Goal: Task Accomplishment & Management: Manage account settings

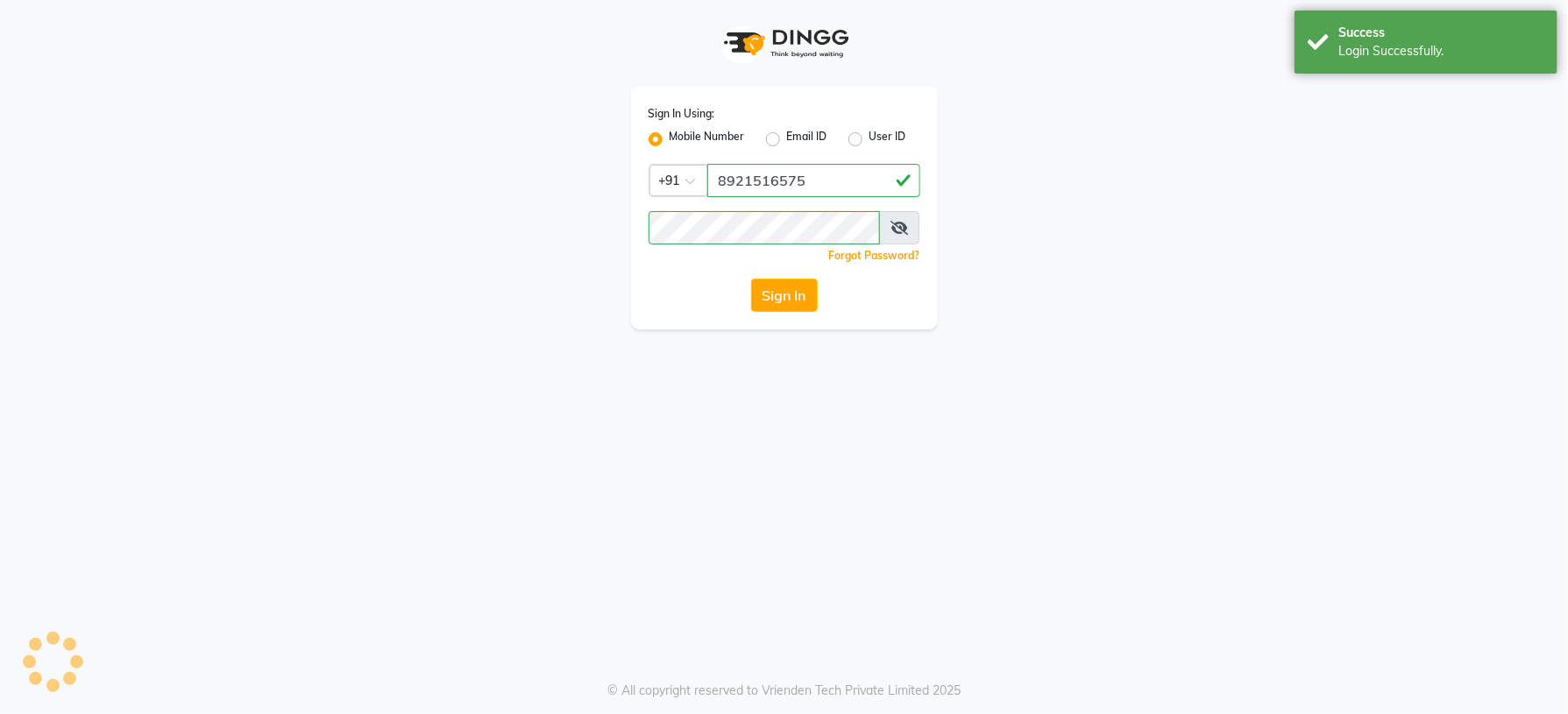
select select "4636"
select select "service"
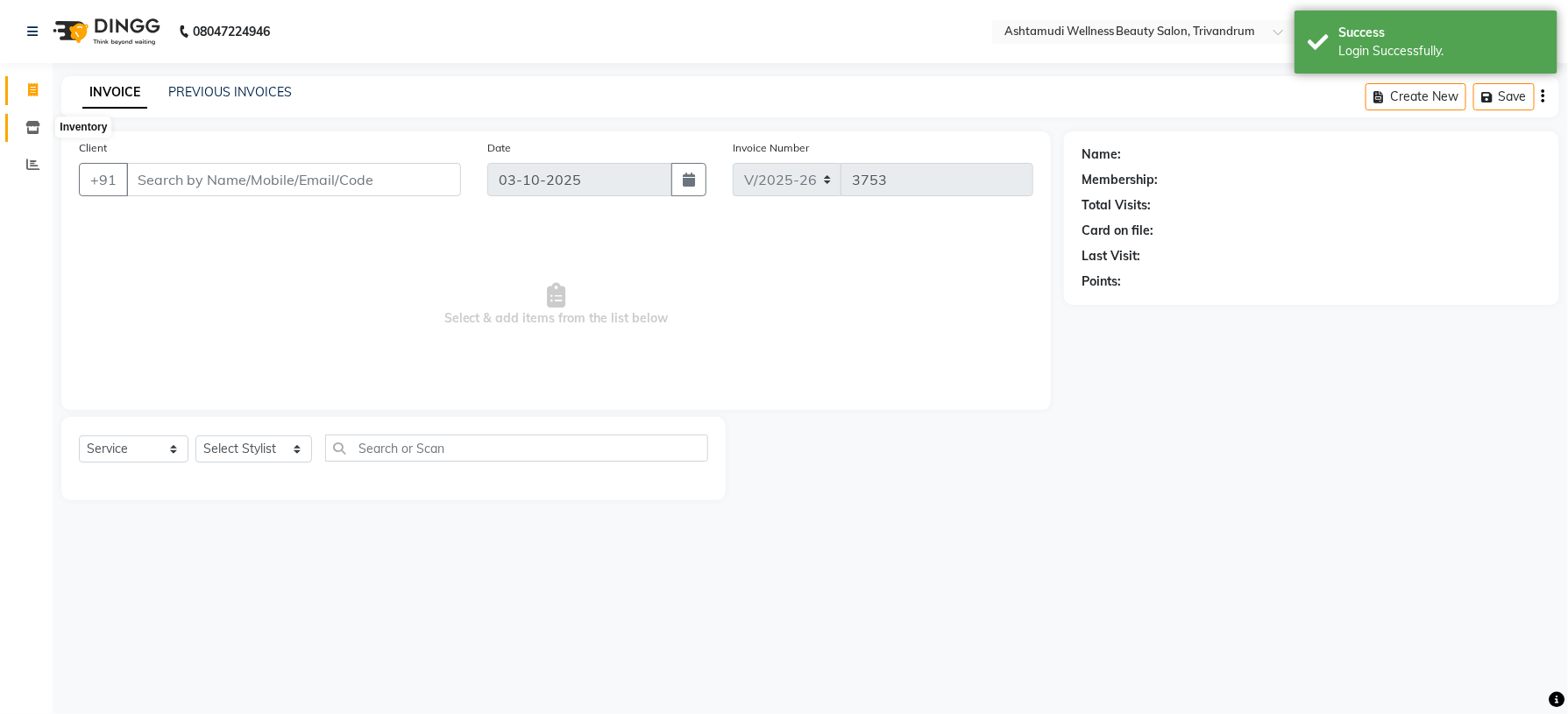
click at [21, 122] on span at bounding box center [32, 128] width 30 height 20
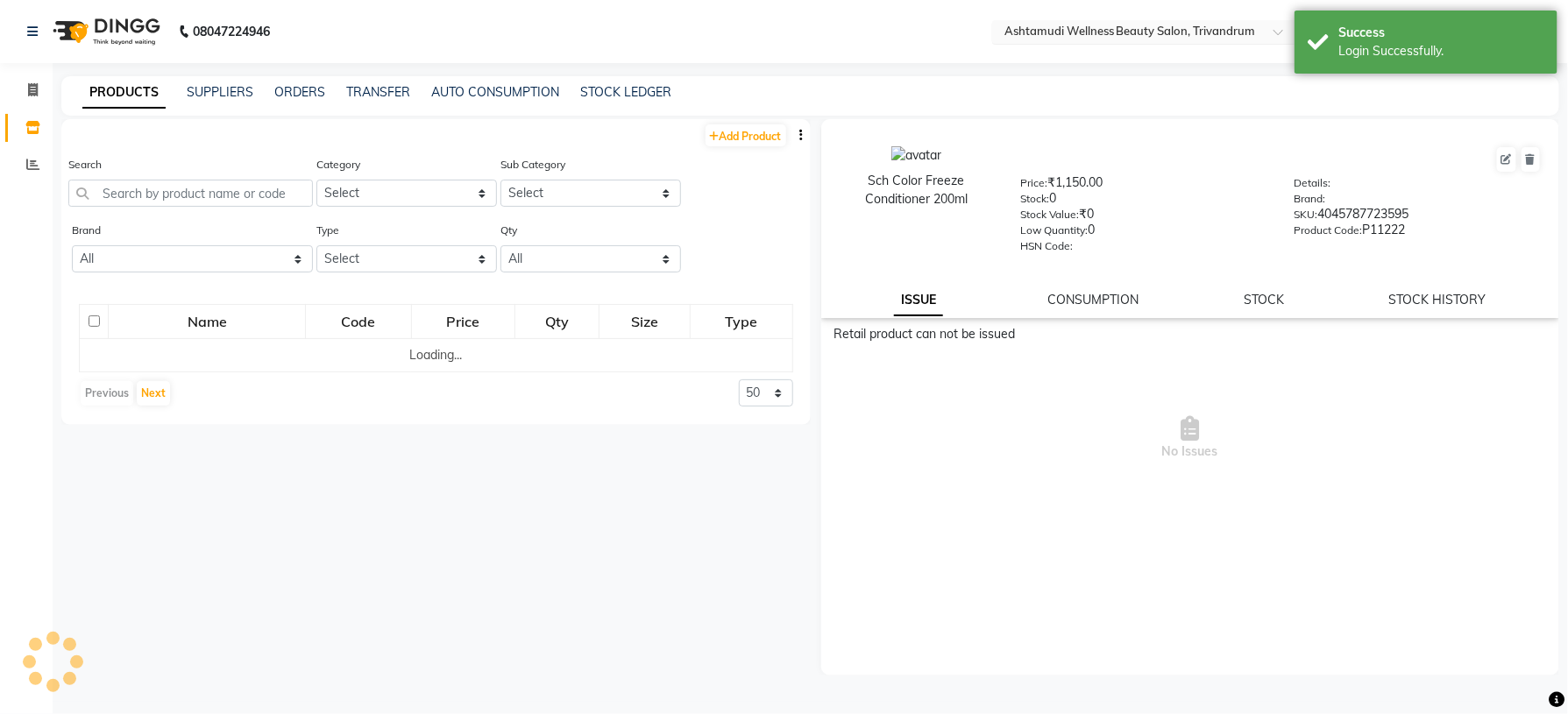
click at [1167, 29] on input "text" at bounding box center [1127, 33] width 254 height 17
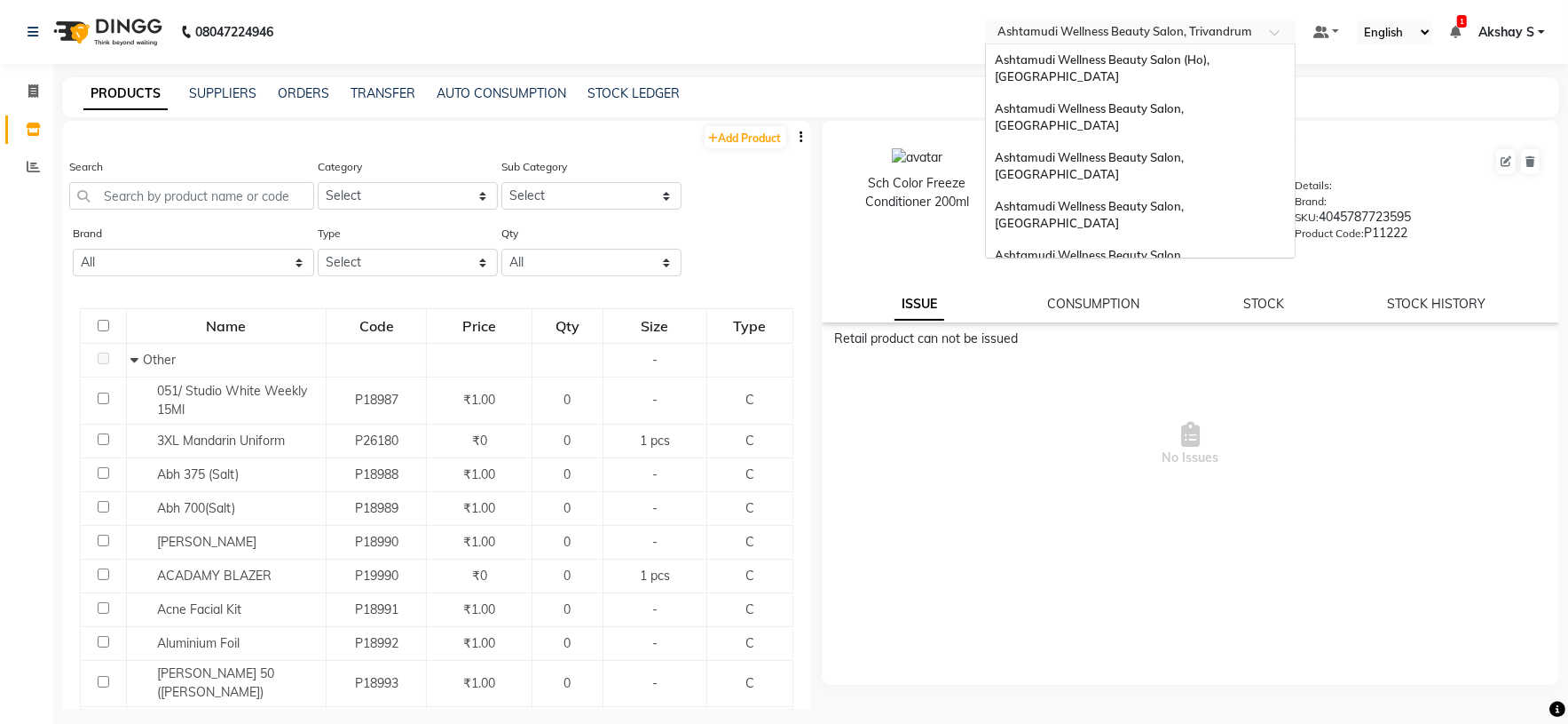
click at [1187, 297] on span "Ashtamudi Wellness Beauty Salon, [GEOGRAPHIC_DATA]" at bounding box center [1091, 312] width 192 height 32
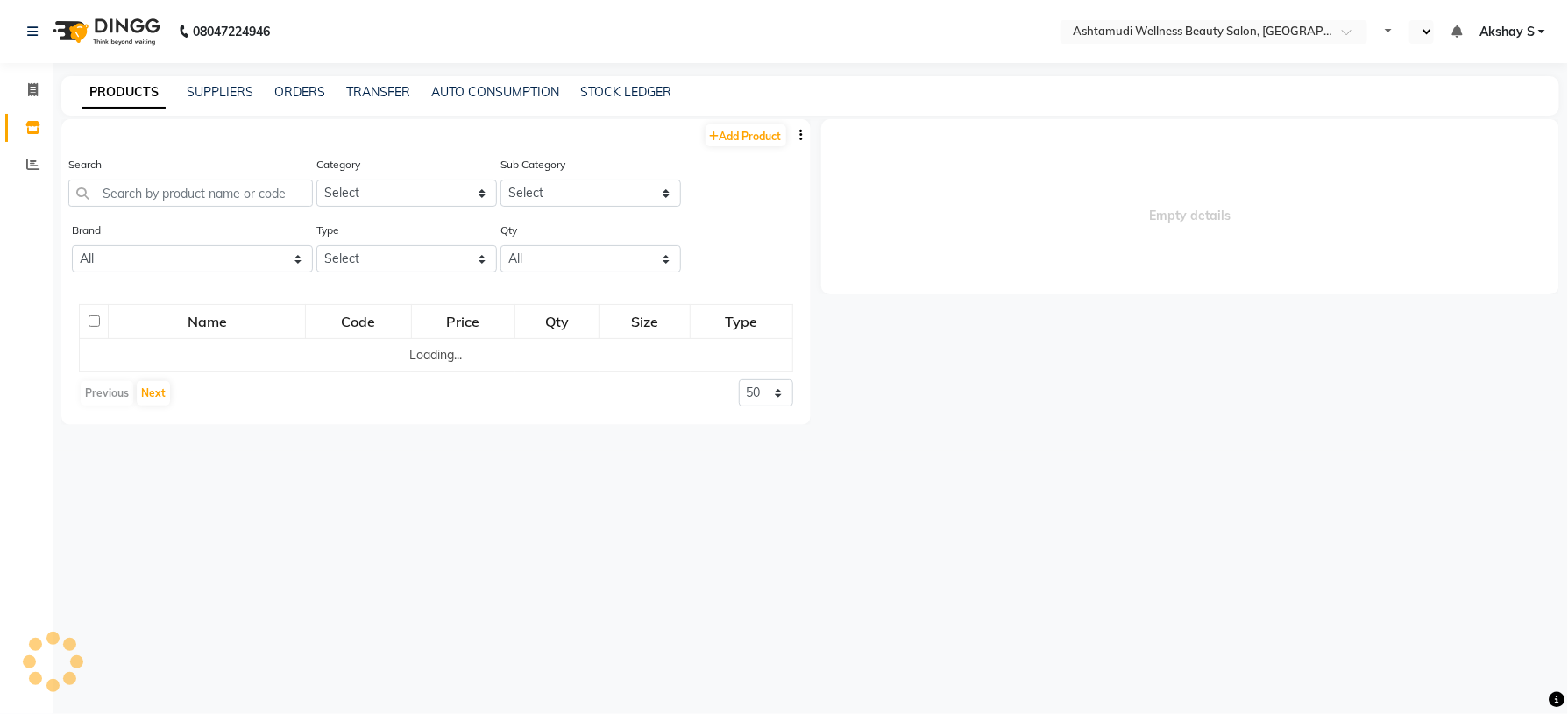
select select "en"
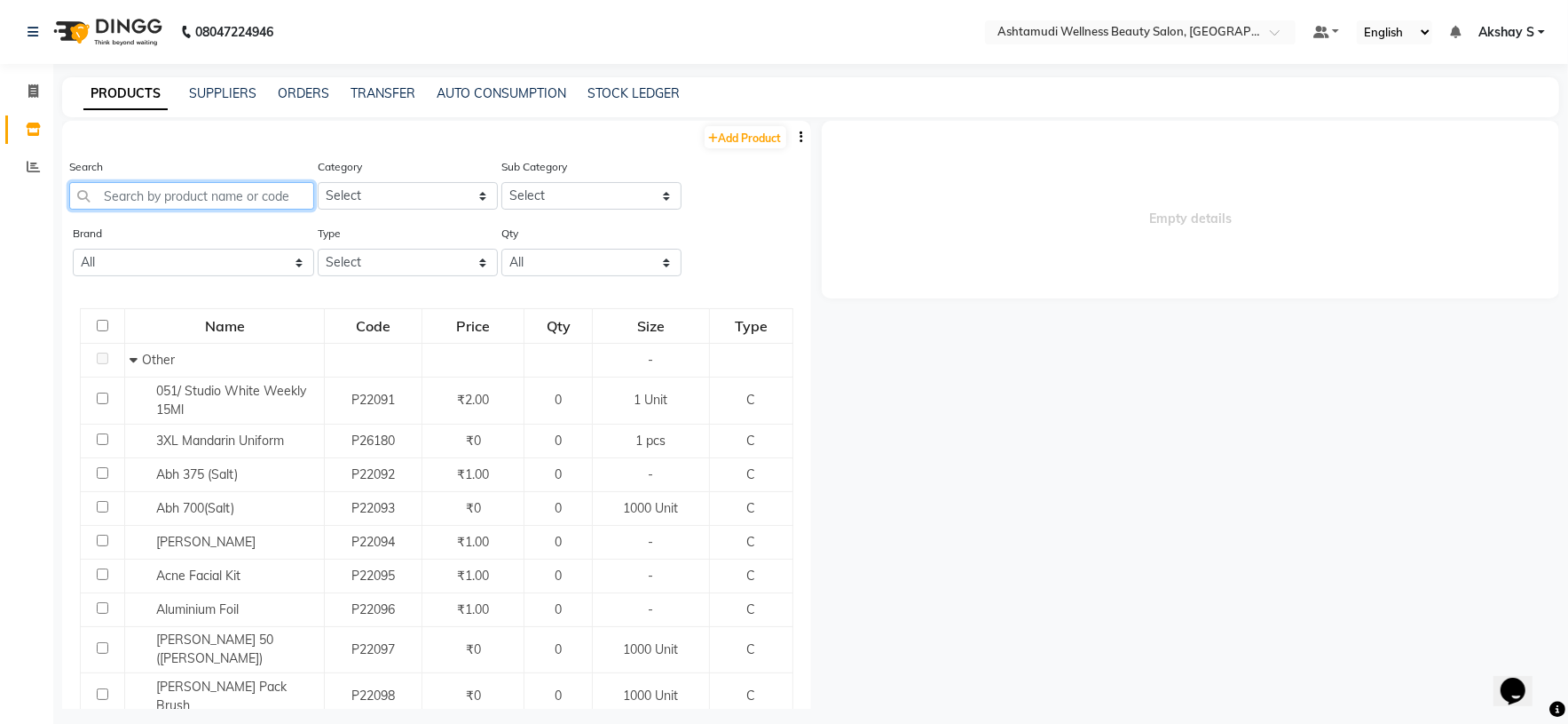
click at [137, 196] on input "text" at bounding box center [191, 196] width 245 height 28
paste input "[PERSON_NAME] 5 step Facial Kit"
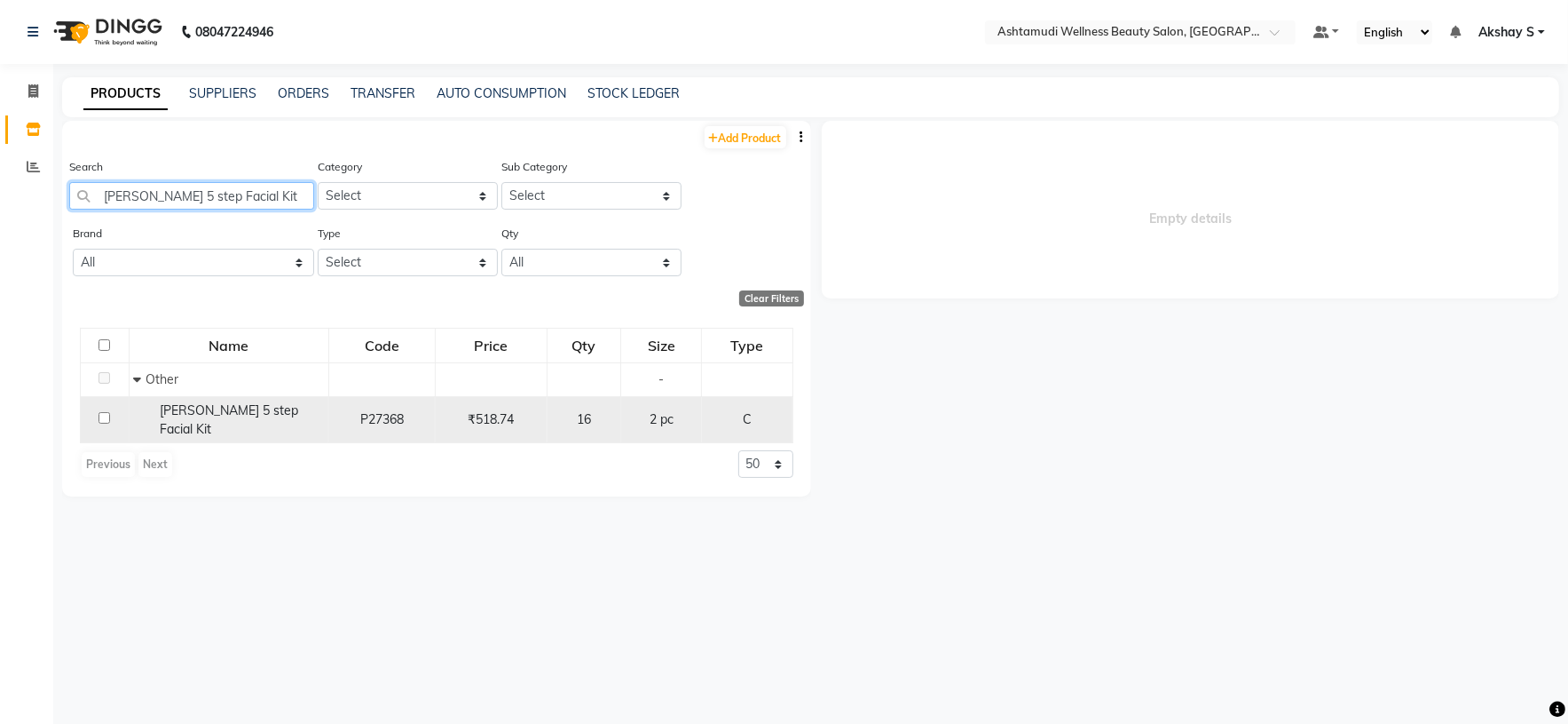
type input "[PERSON_NAME] 5 step Facial Kit"
click at [208, 414] on span "[PERSON_NAME] 5 step Facial Kit" at bounding box center [228, 420] width 138 height 35
select select
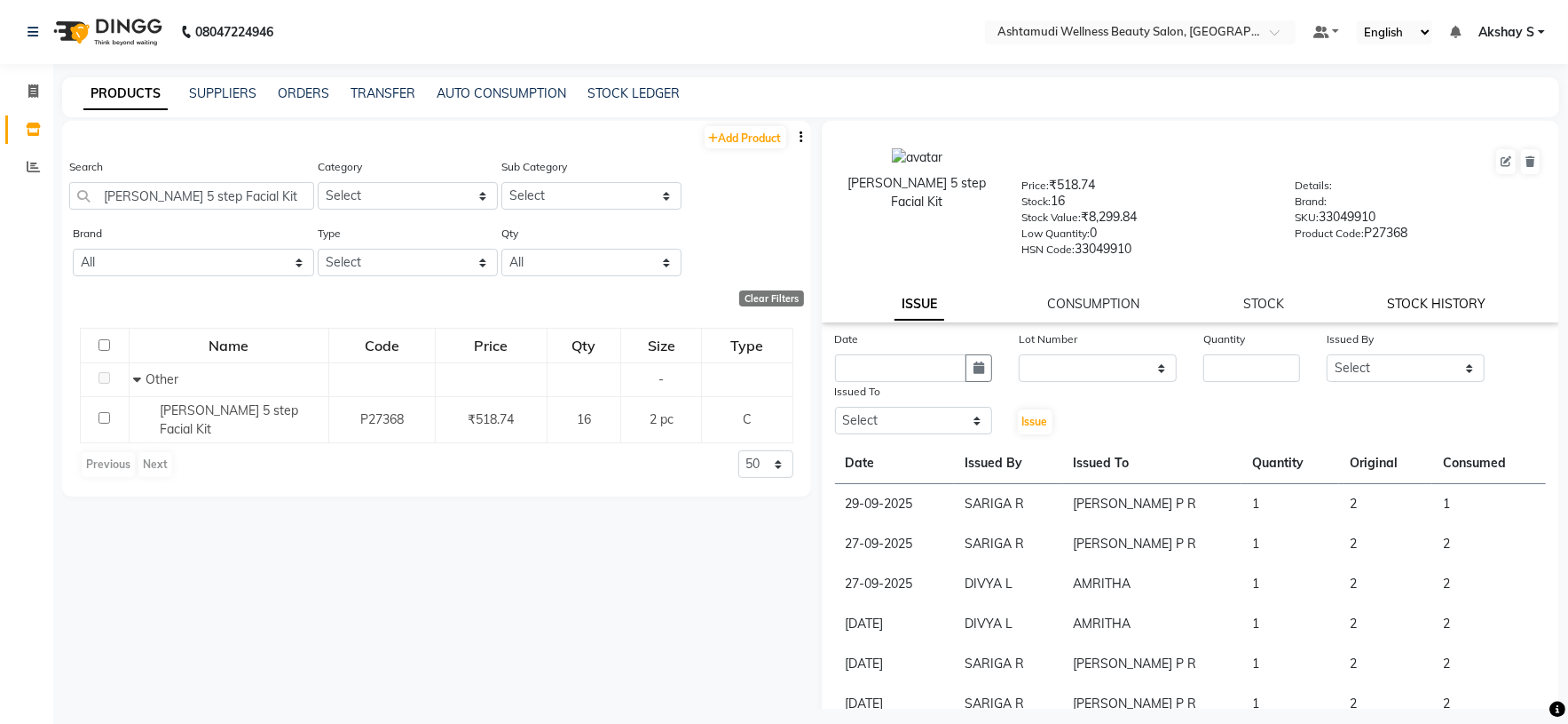
click at [1467, 312] on link "STOCK HISTORY" at bounding box center [1437, 303] width 99 height 16
select select "all"
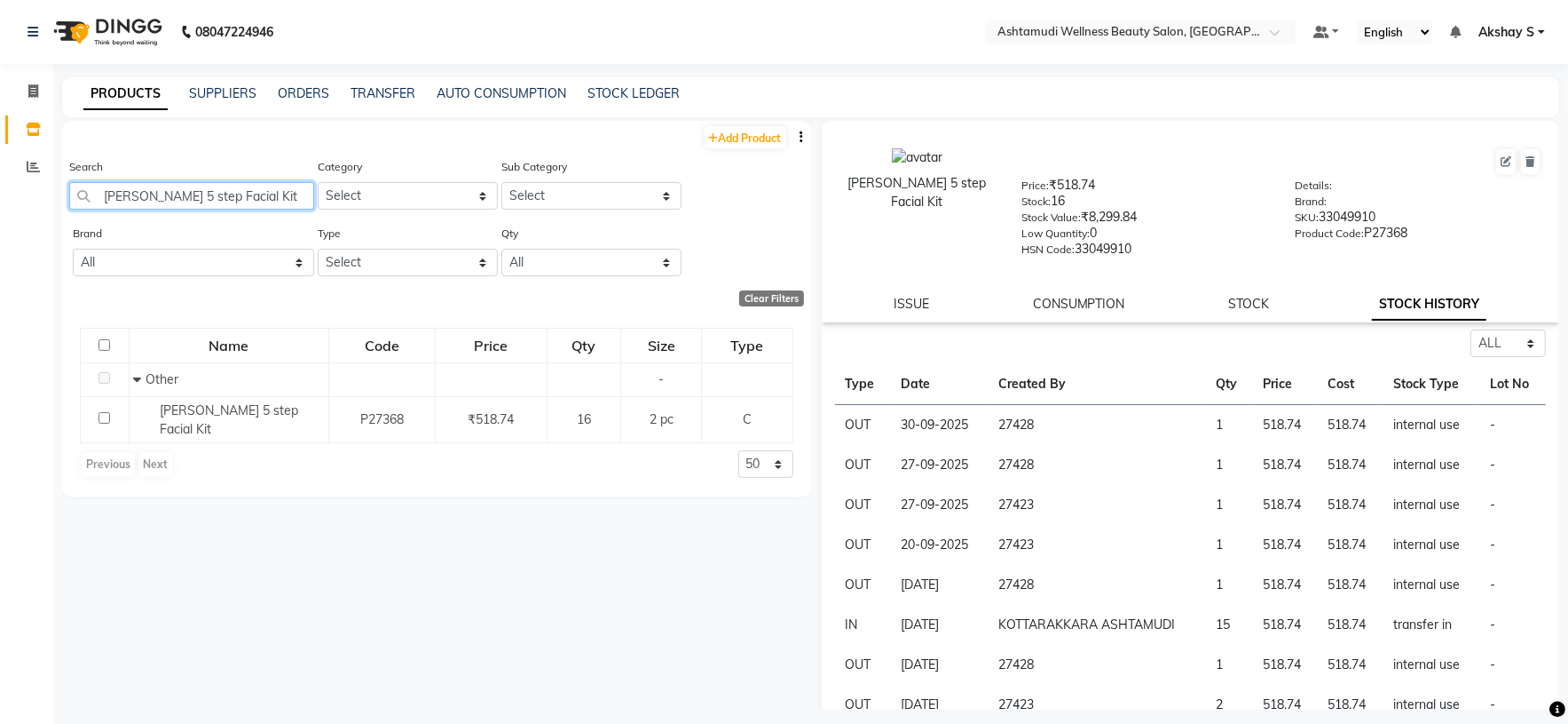
click at [230, 195] on input "Kanpeki Kouyou 5 step Facial Kit" at bounding box center [191, 196] width 245 height 28
paste input "Head Band"
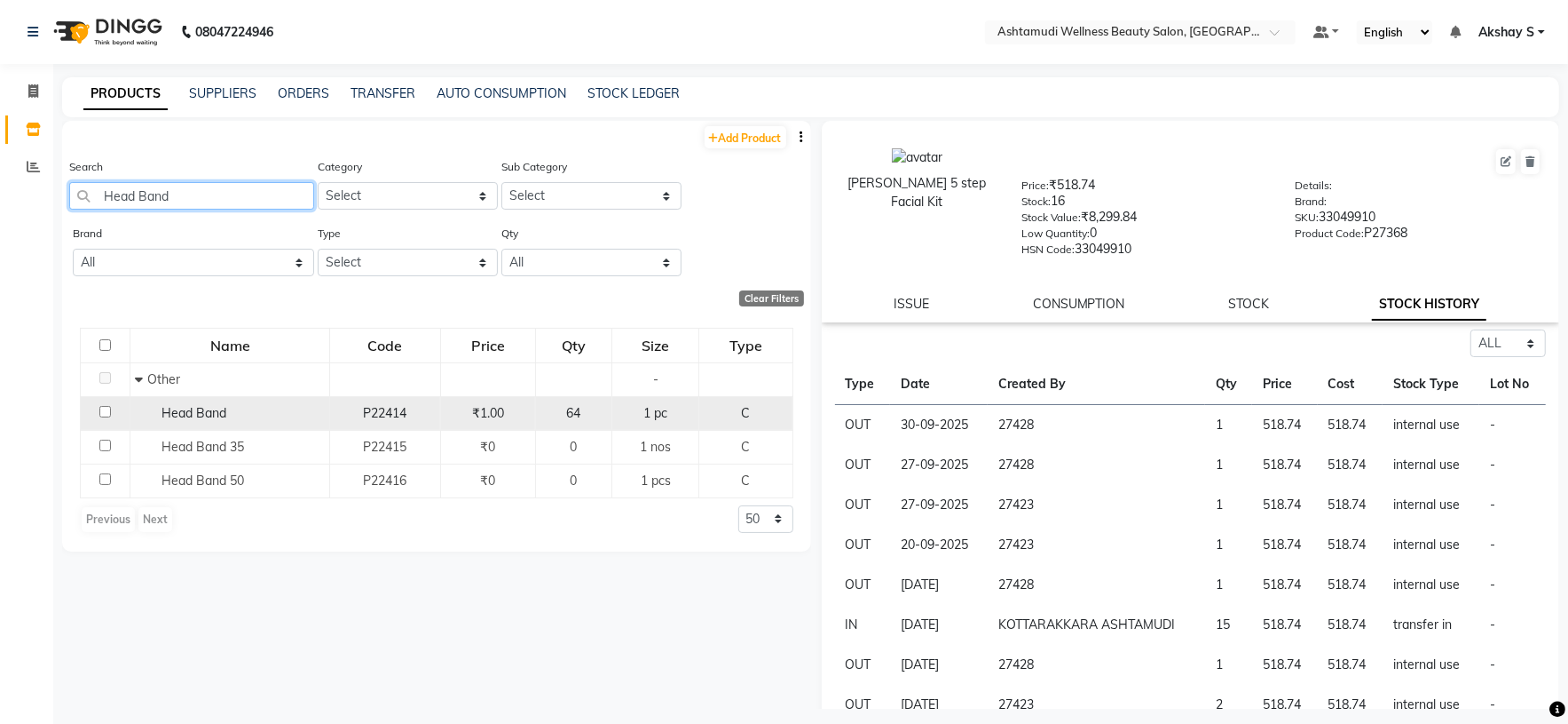
type input "Head Band"
click at [194, 411] on span "Head Band" at bounding box center [194, 413] width 65 height 16
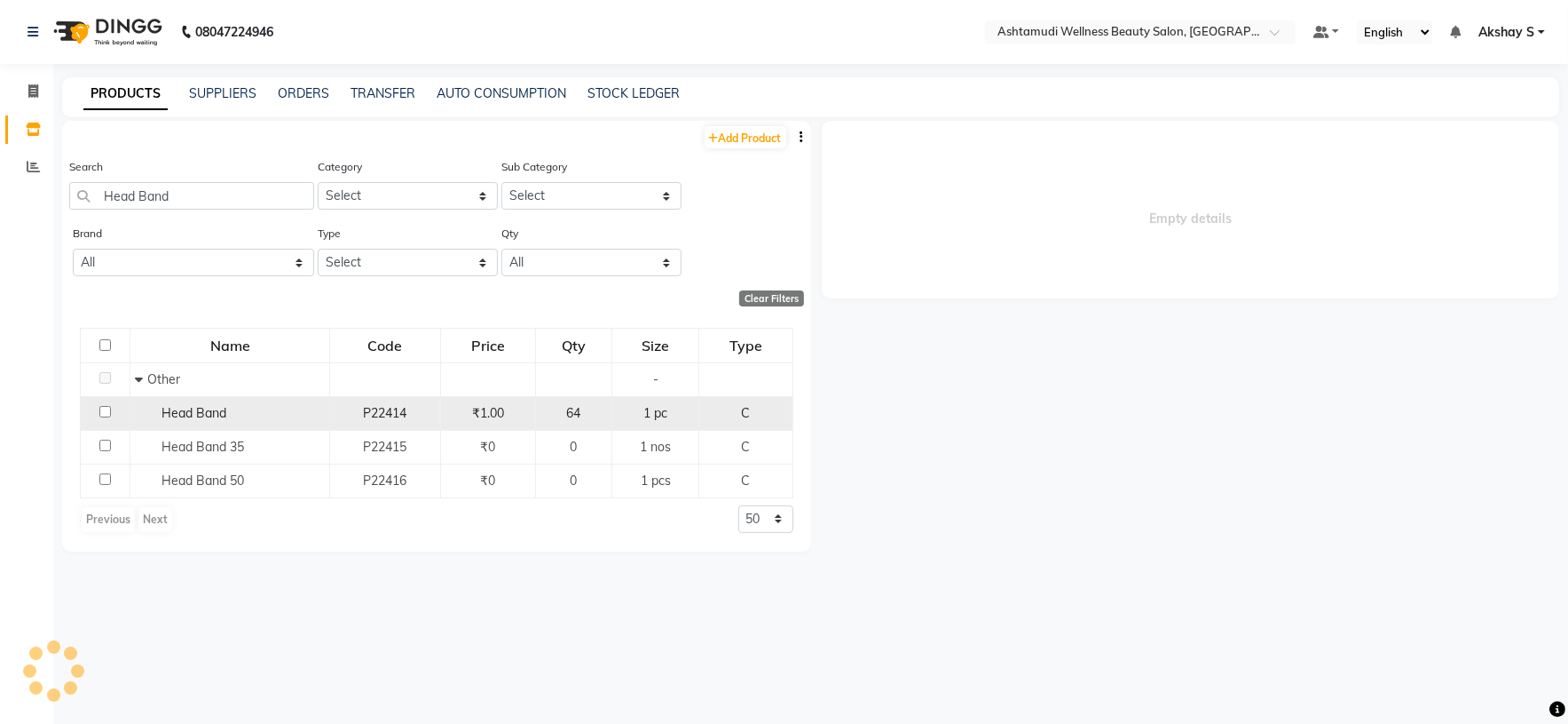
select select "all"
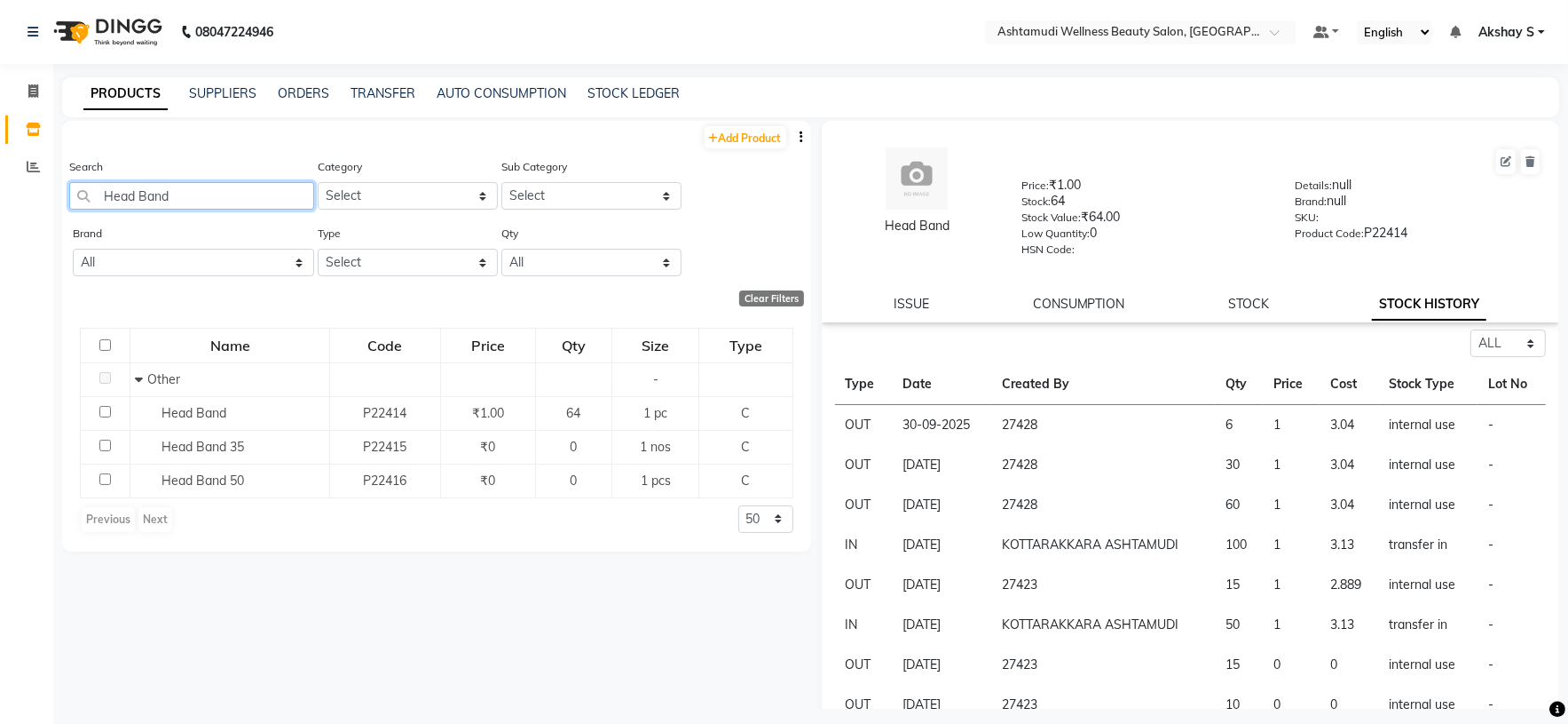
drag, startPoint x: 202, startPoint y: 192, endPoint x: 76, endPoint y: 192, distance: 126.0
click at [76, 192] on input "Head Band" at bounding box center [191, 196] width 245 height 28
paste input "Lense 180"
drag, startPoint x: 242, startPoint y: 183, endPoint x: 33, endPoint y: 182, distance: 209.0
click at [35, 182] on app-home "08047224946 Select Location × Ashtamudi Wellness Beauty Salon, Kottarakkara Def…" at bounding box center [784, 368] width 1568 height 736
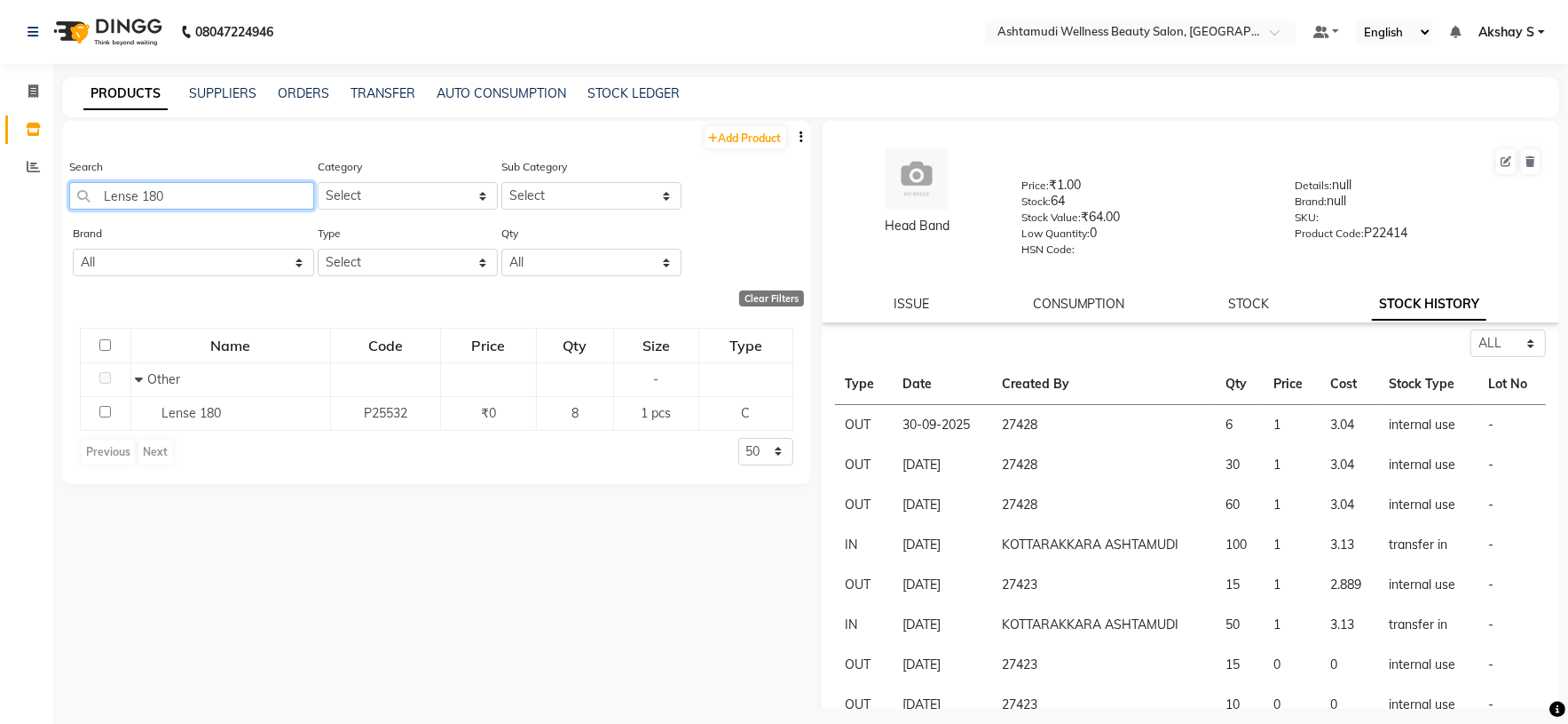
paste input "Raaga Stemcell Infused Fairness Kit"
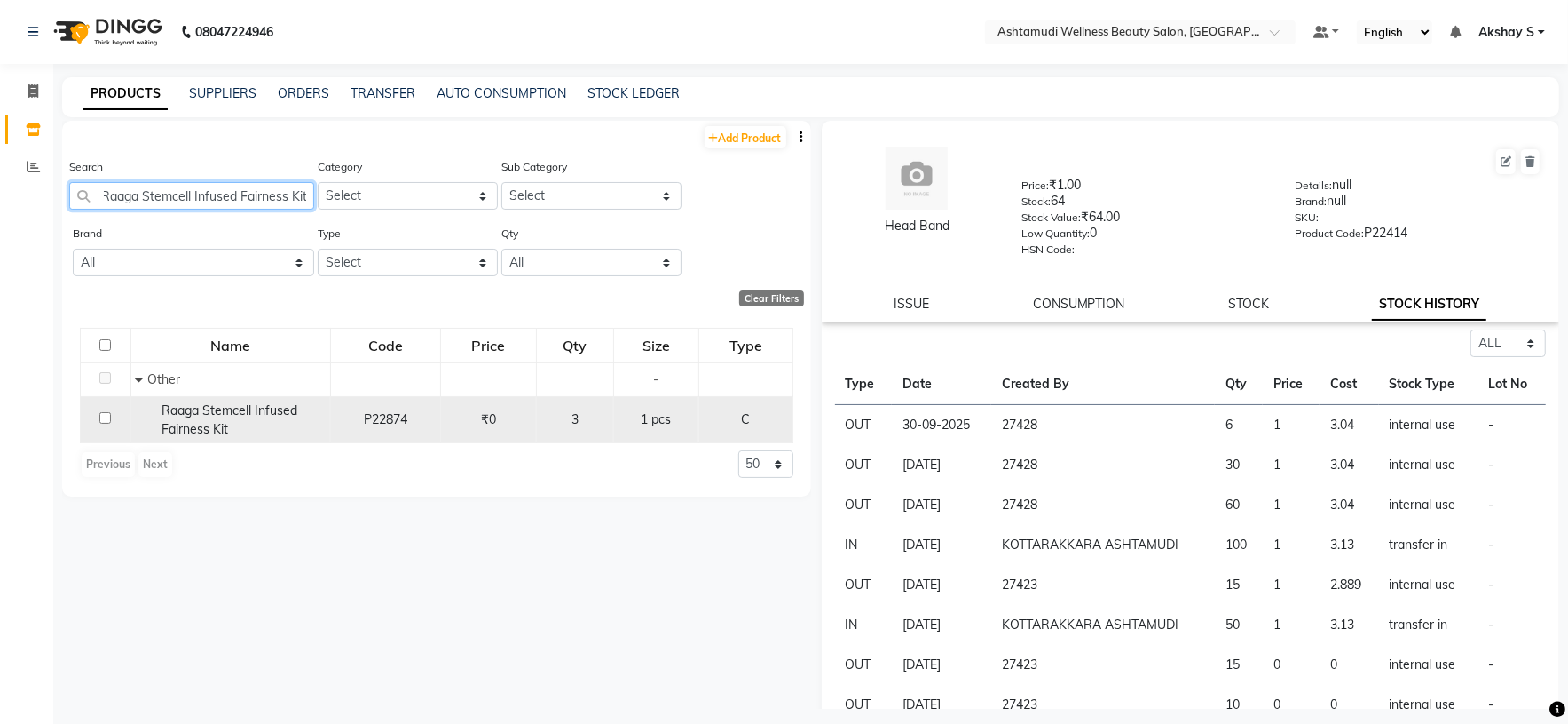
type input "Raaga Stemcell Infused Fairness Kit"
click at [222, 424] on span "Raaga Stemcell Infused Fairness Kit" at bounding box center [229, 420] width 136 height 35
select select "all"
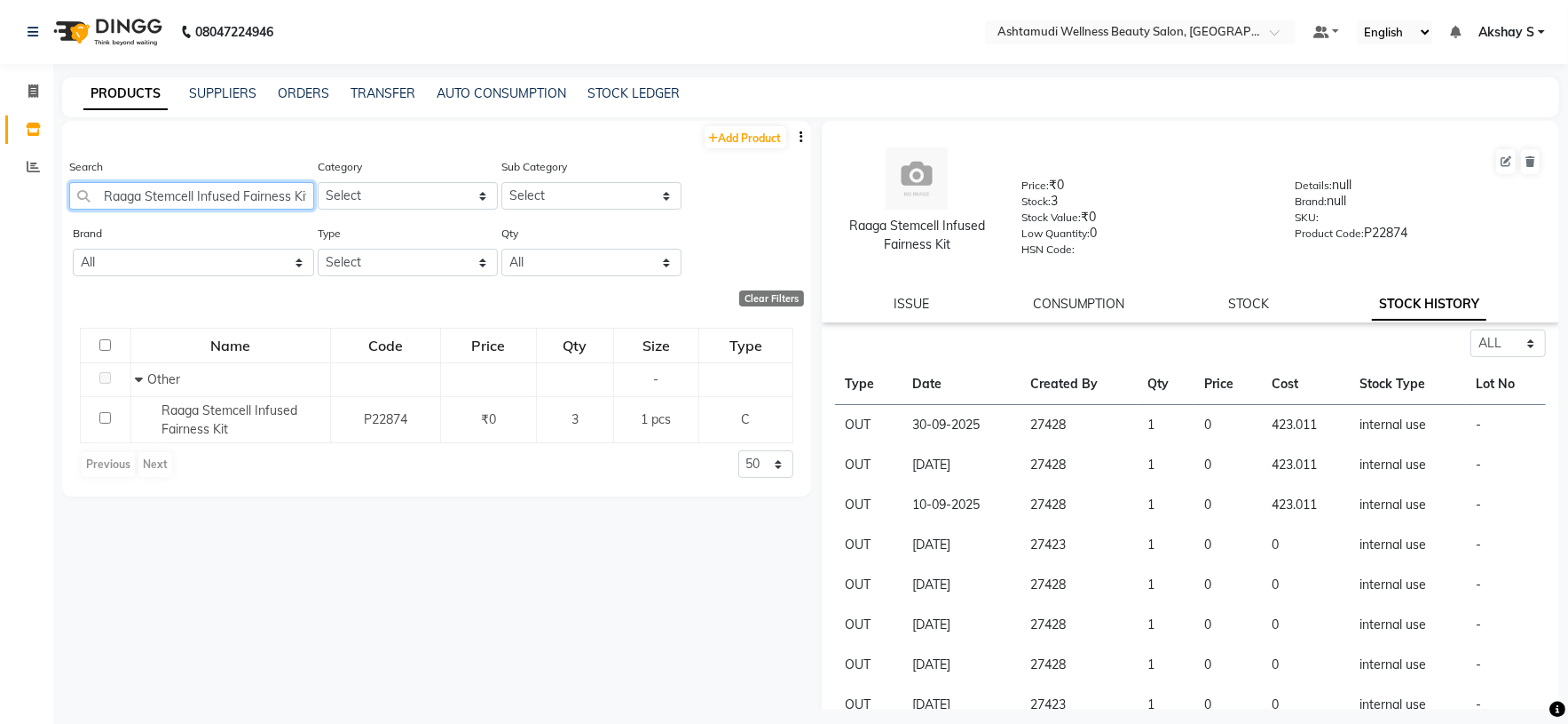
click at [222, 187] on input "Raaga Stemcell Infused Fairness Kit" at bounding box center [191, 196] width 245 height 28
paste input "Floractive Professional Conditioner W1 300ml"
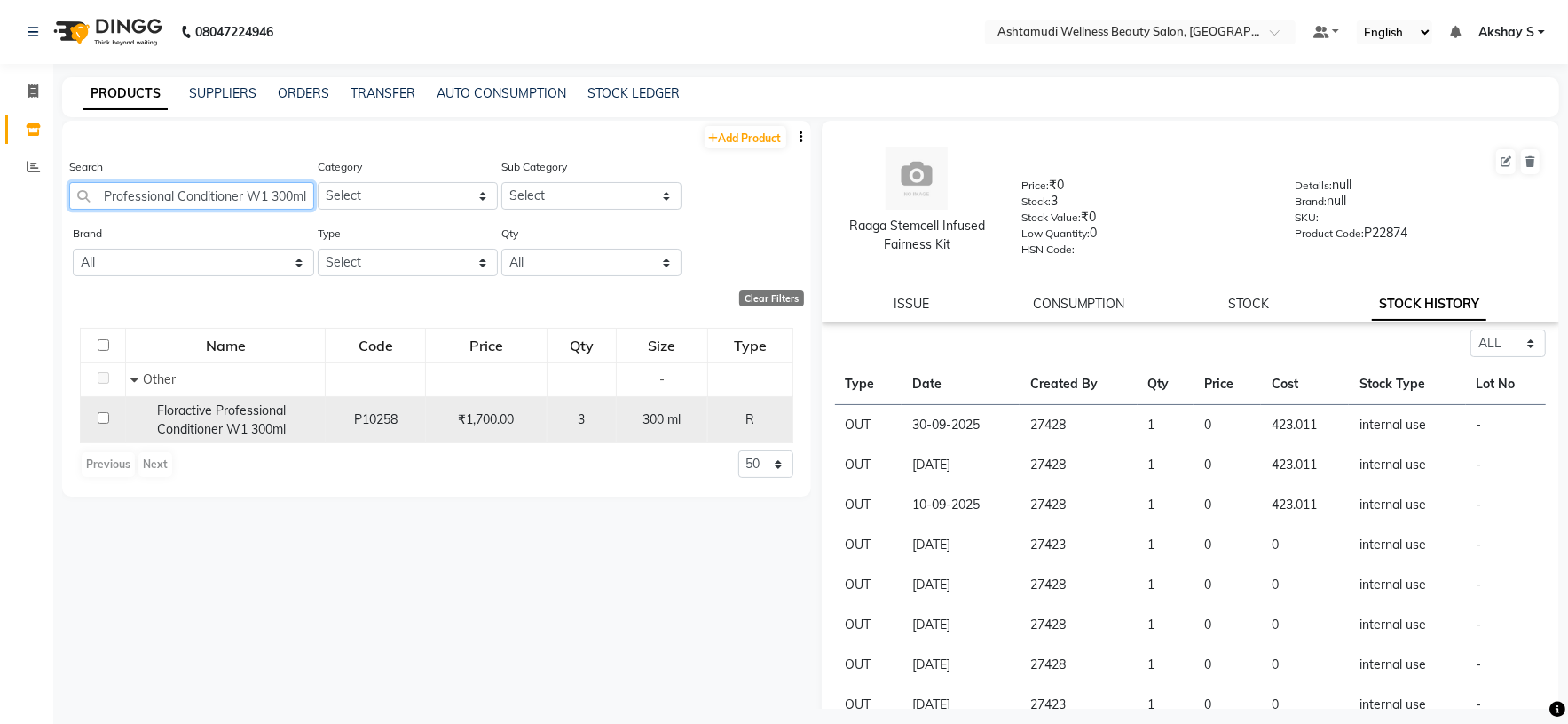
type input "Floractive Professional Conditioner W1 300ml"
click at [230, 431] on span "Floractive Professional Conditioner W1 300ml" at bounding box center [222, 420] width 129 height 35
select select "all"
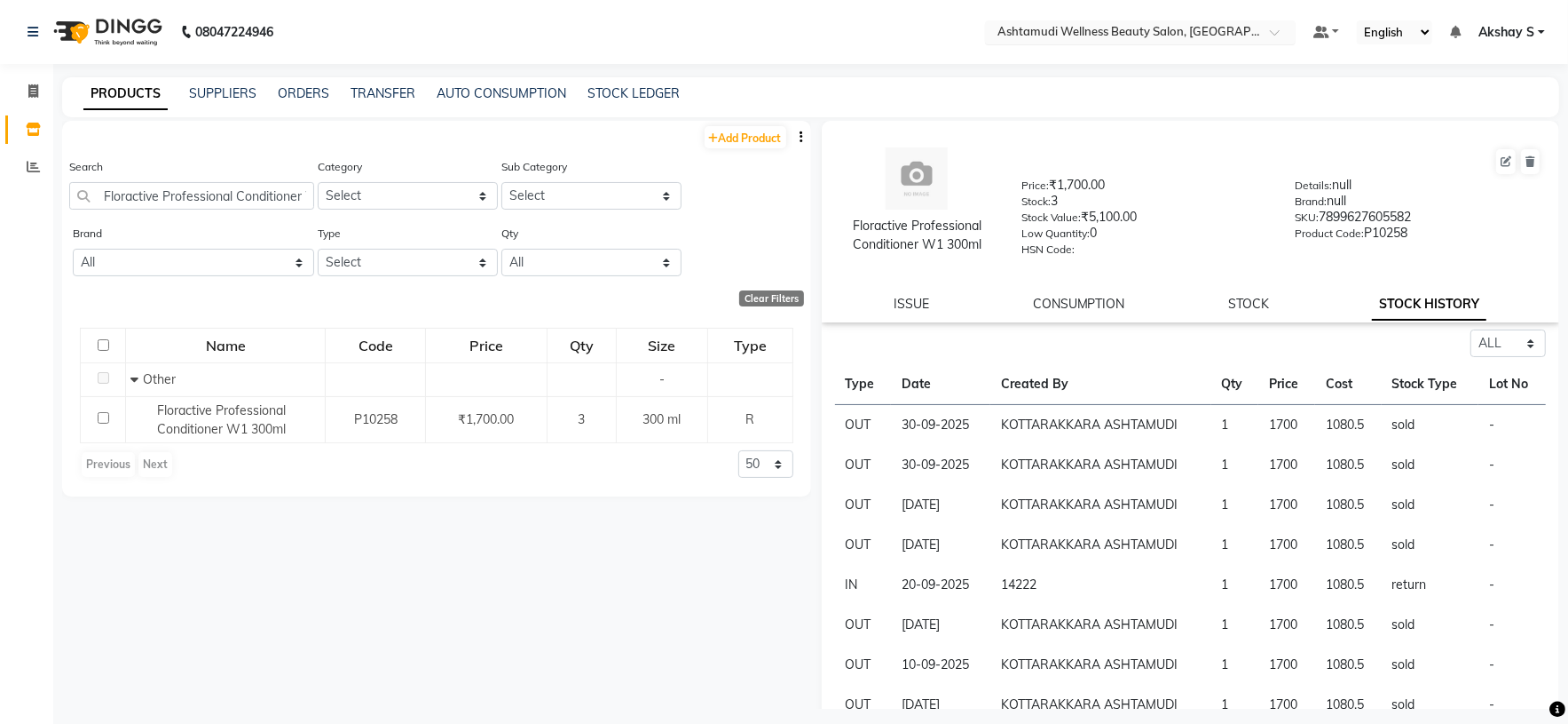
click at [1109, 34] on input "text" at bounding box center [1123, 34] width 257 height 17
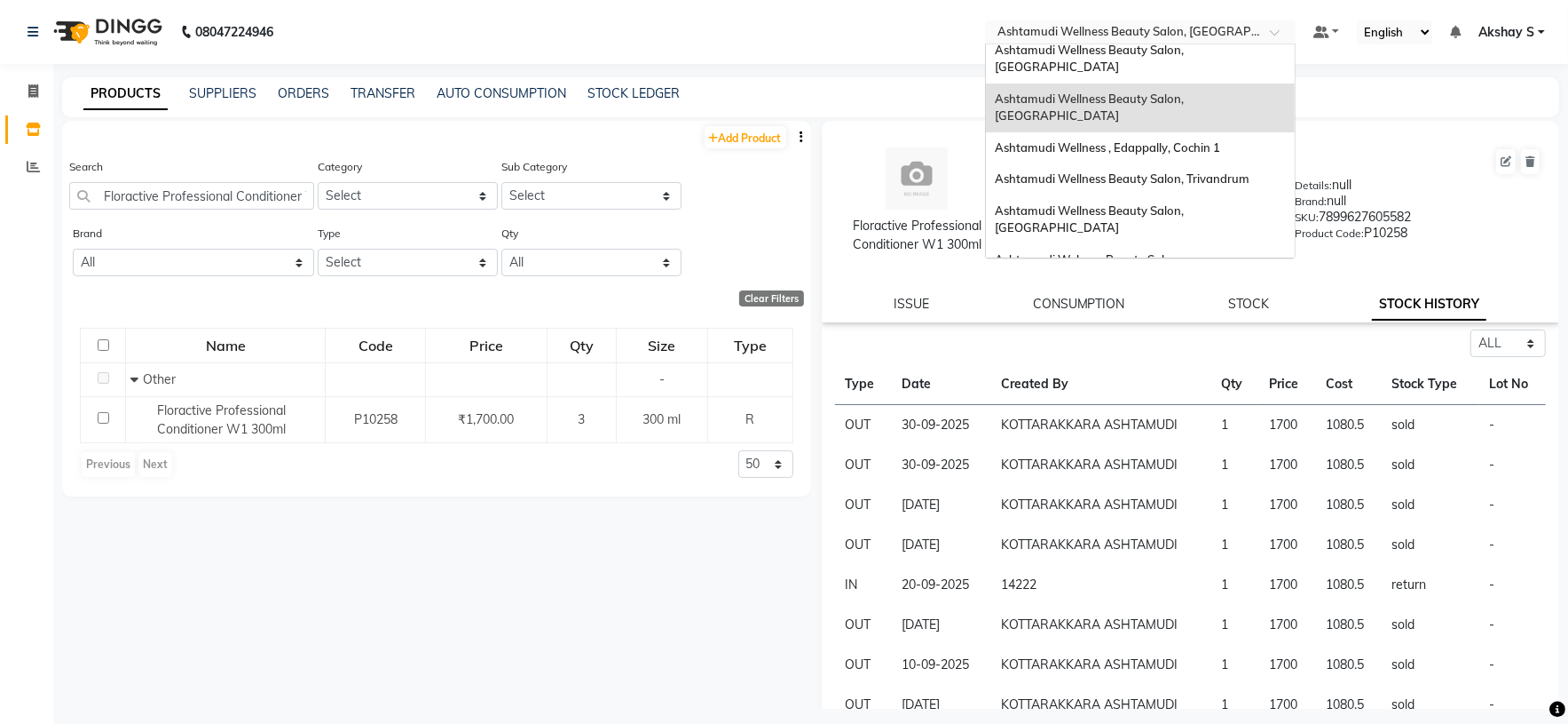
scroll to position [266, 0]
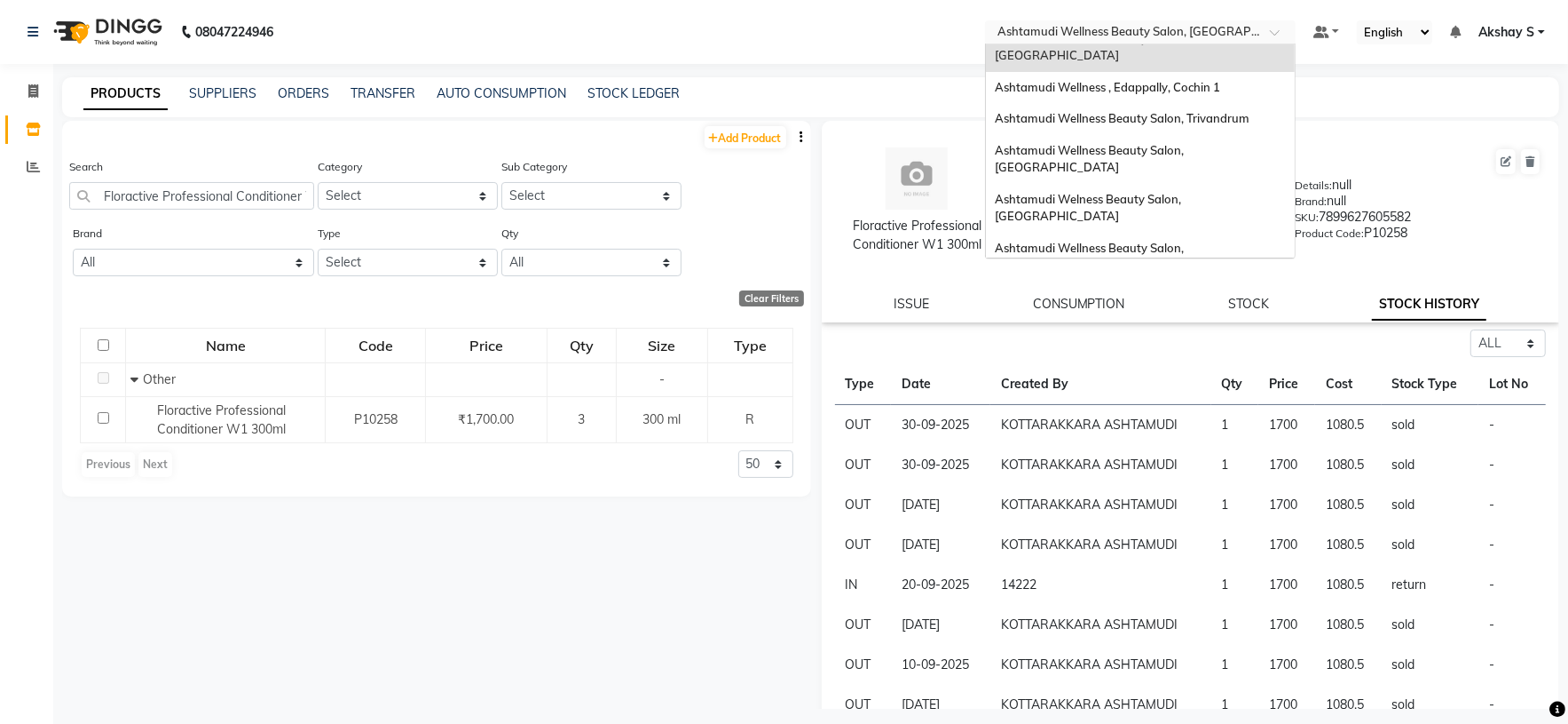
click at [1181, 419] on span "Ashtamudi Wellness Beauty Salon, Cochin" at bounding box center [1091, 434] width 192 height 32
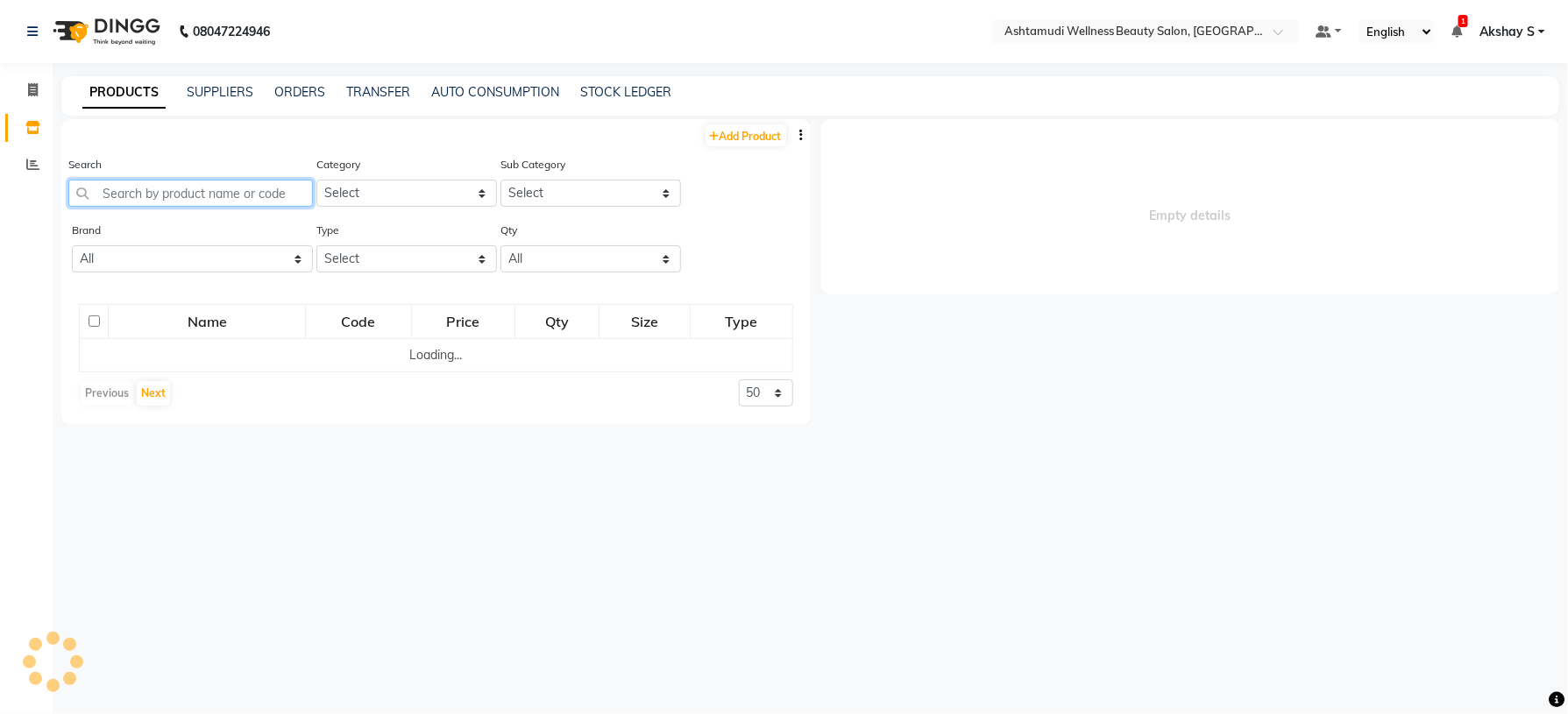
click at [171, 194] on input "text" at bounding box center [190, 193] width 244 height 27
paste input "Krone Proboto-X Keratin Satin Serum 100Ml"
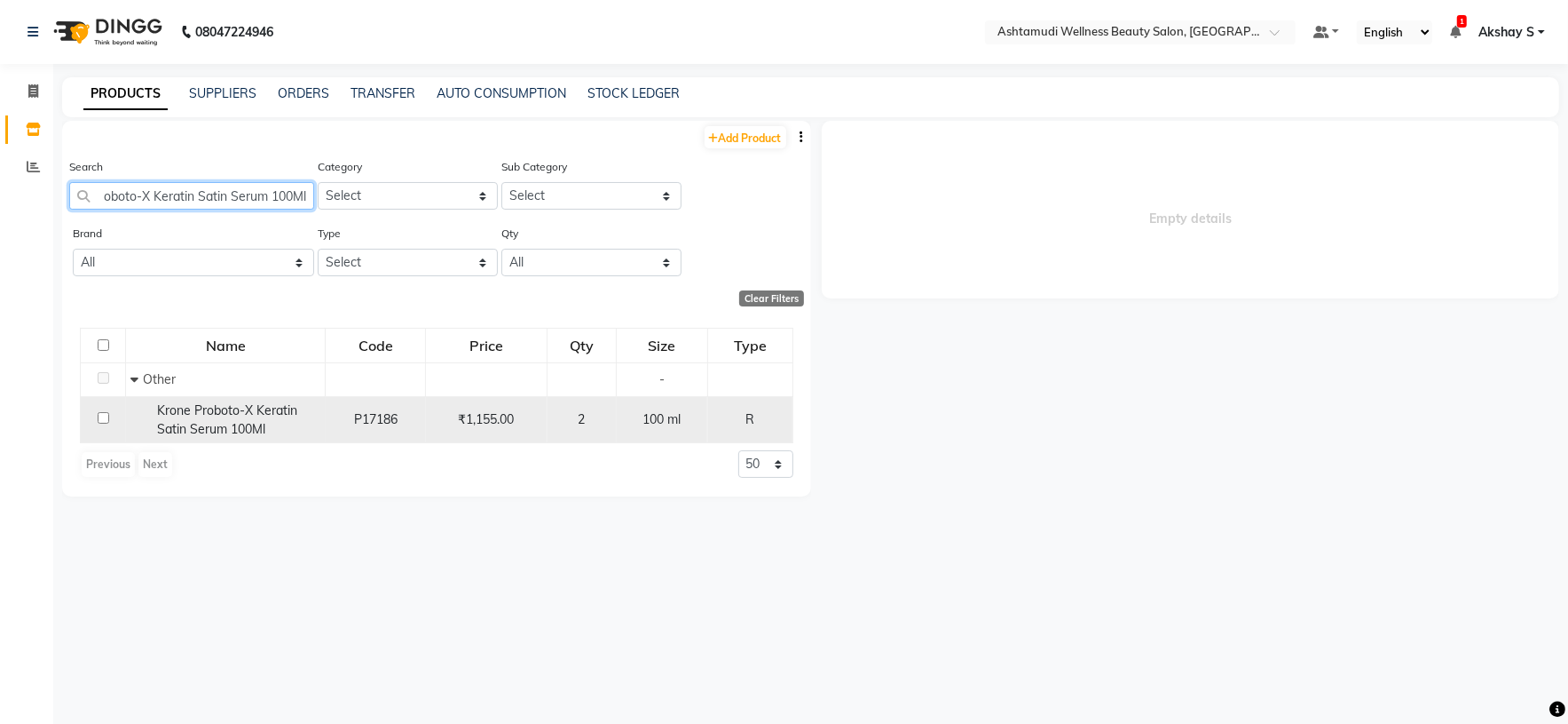
type input "Krone Proboto-X Keratin Satin Serum 100Ml"
click at [220, 410] on span "Krone Proboto-X Keratin Satin Serum 100Ml" at bounding box center [227, 420] width 140 height 35
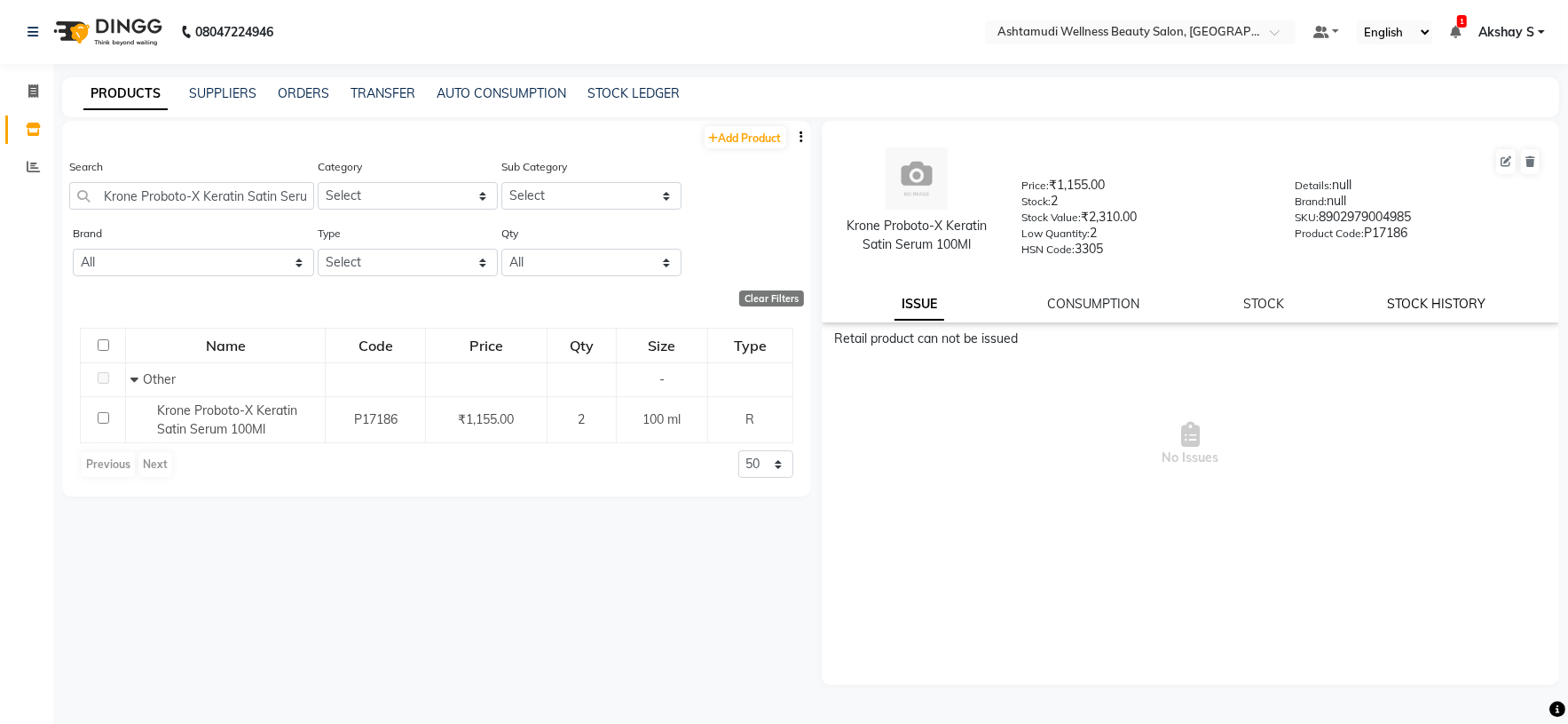
click at [1436, 303] on link "STOCK HISTORY" at bounding box center [1437, 303] width 99 height 16
select select "all"
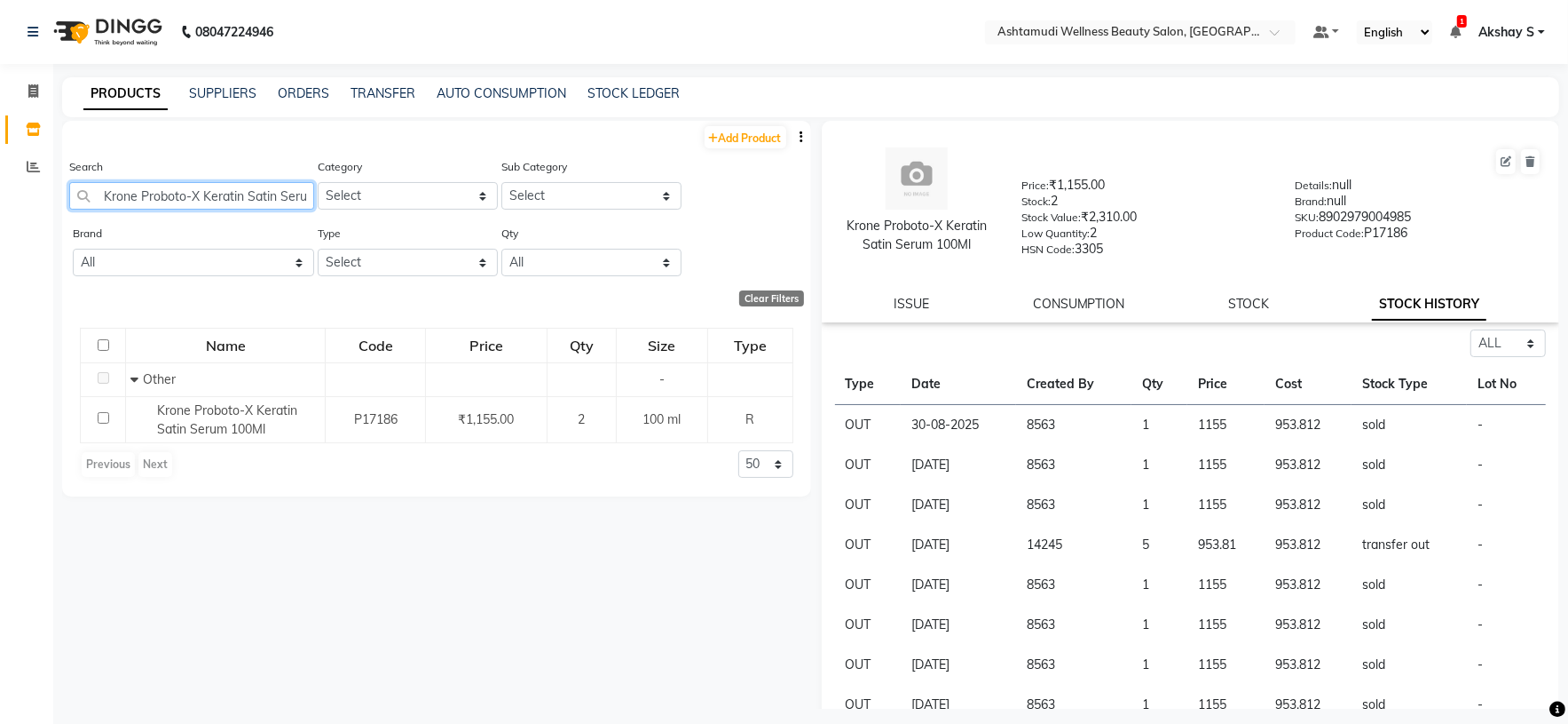
click at [173, 203] on input "Krone Proboto-X Keratin Satin Serum 100Ml" at bounding box center [191, 196] width 245 height 28
paste input "SCH Repair Rescue Conditioner200m"
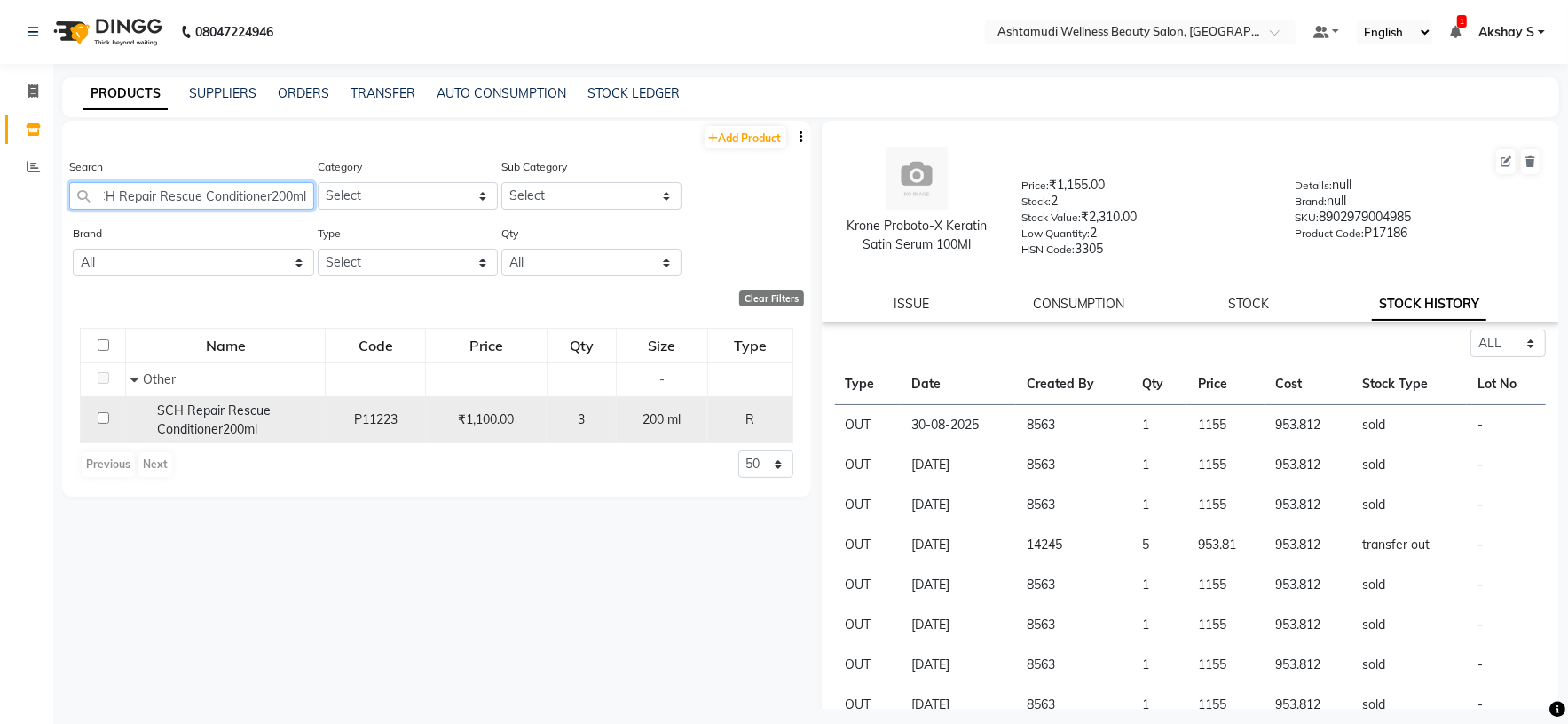
type input "SCH Repair Rescue Conditioner200ml"
click at [228, 429] on span "SCH Repair Rescue Conditioner200ml" at bounding box center [214, 420] width 113 height 35
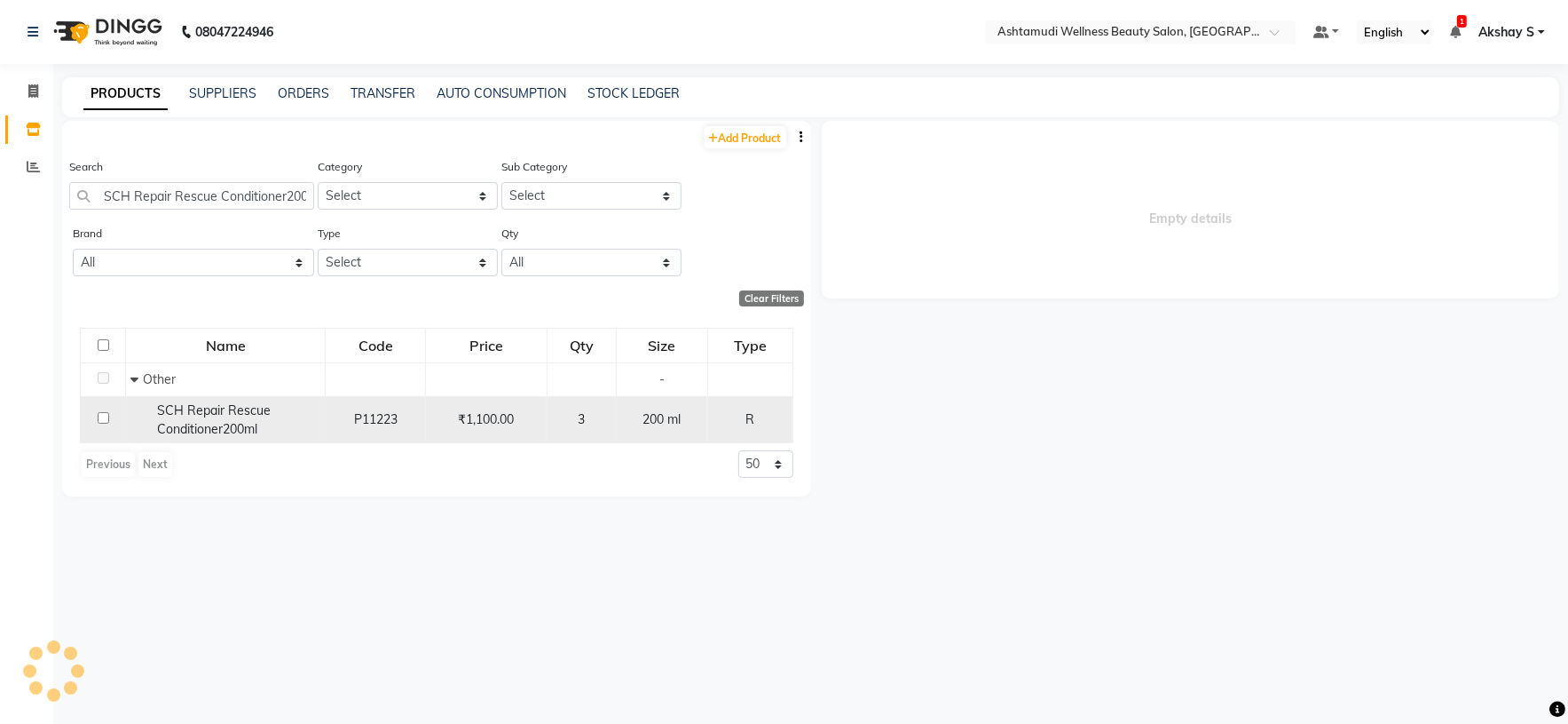
select select "all"
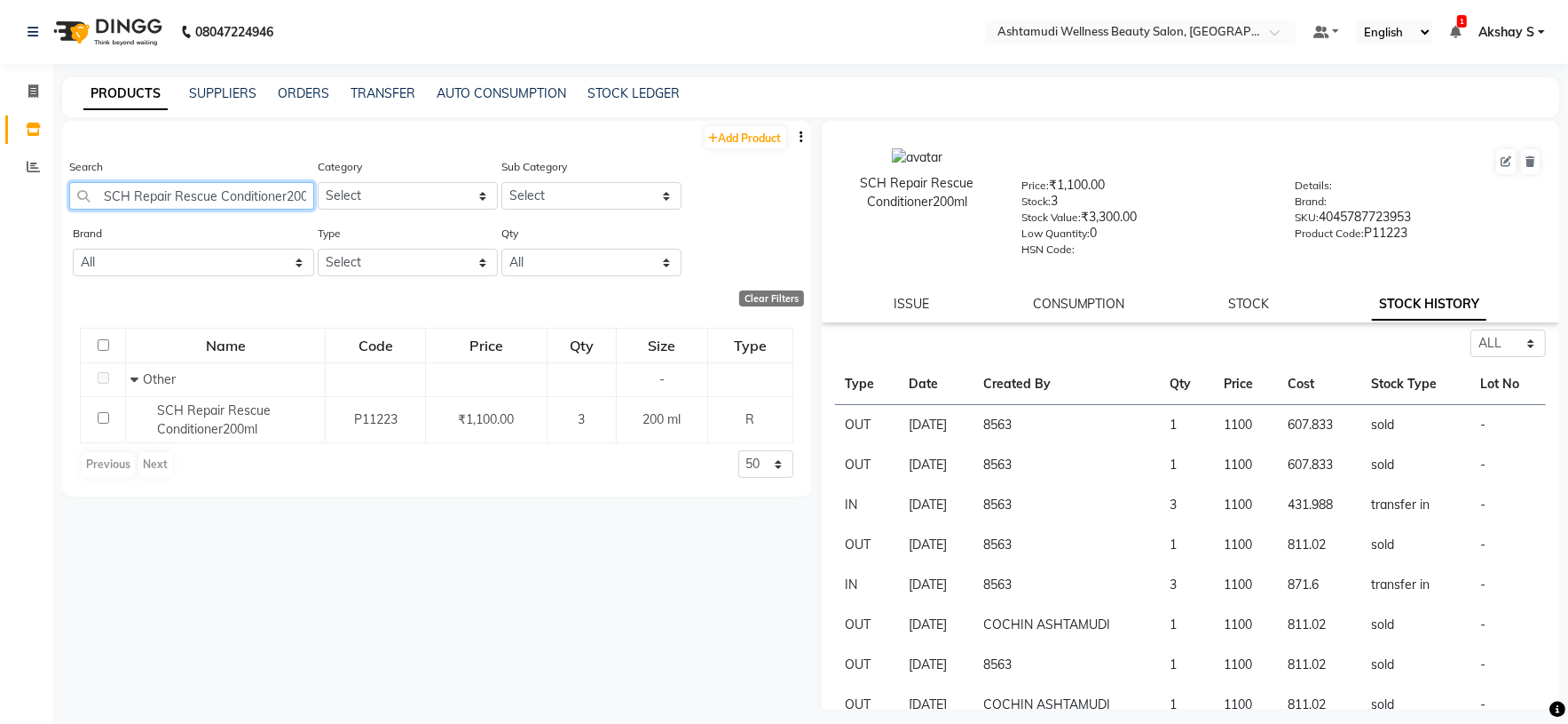
click at [176, 197] on input "SCH Repair Rescue Conditioner200ml" at bounding box center [191, 196] width 245 height 28
paste input "Hairline Bleach Brush HFC015"
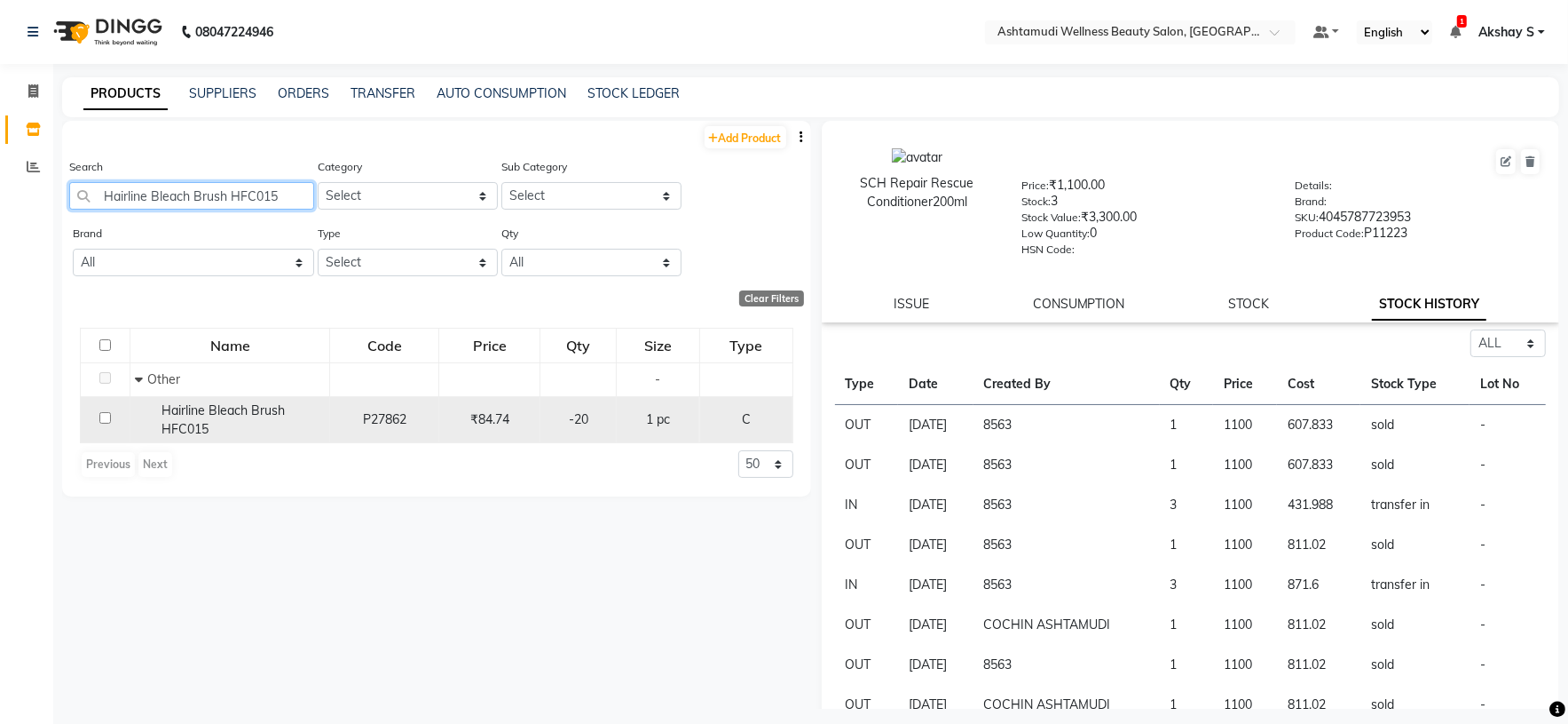
type input "Hairline Bleach Brush HFC015"
click at [242, 421] on div "Hairline Bleach Brush HFC015" at bounding box center [230, 420] width 190 height 37
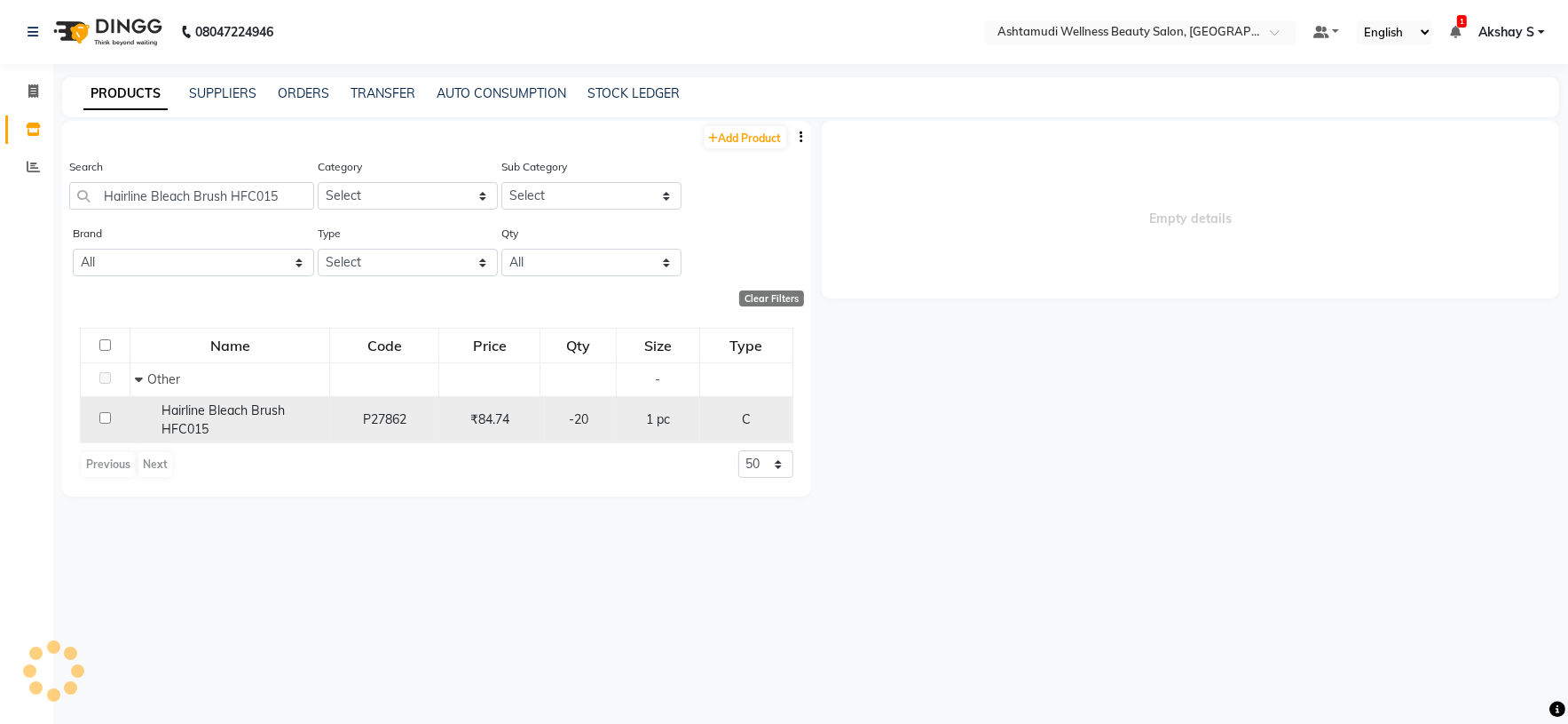
select select "all"
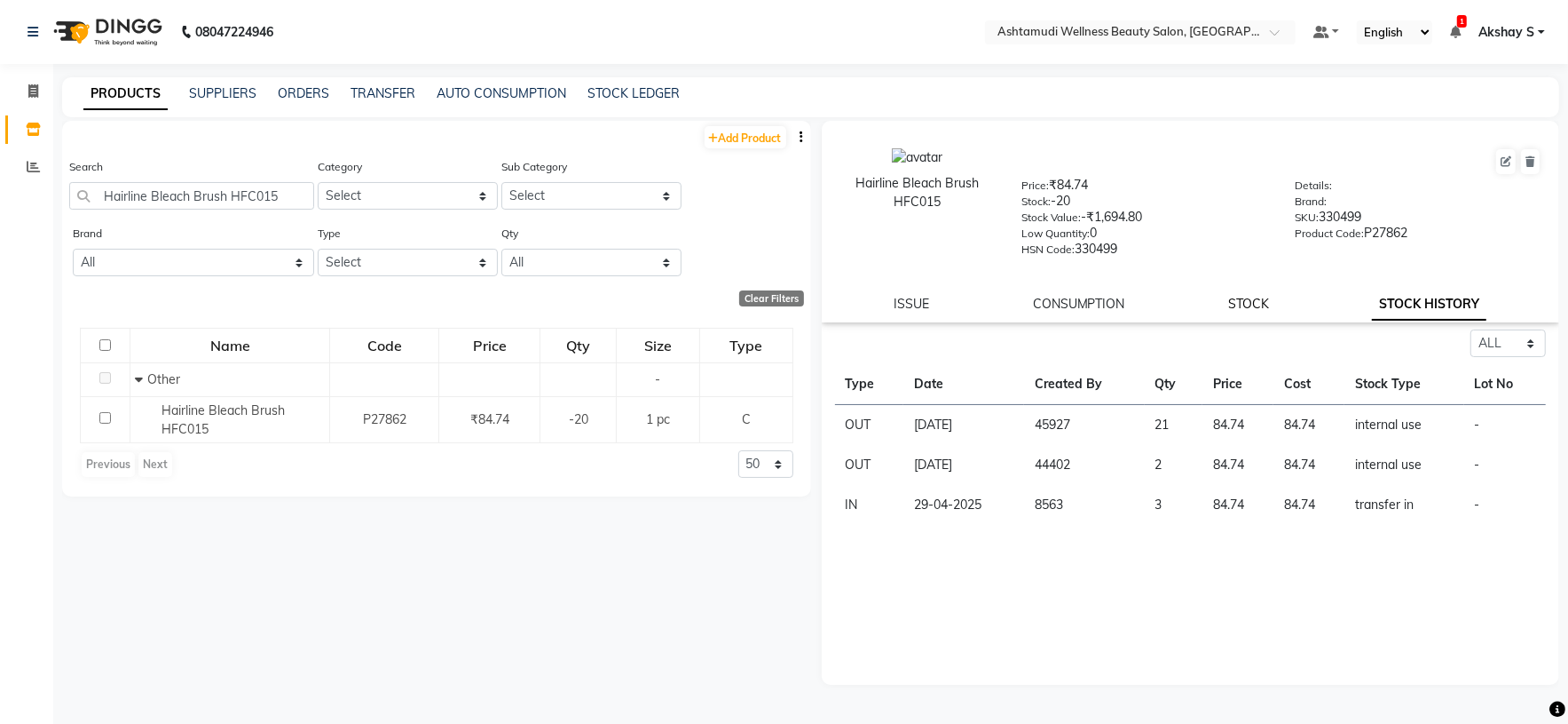
click at [1239, 309] on link "STOCK" at bounding box center [1248, 303] width 41 height 16
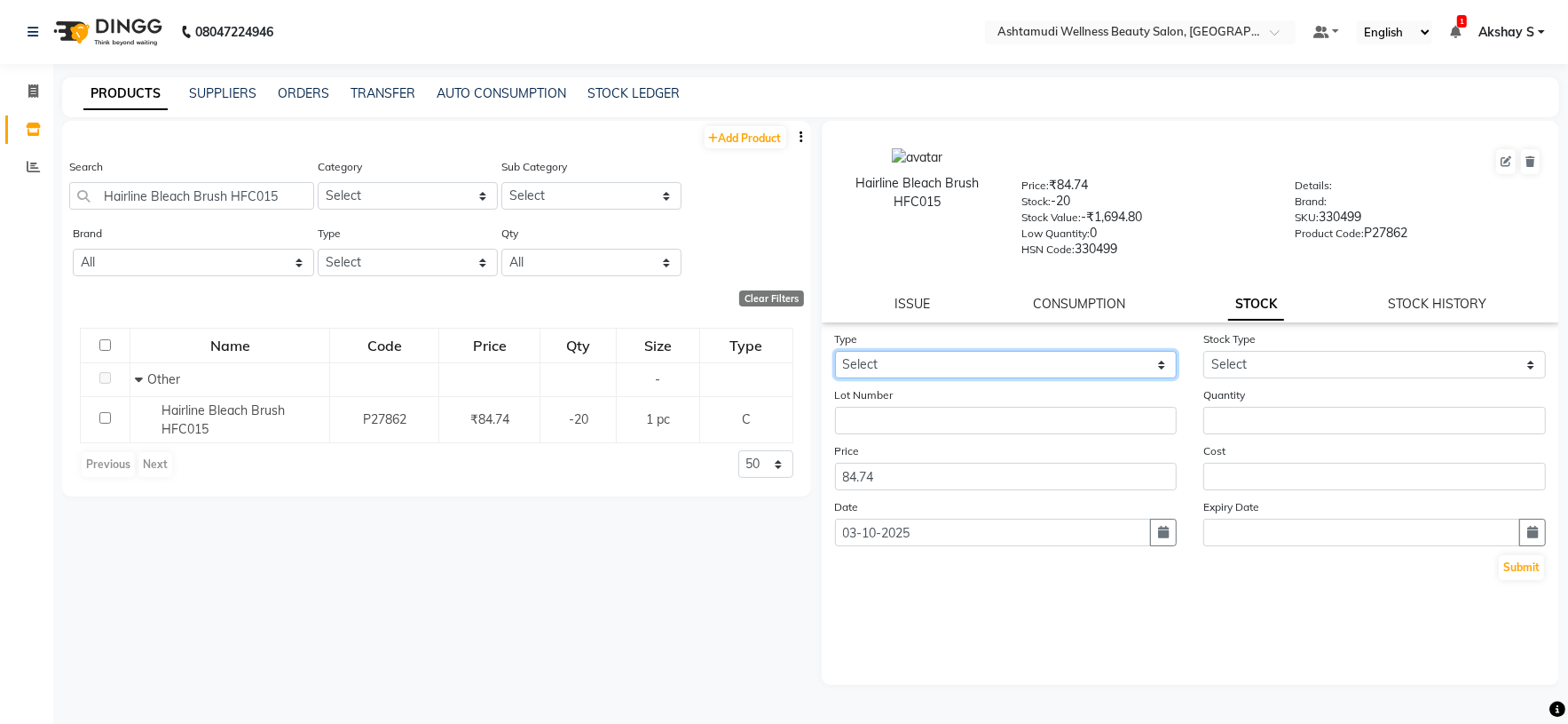
click at [1128, 365] on select "Select In Out" at bounding box center [1006, 364] width 343 height 28
select select "in"
click at [835, 353] on select "Select In Out" at bounding box center [1006, 364] width 343 height 28
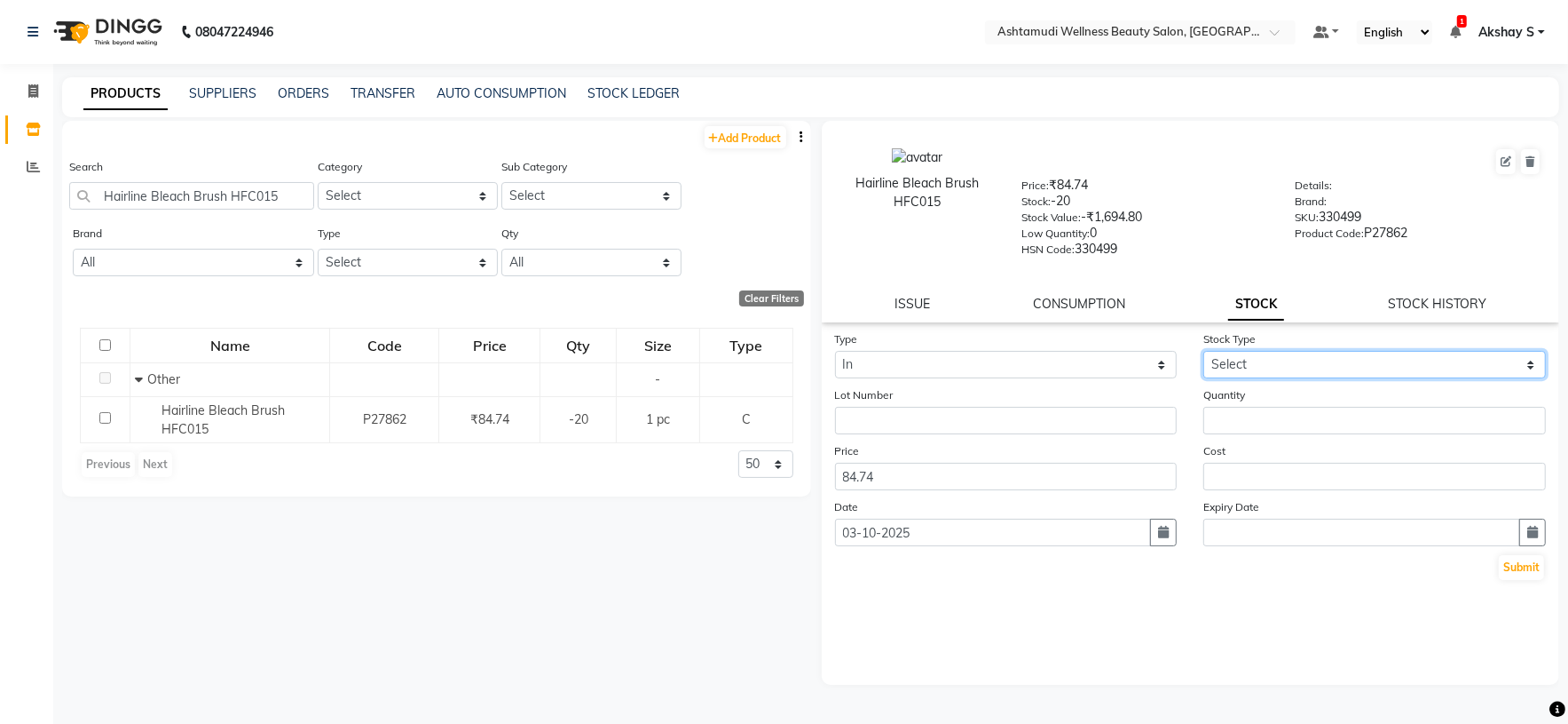
click at [1393, 368] on select "Select New Stock Adjustment Return Other" at bounding box center [1374, 364] width 343 height 28
select select "adjustment"
click at [1203, 353] on select "Select New Stock Adjustment Return Other" at bounding box center [1374, 364] width 343 height 28
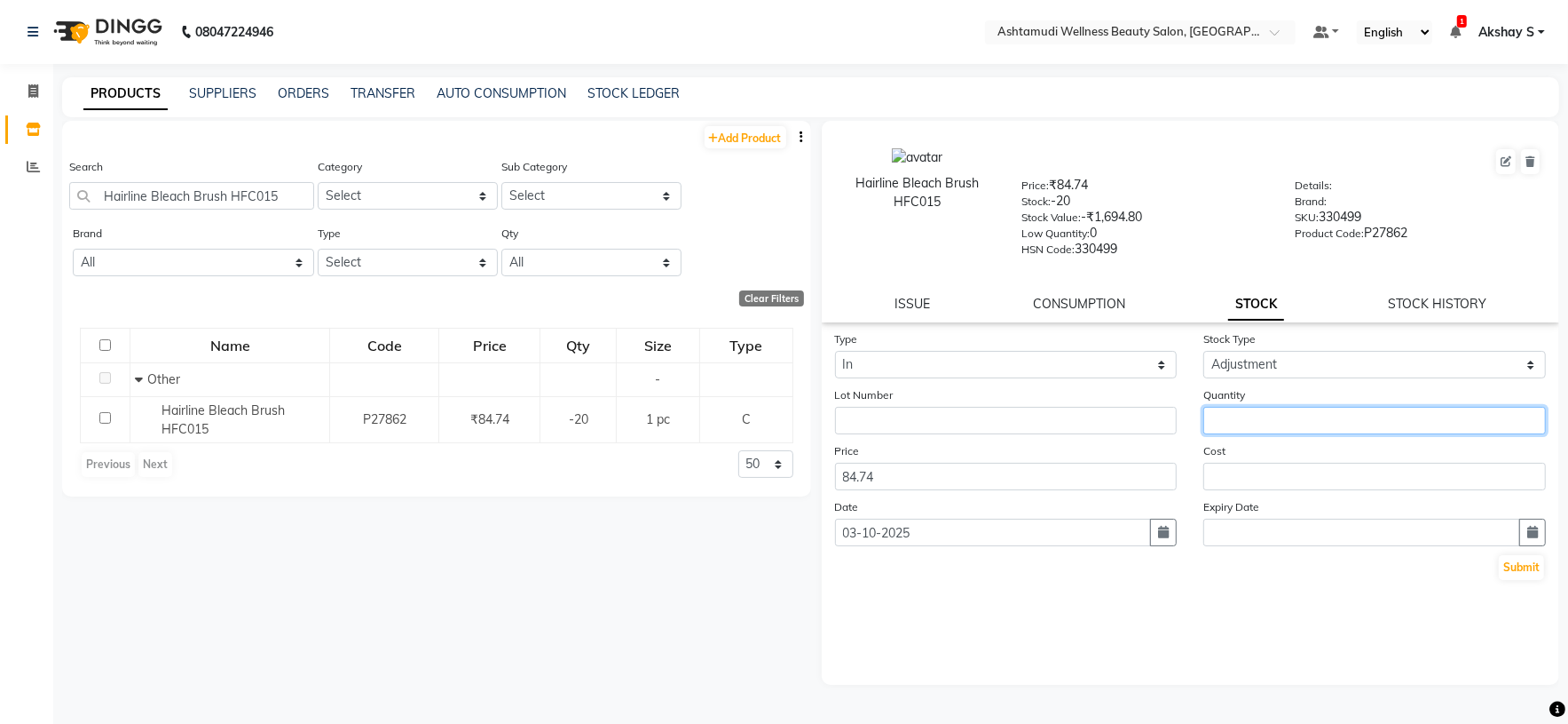
click at [1247, 418] on input "number" at bounding box center [1374, 421] width 343 height 28
type input "20"
click at [1515, 576] on button "Submit" at bounding box center [1521, 567] width 45 height 25
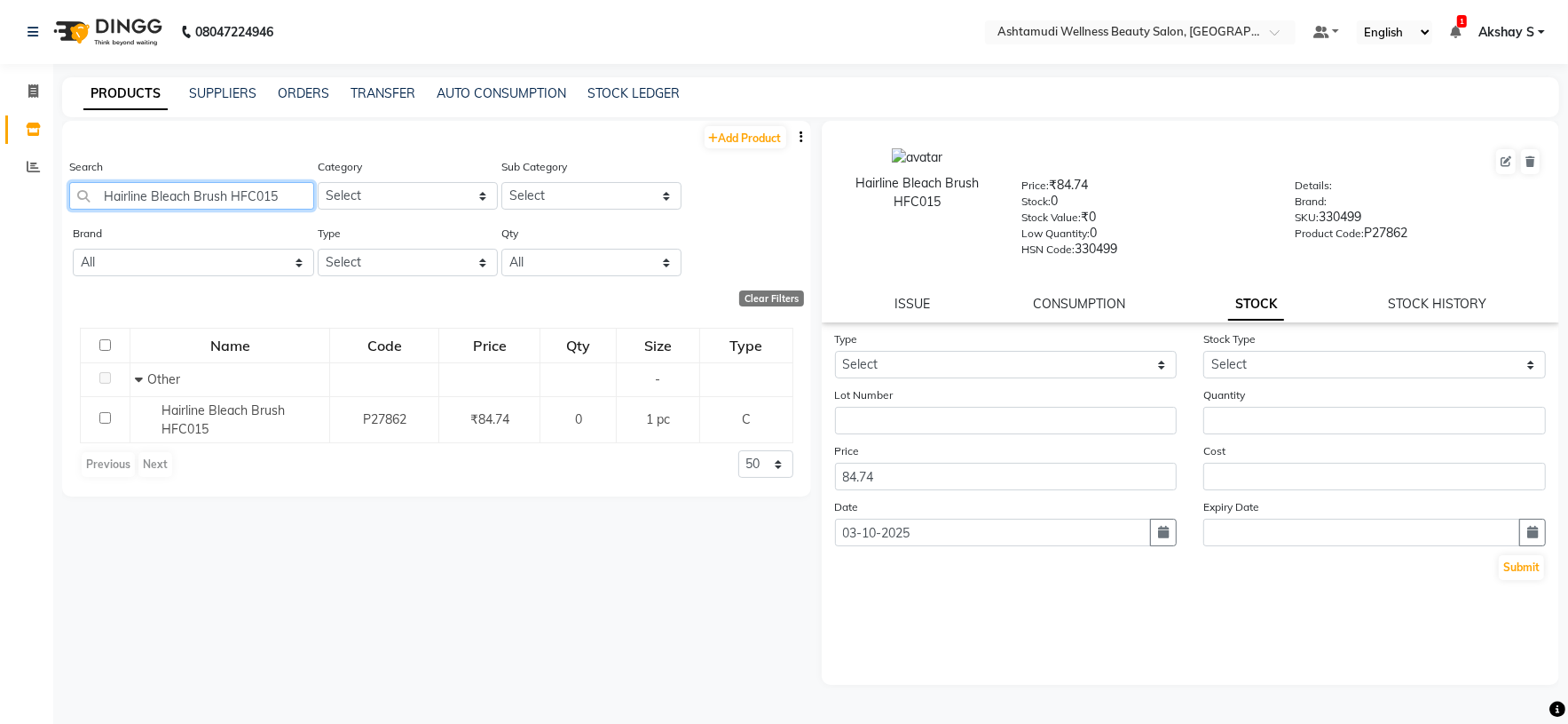
click at [211, 195] on input "Hairline Bleach Brush HFC015" at bounding box center [191, 196] width 245 height 28
paste input "Facial Steamer 702"
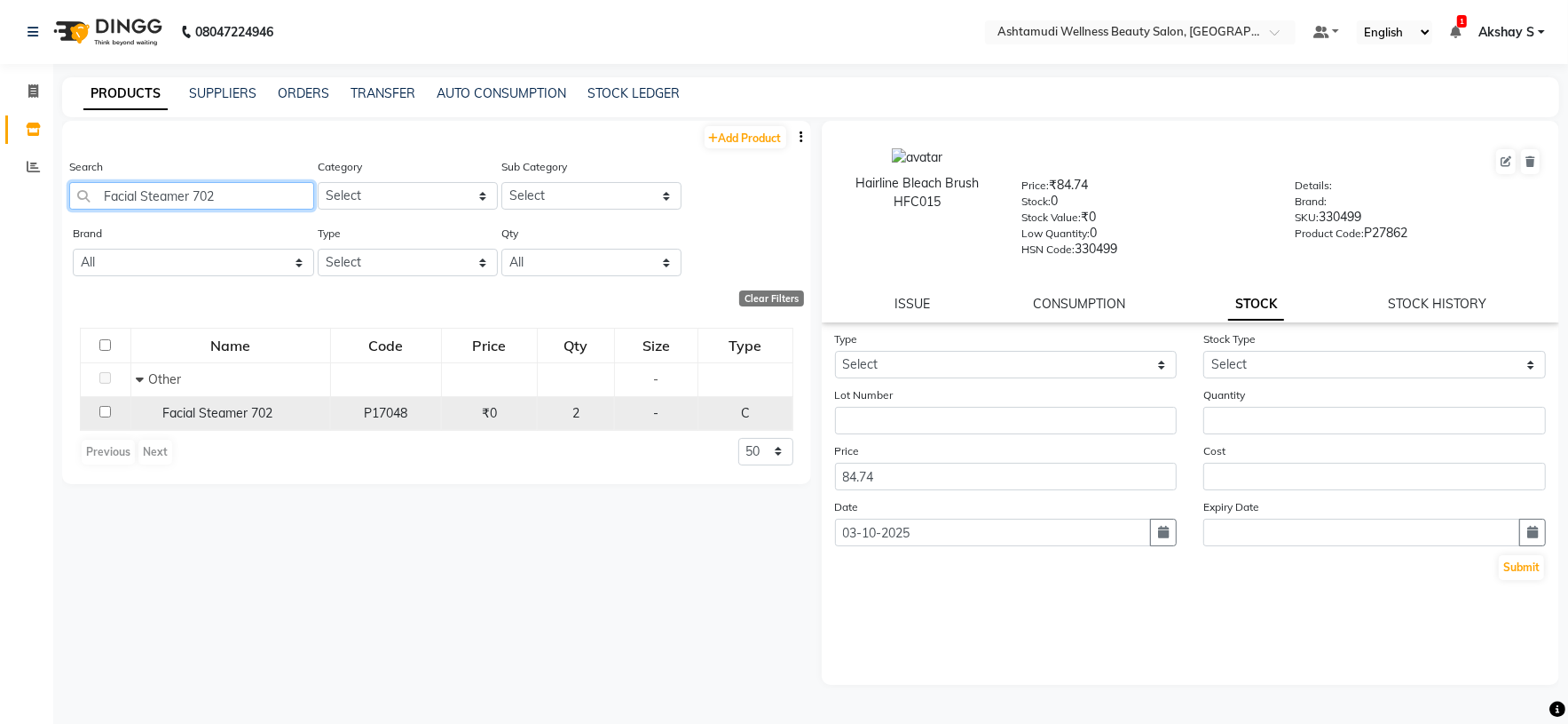
type input "Facial Steamer 702"
click at [224, 415] on span "Facial Steamer 702" at bounding box center [217, 413] width 110 height 16
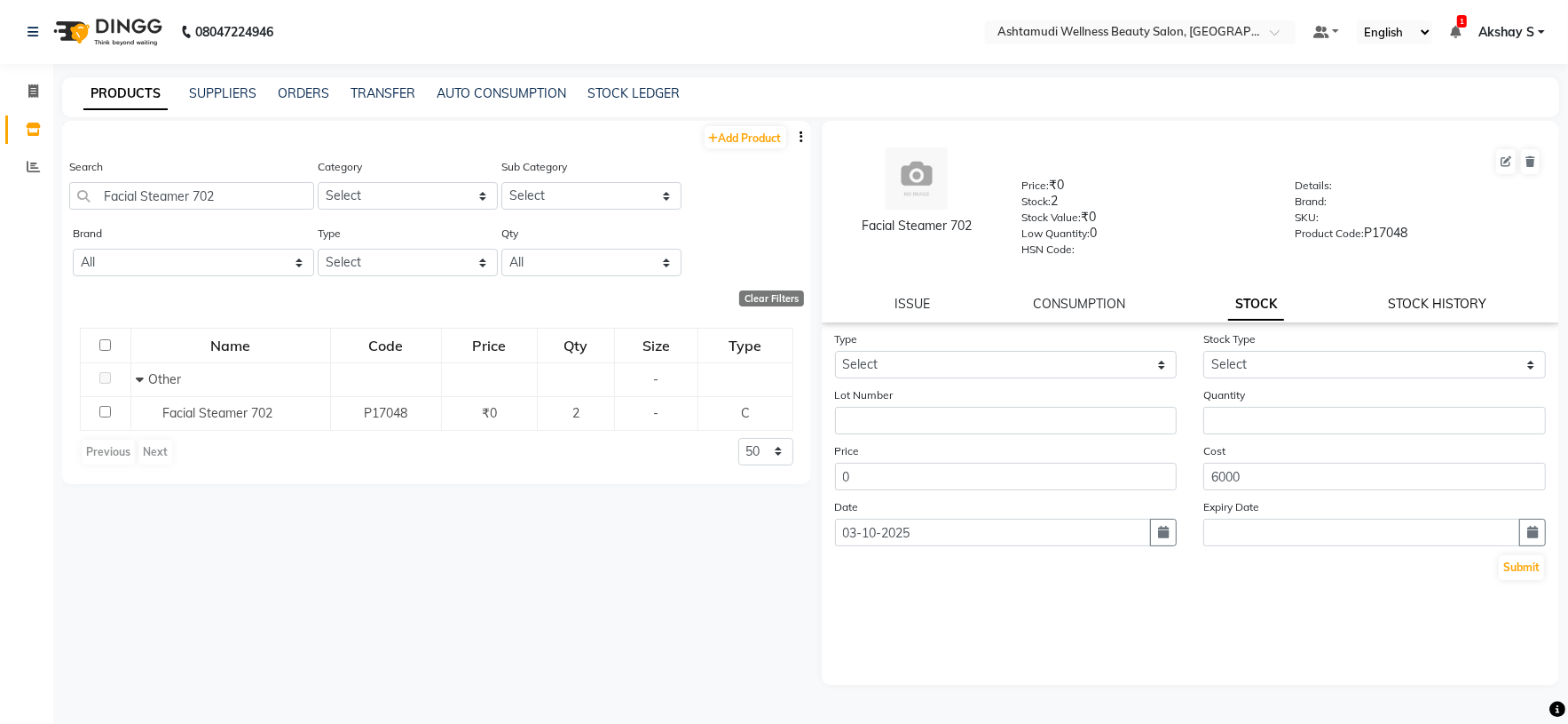
click at [1452, 312] on link "STOCK HISTORY" at bounding box center [1437, 303] width 99 height 16
select select "all"
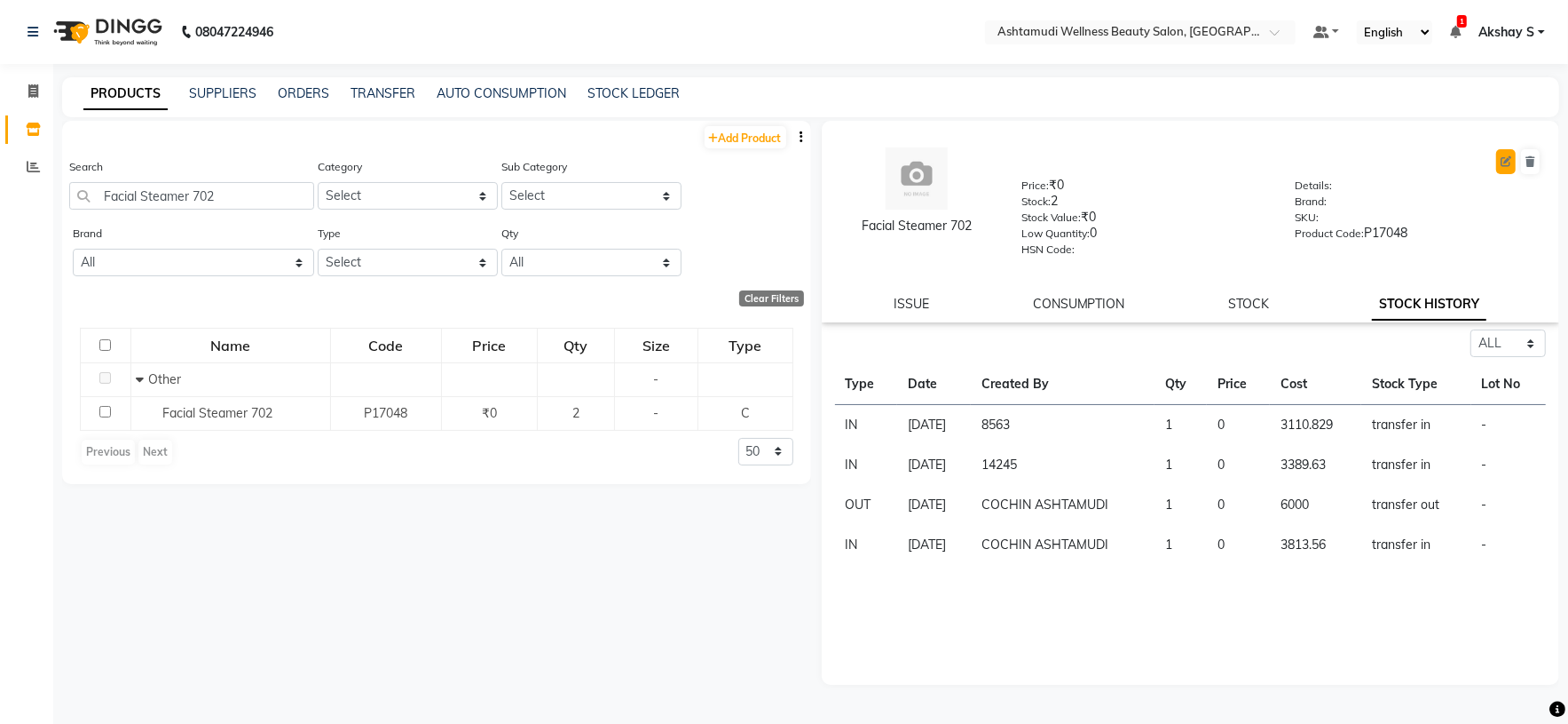
click at [1502, 163] on icon at bounding box center [1506, 161] width 11 height 11
select select "C"
select select "true"
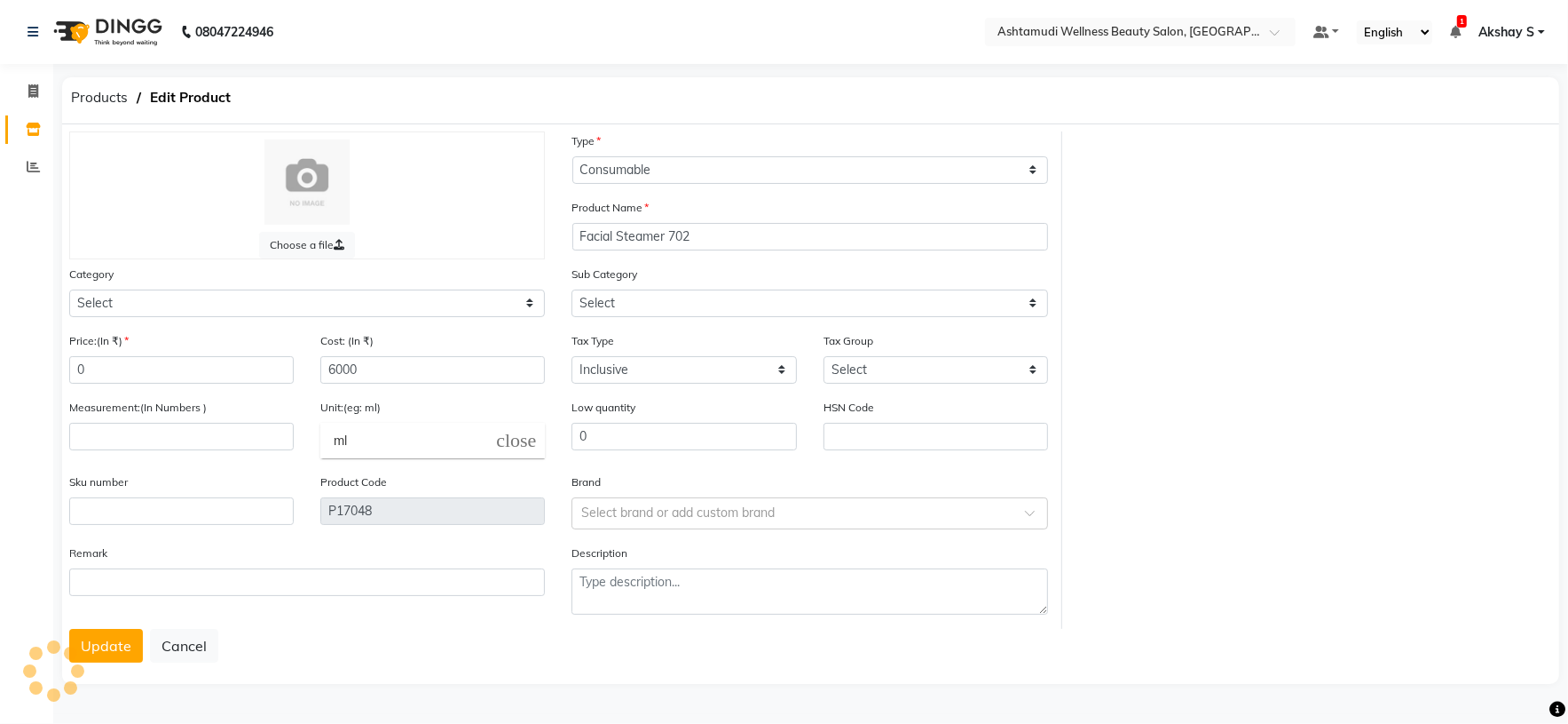
select select "595501000"
select select "595501002"
click at [141, 440] on input "number" at bounding box center [183, 436] width 228 height 28
type input "1"
click at [529, 441] on icon "close" at bounding box center [534, 441] width 19 height 19
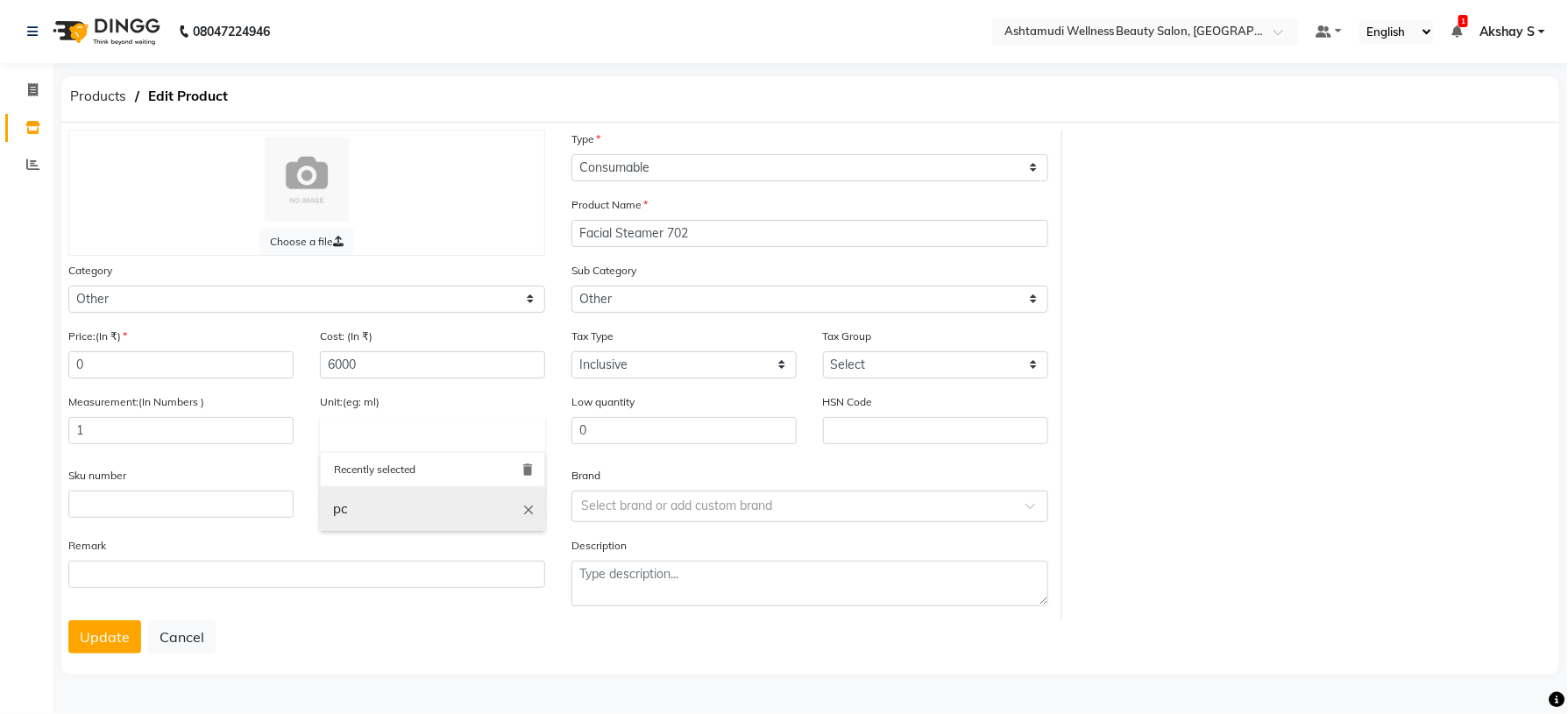
click at [424, 507] on link "pc" at bounding box center [433, 509] width 225 height 45
type input "pc"
click at [116, 634] on button "Update" at bounding box center [104, 636] width 73 height 33
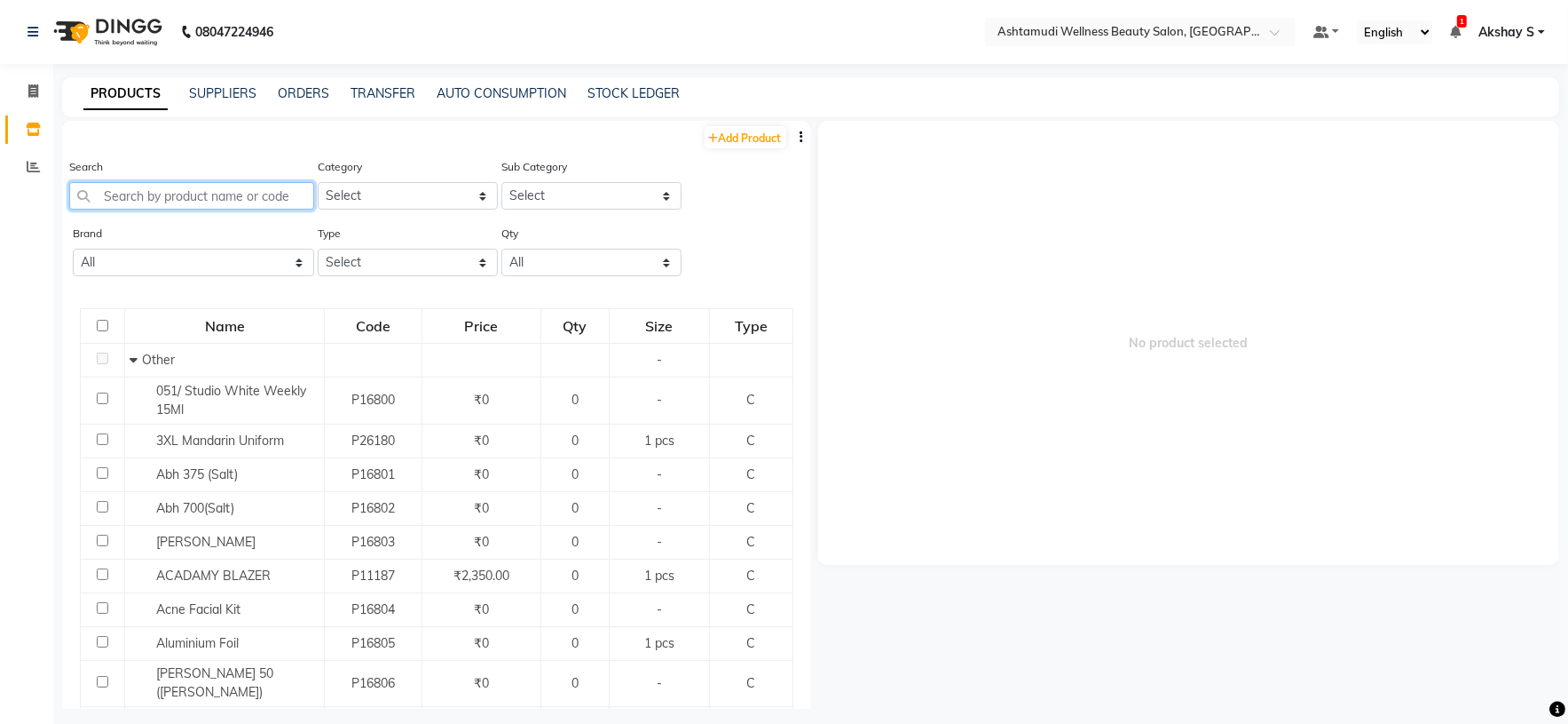
click at [179, 195] on input "text" at bounding box center [191, 196] width 245 height 28
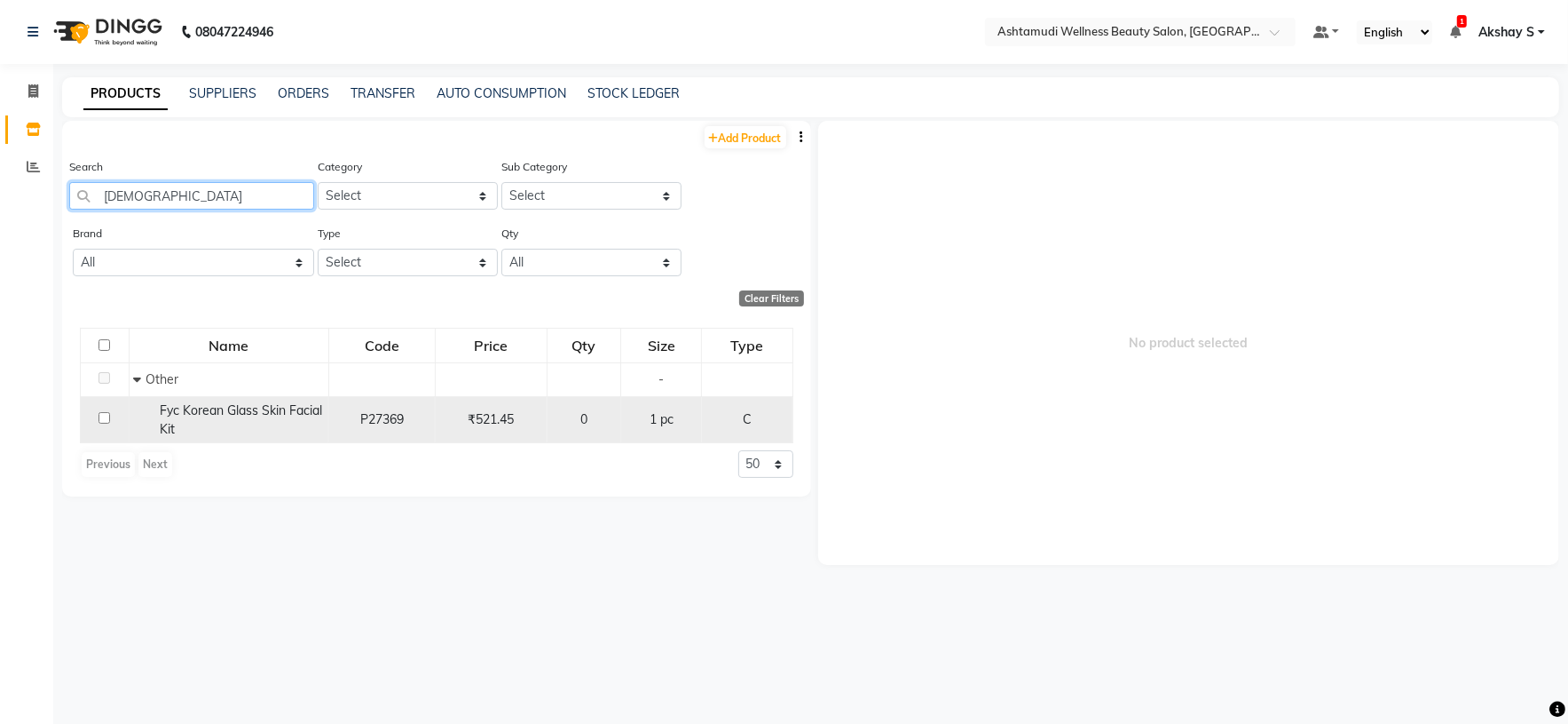
type input "korean"
click at [254, 413] on span "Fyc Korean Glass Skin Facial Kit" at bounding box center [240, 420] width 162 height 35
select select
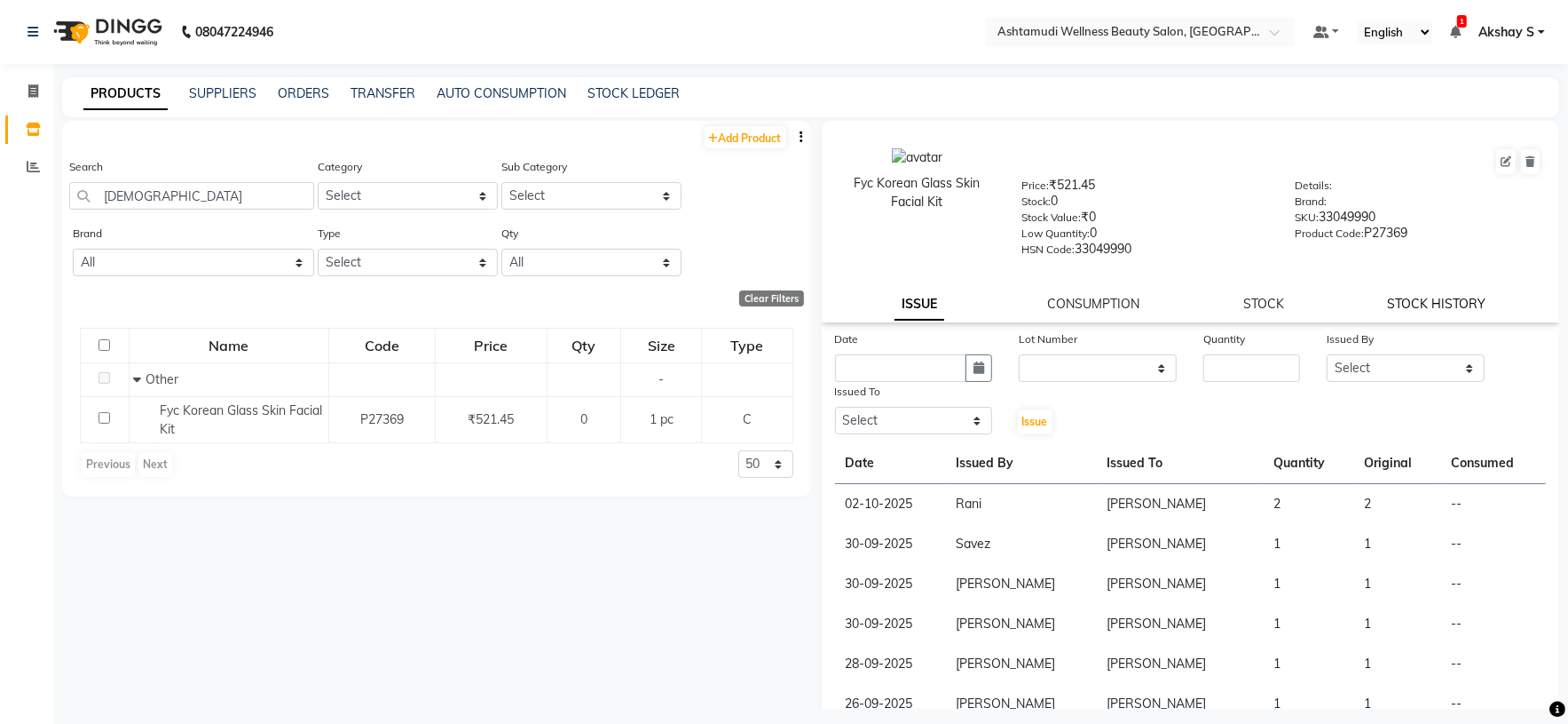
click at [1407, 302] on link "STOCK HISTORY" at bounding box center [1437, 303] width 99 height 16
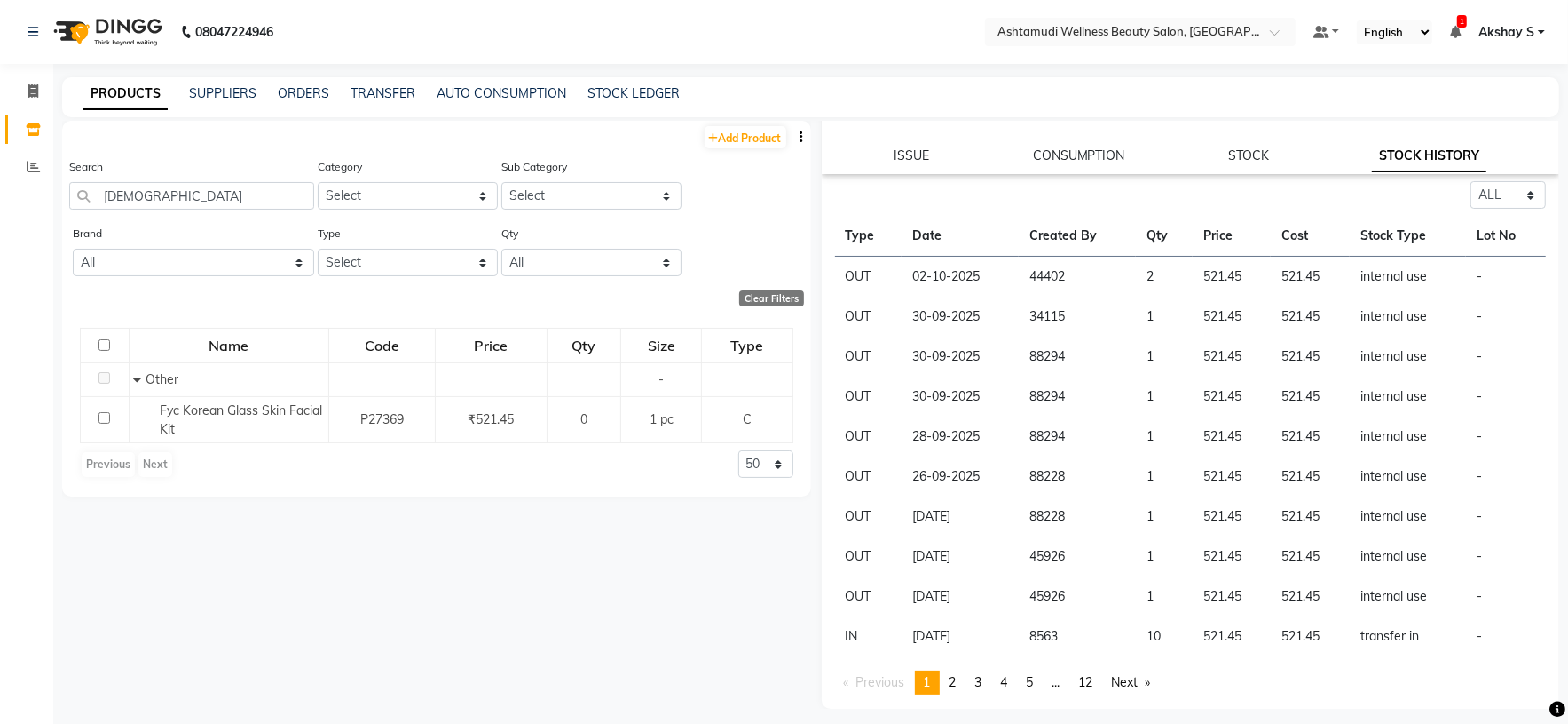
scroll to position [149, 0]
click at [1136, 680] on link "Next page" at bounding box center [1131, 682] width 57 height 24
click at [1509, 195] on select "Select ALL IN OUT" at bounding box center [1508, 195] width 76 height 28
click at [1470, 182] on select "Select ALL IN OUT" at bounding box center [1508, 195] width 76 height 28
click at [869, 692] on link "Previous page" at bounding box center [874, 682] width 79 height 24
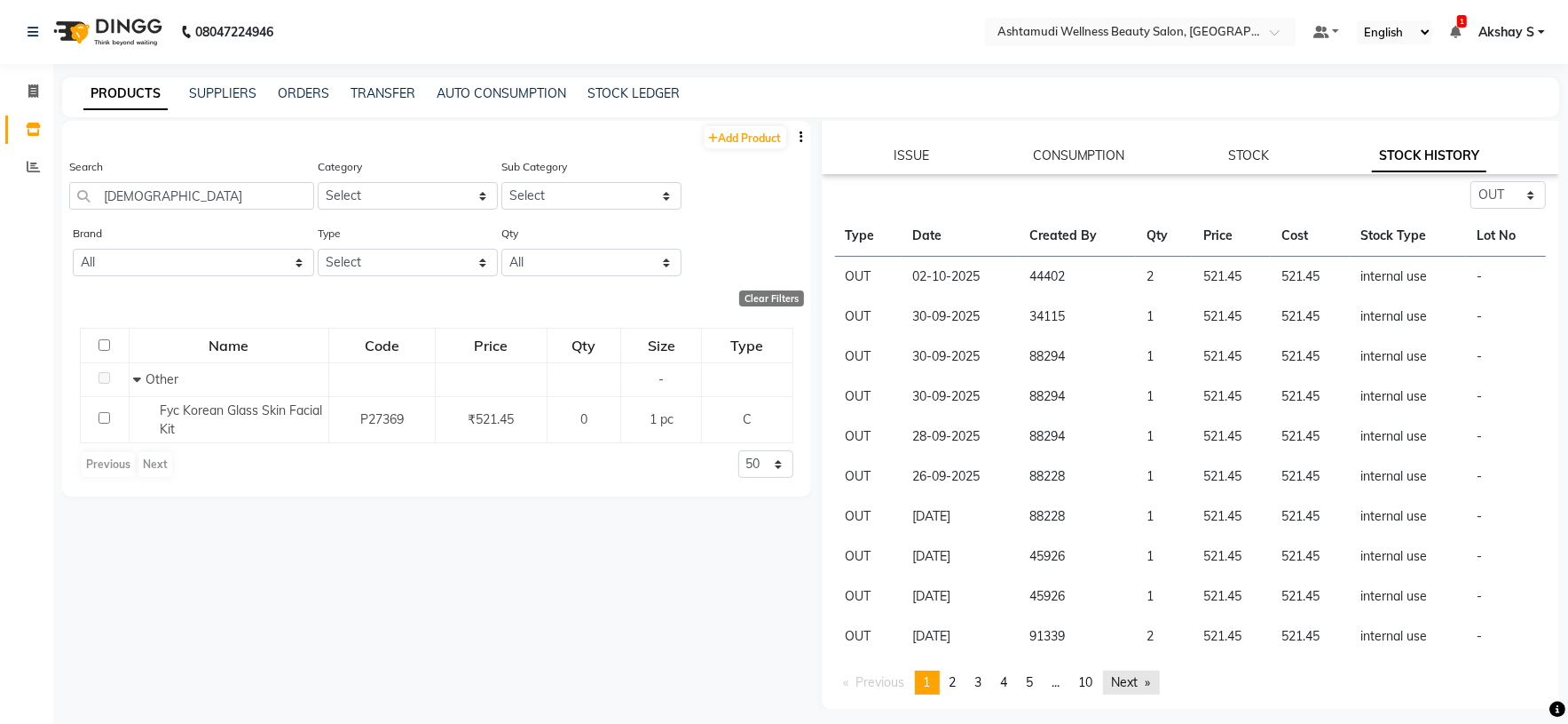
click at [1140, 684] on link "Next page" at bounding box center [1131, 682] width 57 height 24
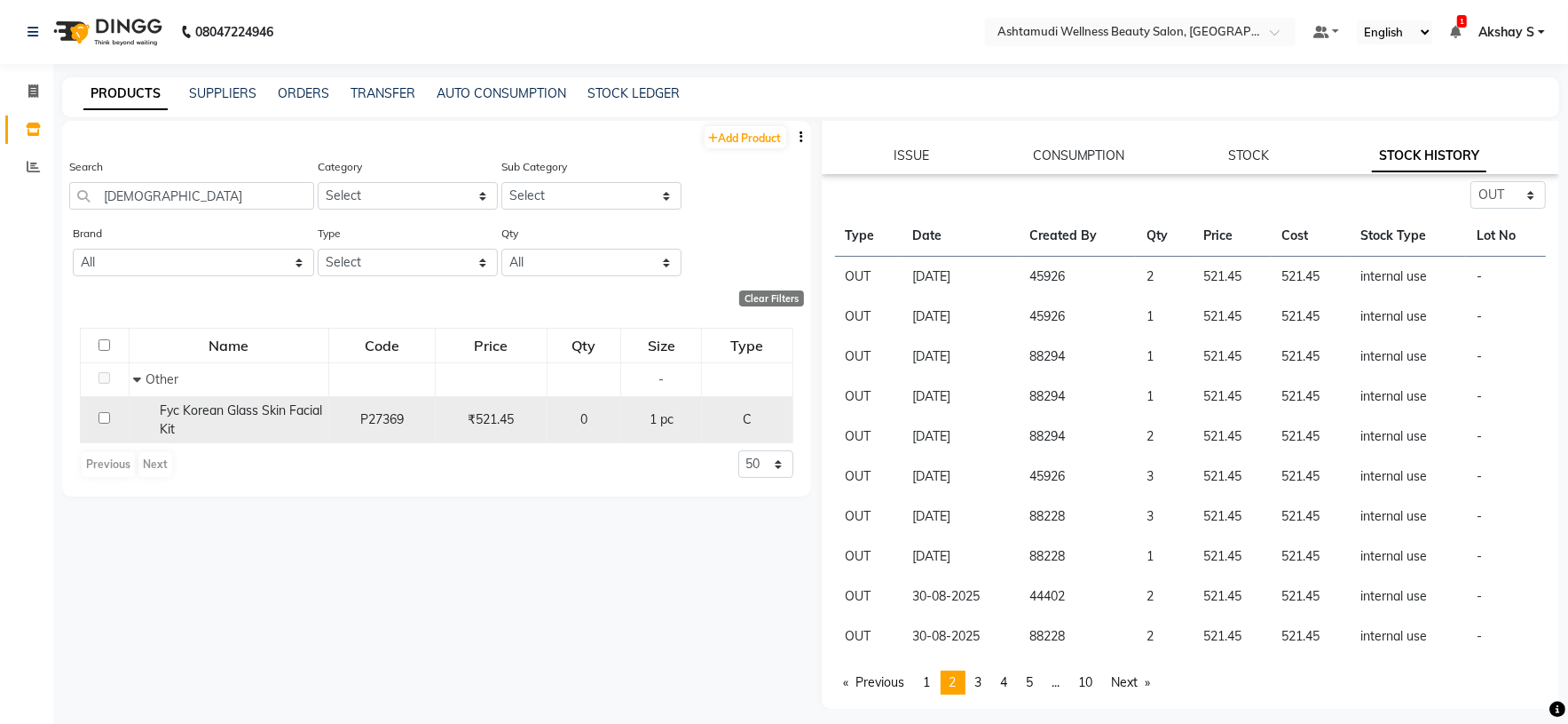
click at [261, 406] on span "Fyc Korean Glass Skin Facial Kit" at bounding box center [240, 420] width 162 height 35
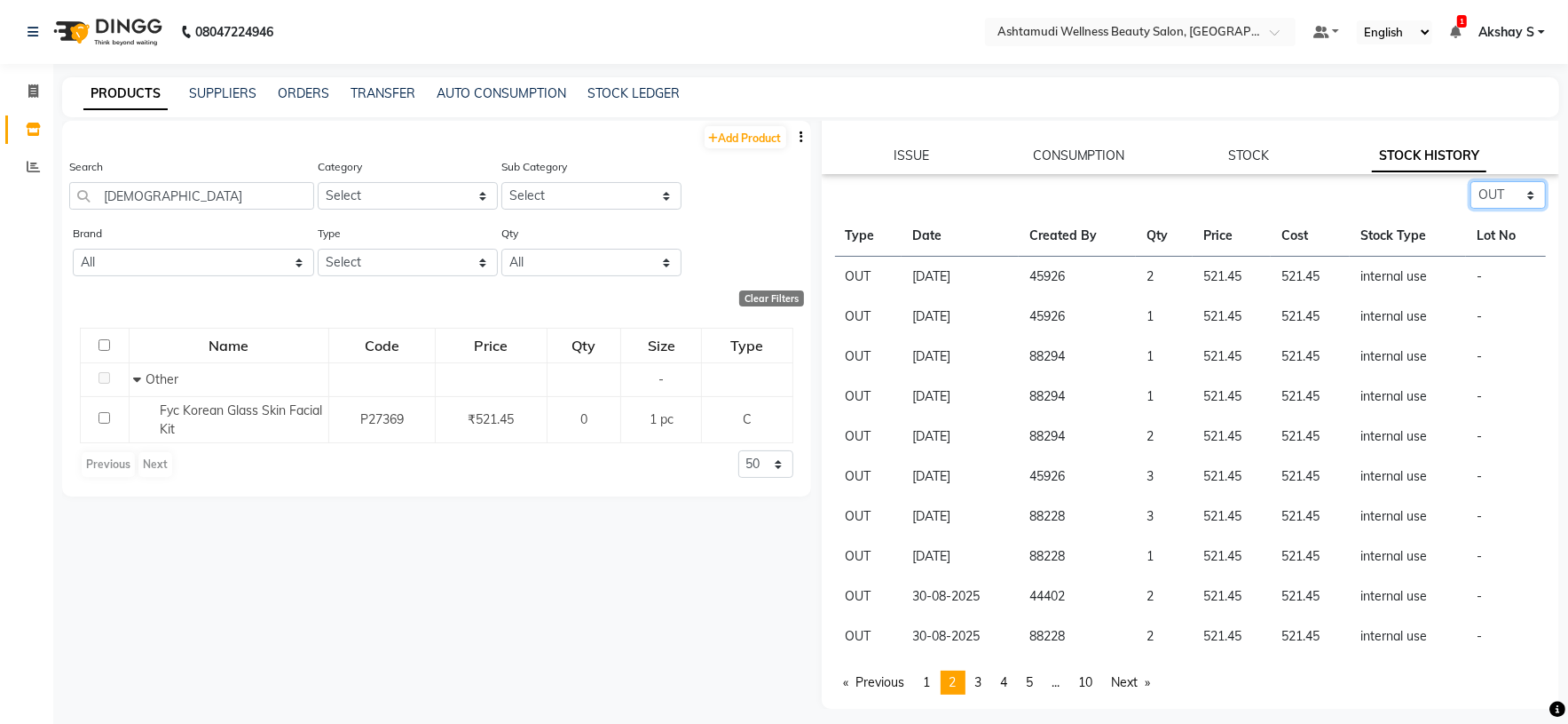
drag, startPoint x: 1506, startPoint y: 193, endPoint x: 1497, endPoint y: 192, distance: 9.1
click at [1506, 192] on select "Select ALL IN OUT" at bounding box center [1508, 195] width 76 height 28
select select "all"
click at [1470, 182] on select "Select ALL IN OUT" at bounding box center [1508, 195] width 76 height 28
click at [918, 684] on link "page 1" at bounding box center [928, 682] width 25 height 24
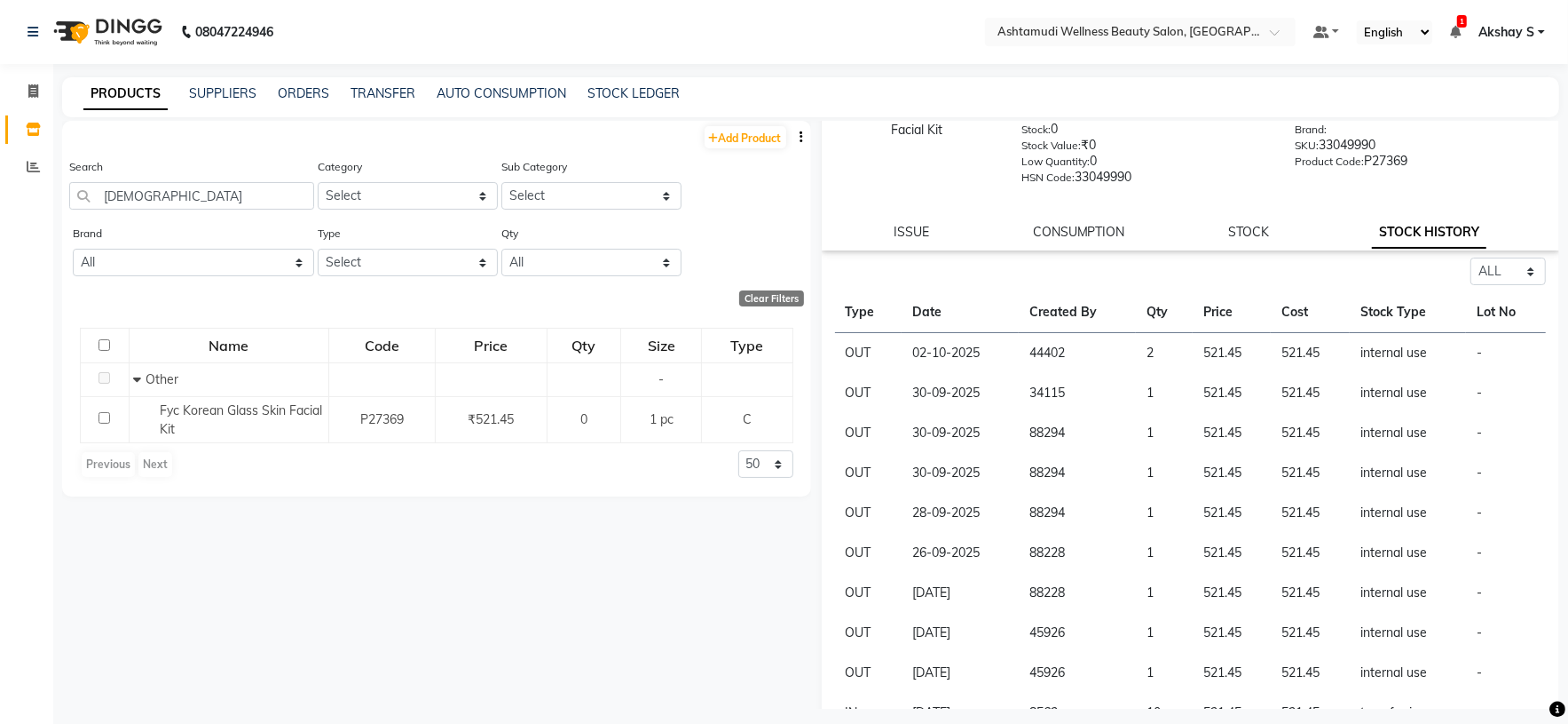
scroll to position [0, 0]
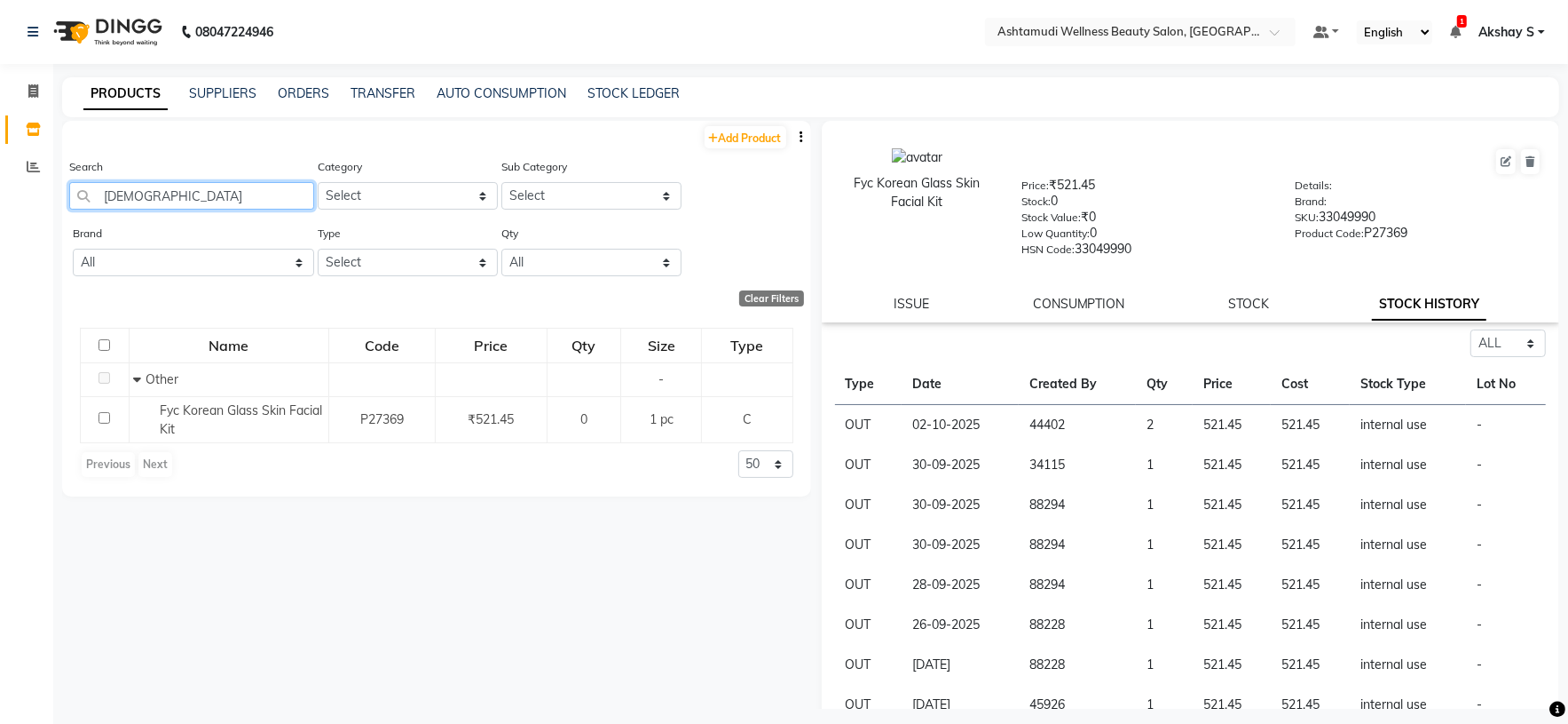
drag, startPoint x: 206, startPoint y: 203, endPoint x: 45, endPoint y: 199, distance: 161.0
click at [47, 201] on app-home "08047224946 Select Location × Ashtamudi Wellness Beauty Salon, Cochin Default P…" at bounding box center [784, 368] width 1568 height 736
paste input "SCH Repair Rescue Conditioner200ml"
type input "SCH Repair Rescue Conditioner200ml"
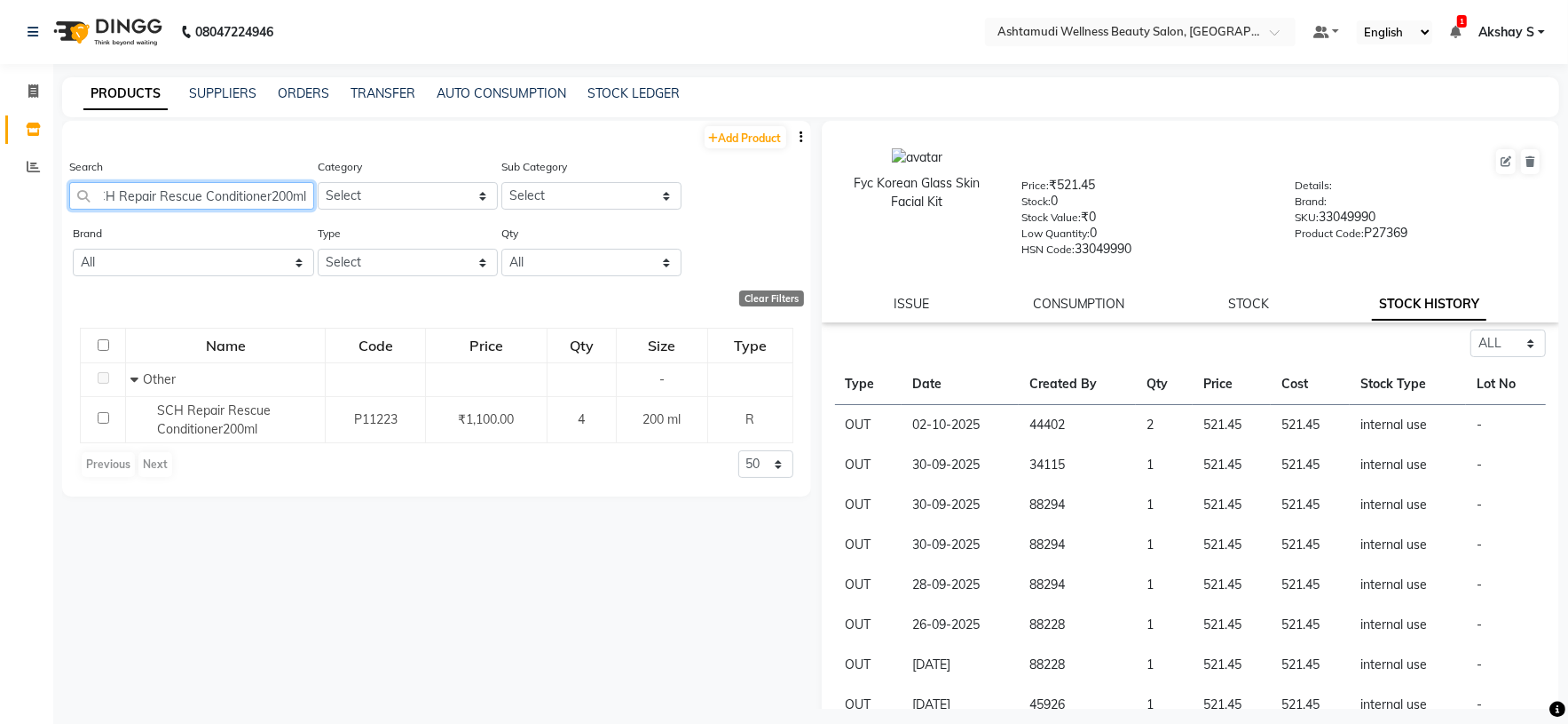
scroll to position [0, 0]
click at [1192, 30] on input "text" at bounding box center [1123, 31] width 257 height 17
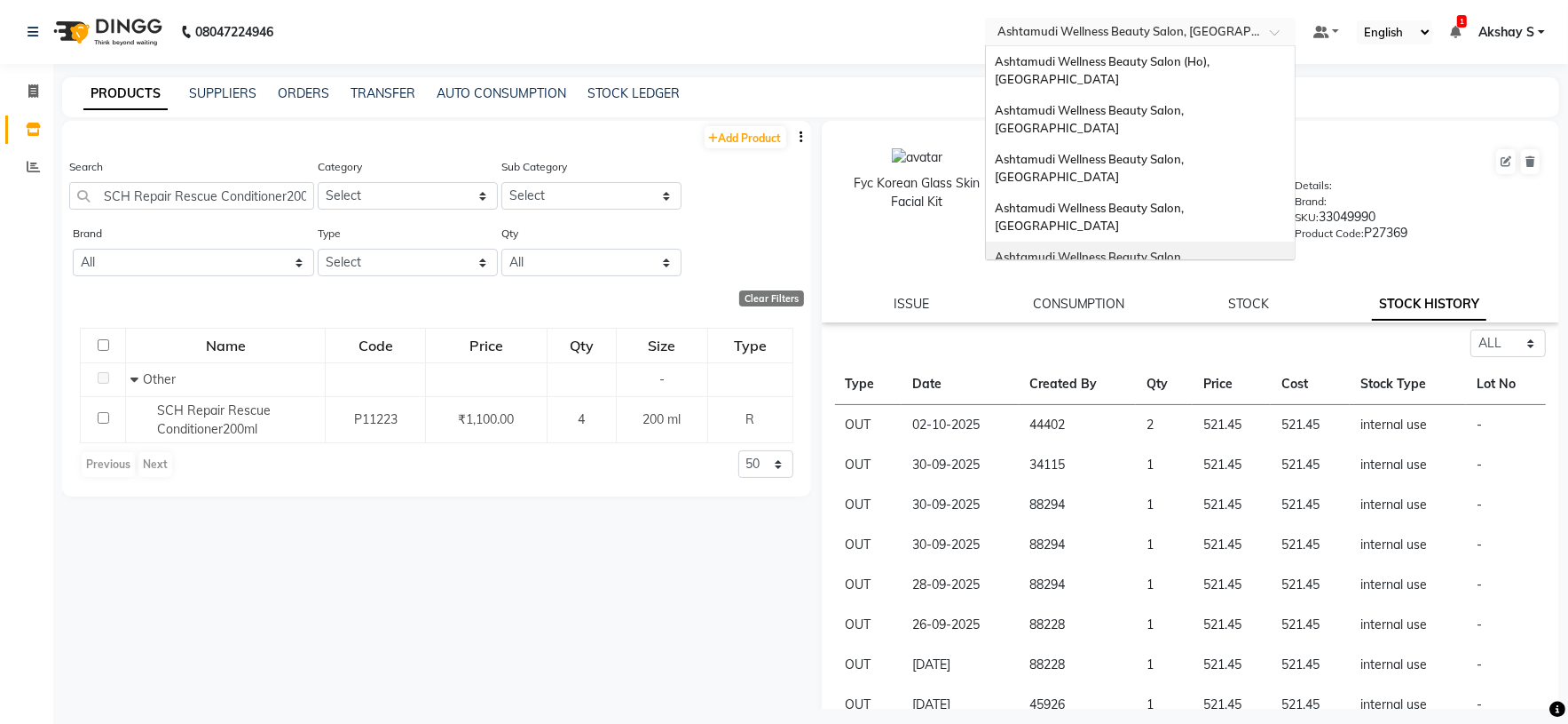
click at [1197, 242] on div "Ashtamudi Wellness Beauty Salon, Kottiyam" at bounding box center [1141, 266] width 309 height 49
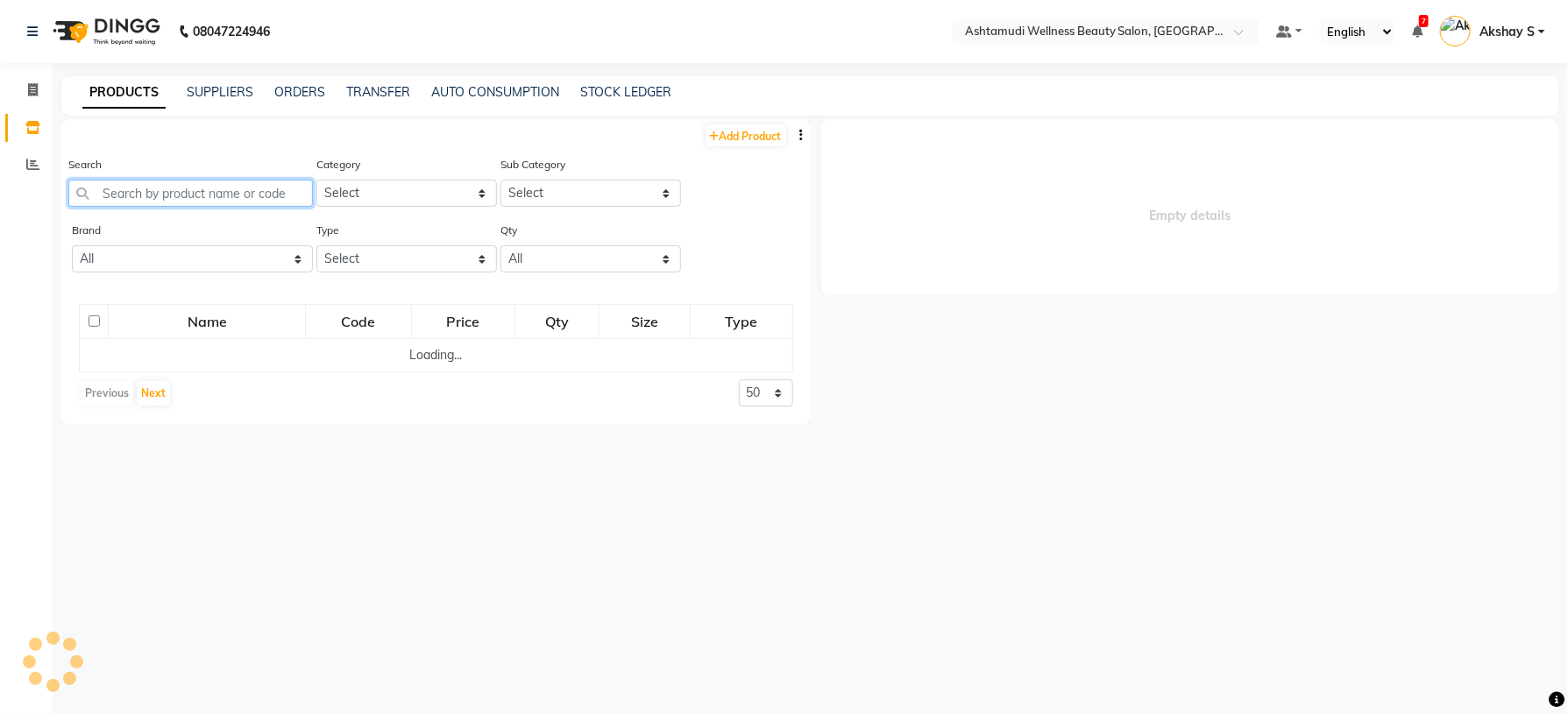
click at [153, 183] on input "text" at bounding box center [190, 193] width 244 height 27
paste input "Biolage Advanced Scalp Pure Dandruff Shampoo 200ml"
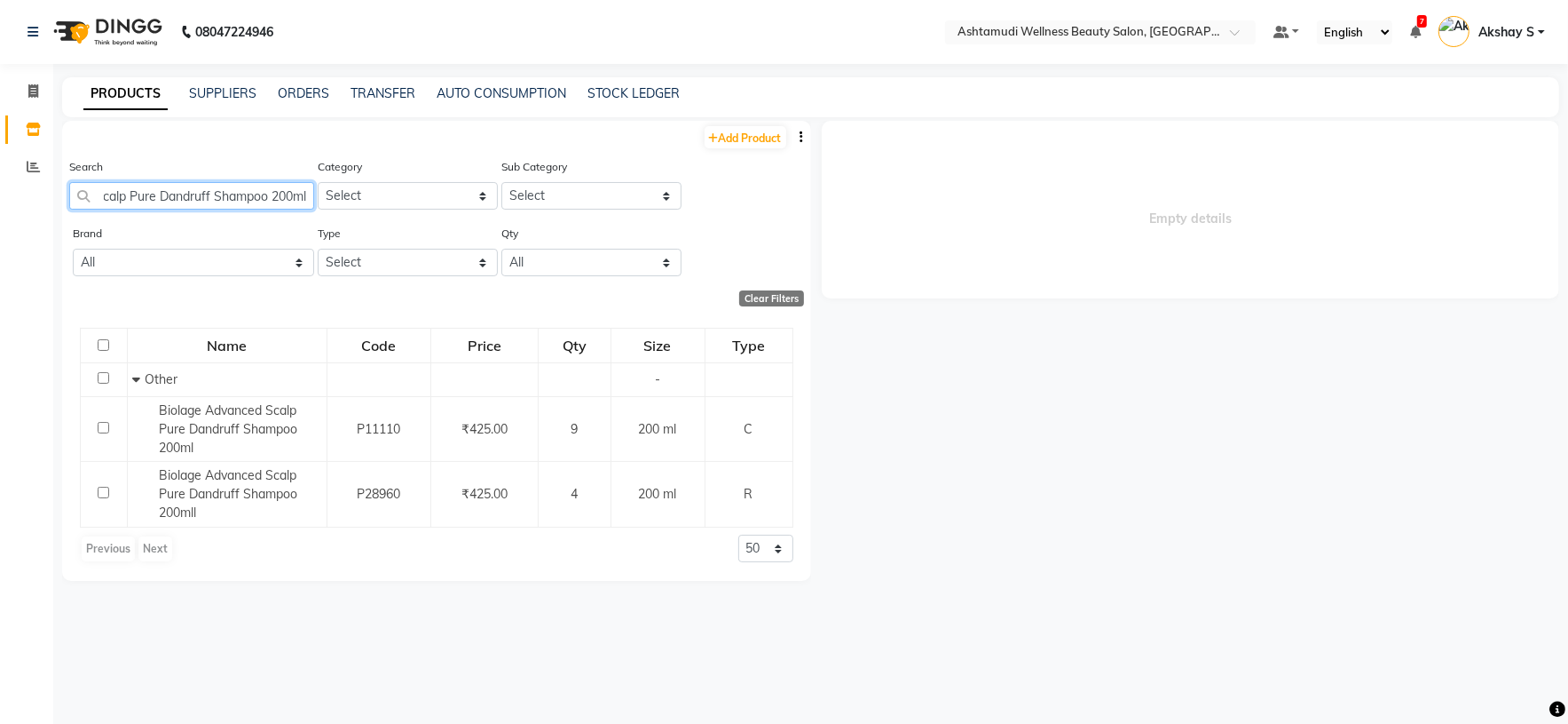
scroll to position [0, 119]
type input "Biolage Advanced Scalp Pure Dandruff Shampoo 200ml"
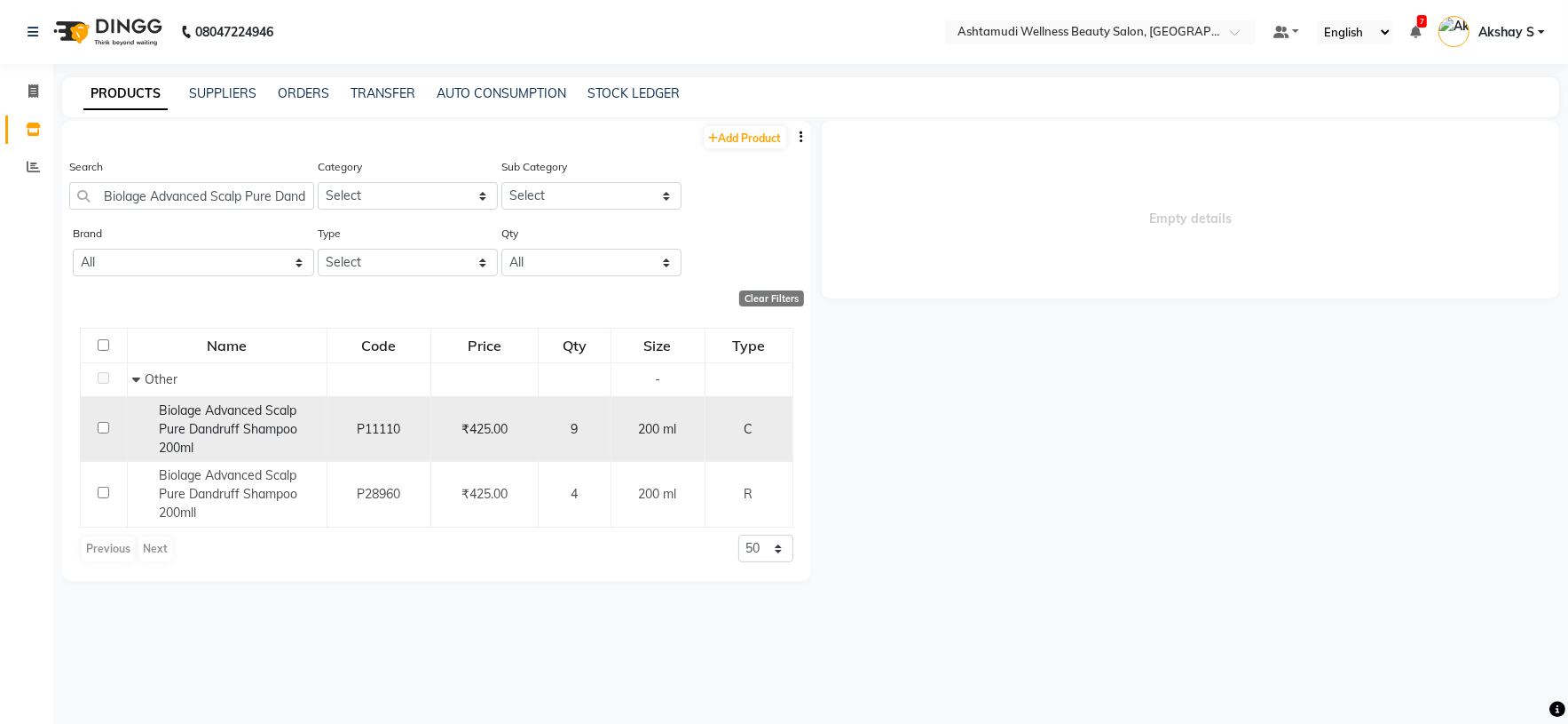
click at [102, 436] on td at bounding box center [104, 428] width 47 height 65
click at [102, 430] on input "checkbox" at bounding box center [104, 427] width 12 height 12
checkbox input "true"
select select
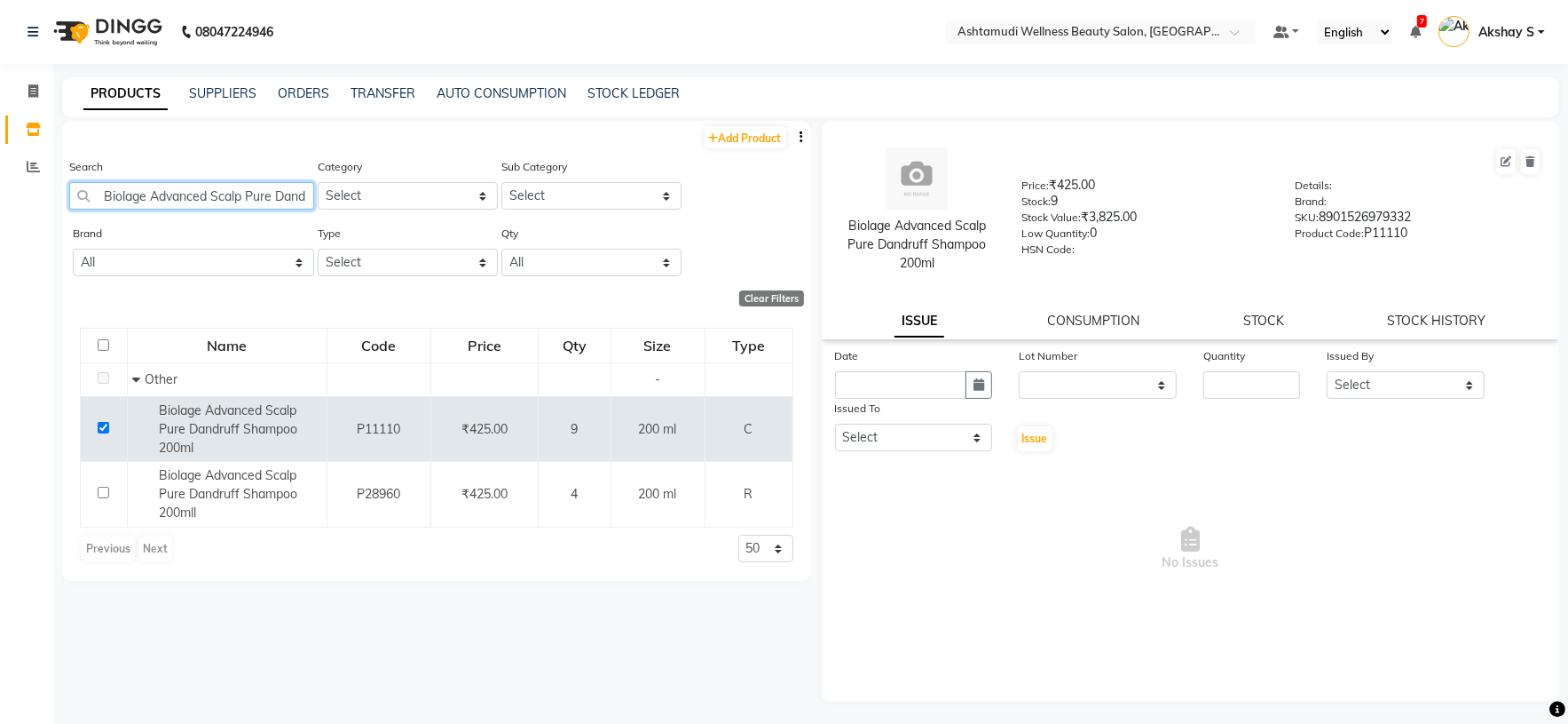
click at [231, 189] on input "Biolage Advanced Scalp Pure Dandruff Shampoo 200ml" at bounding box center [191, 196] width 245 height 28
click at [1265, 319] on link "STOCK" at bounding box center [1264, 321] width 41 height 16
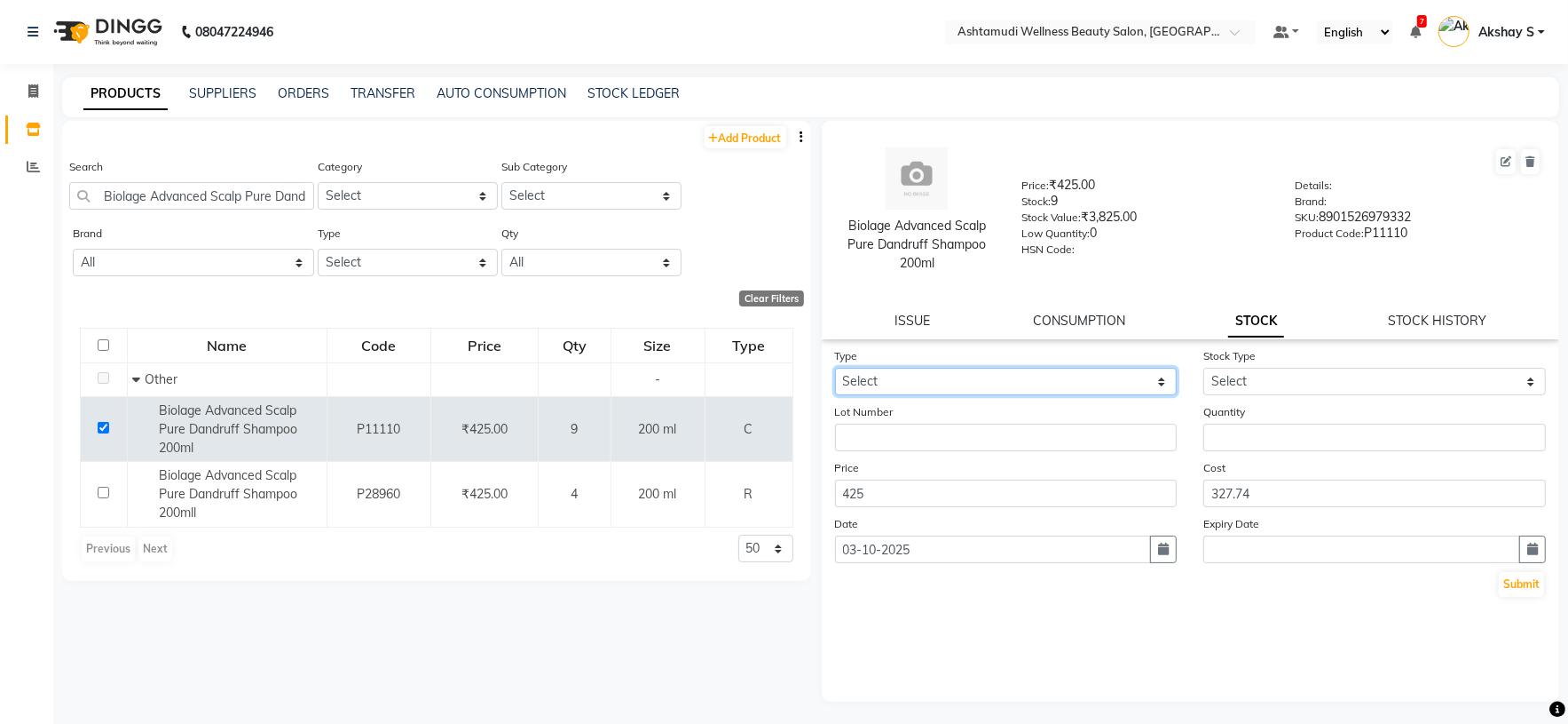
click at [1145, 379] on select "Select In Out" at bounding box center [1006, 381] width 343 height 28
click at [835, 44] on nav "08047224946 Select Location × Ashtamudi Wellness Beauty Salon, Kottiyam Default…" at bounding box center [784, 32] width 1568 height 64
click at [1170, 33] on input "text" at bounding box center [1082, 34] width 257 height 17
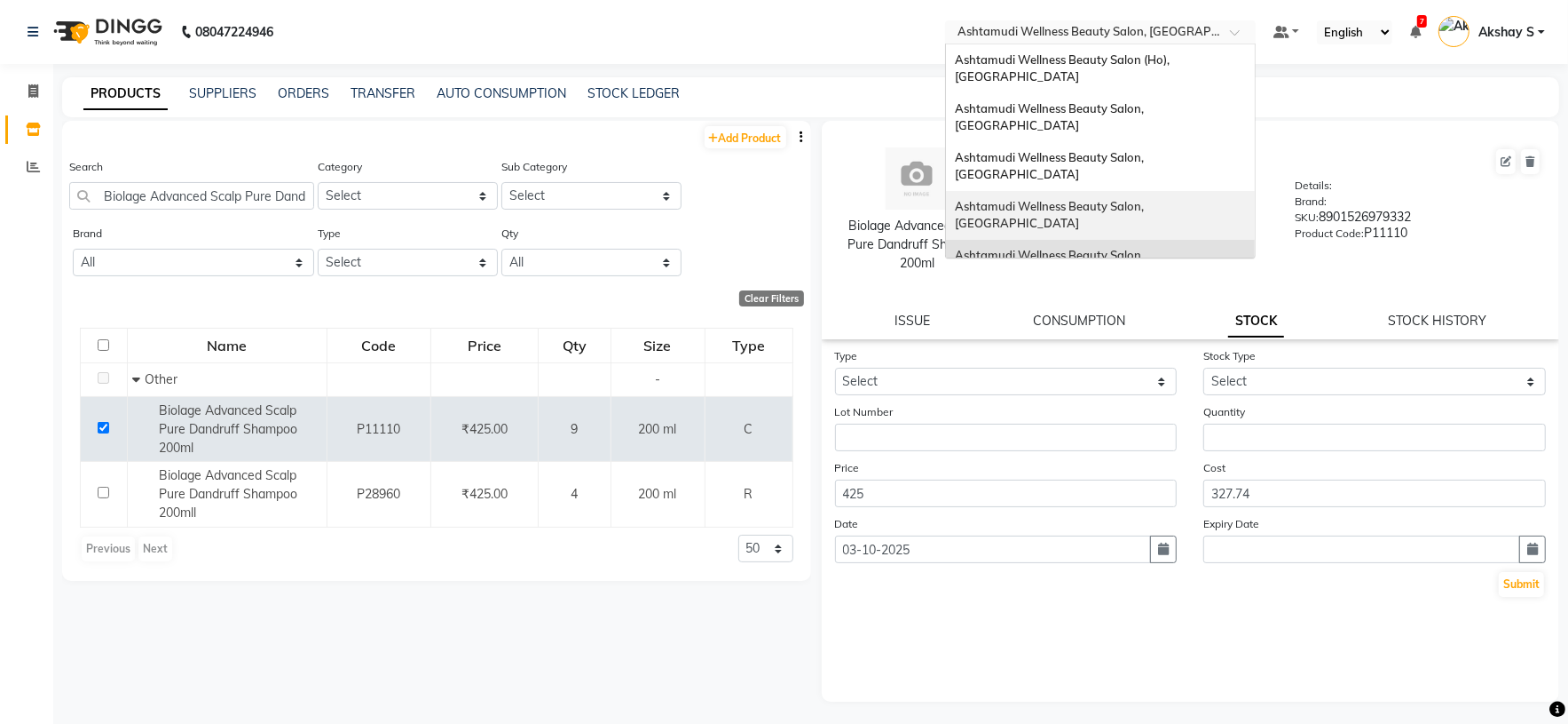
click at [1187, 142] on div "Ashtamudi Wellness Beauty Salon, [GEOGRAPHIC_DATA]" at bounding box center [1101, 166] width 309 height 49
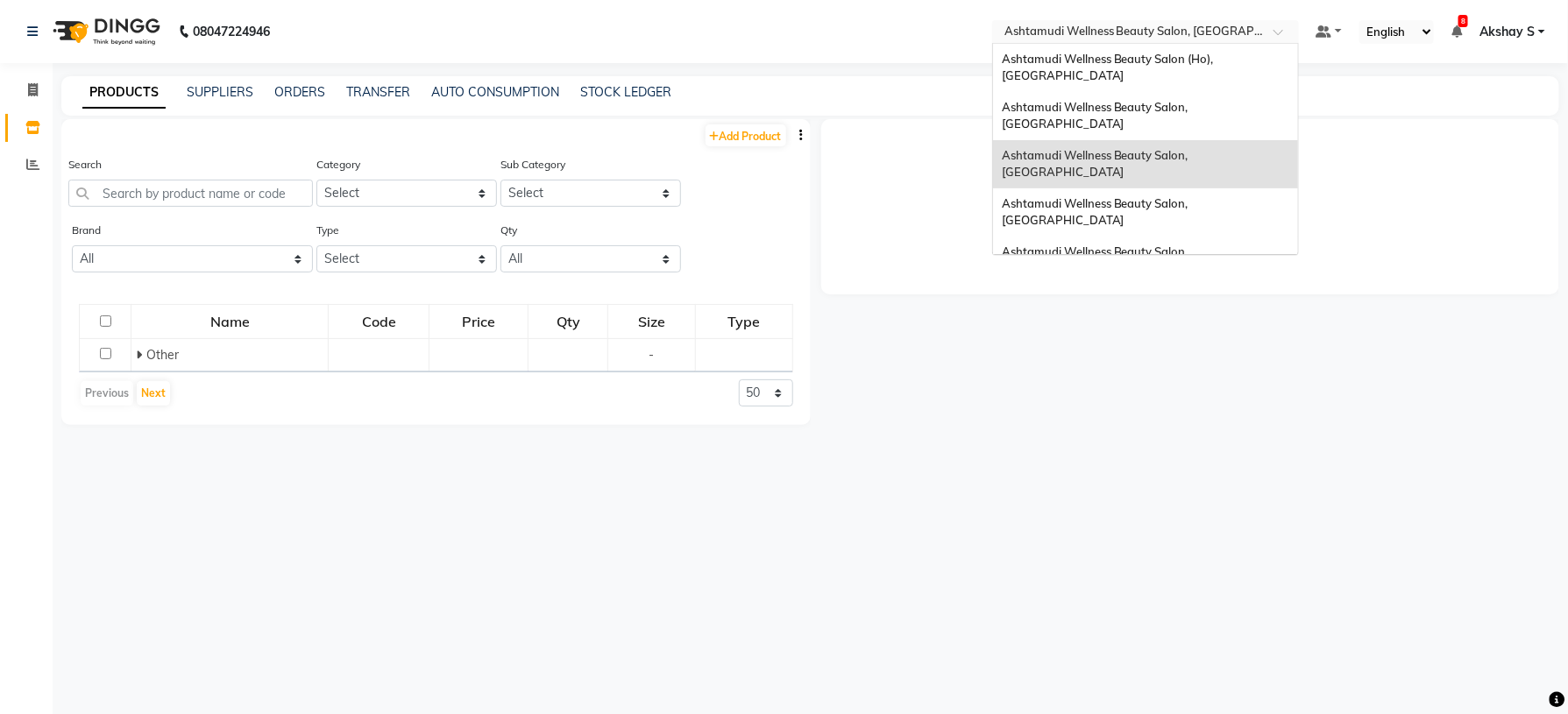
click at [1212, 29] on input "text" at bounding box center [1127, 33] width 254 height 17
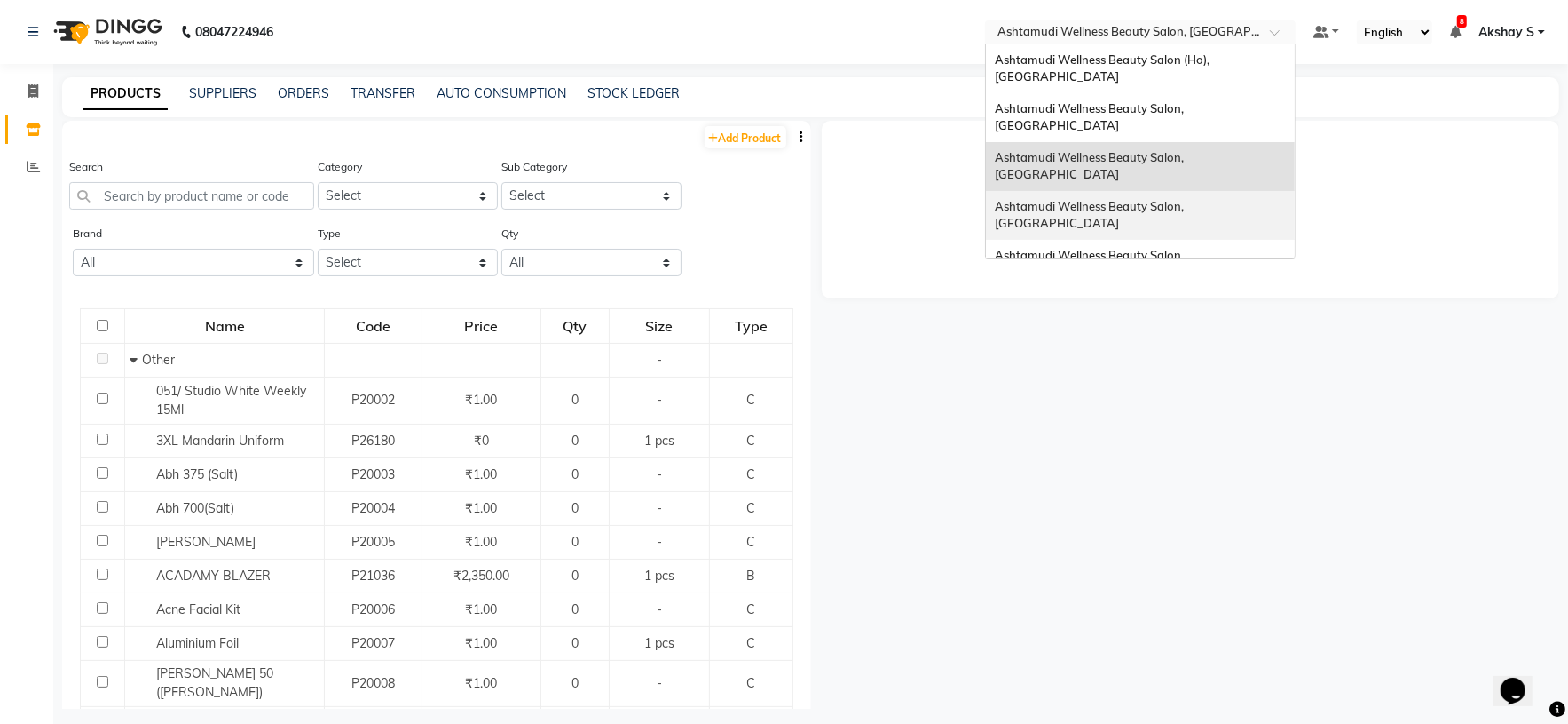
click at [1187, 199] on span "Ashtamudi Wellness Beauty Salon, [GEOGRAPHIC_DATA]" at bounding box center [1091, 214] width 192 height 32
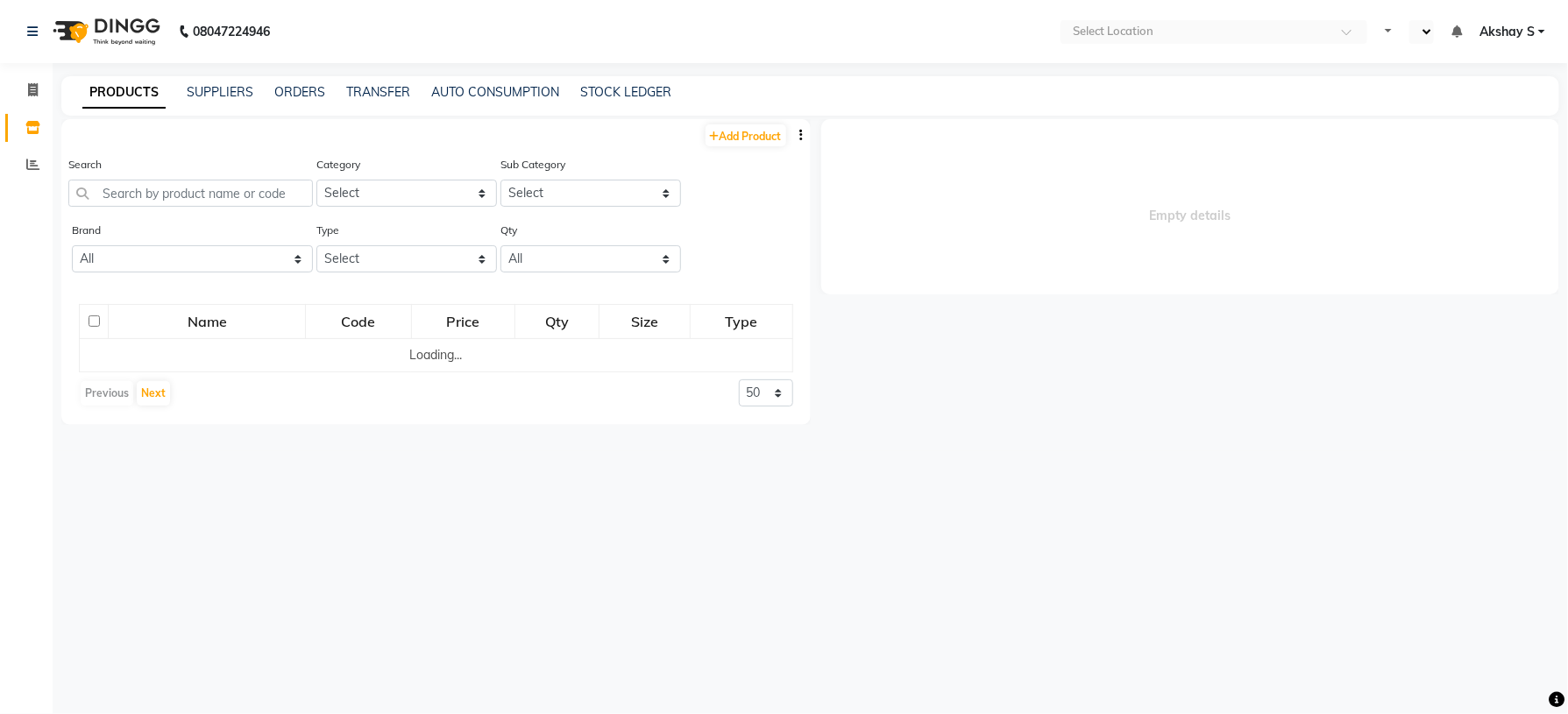
select select "en"
click at [165, 188] on input "text" at bounding box center [190, 193] width 244 height 27
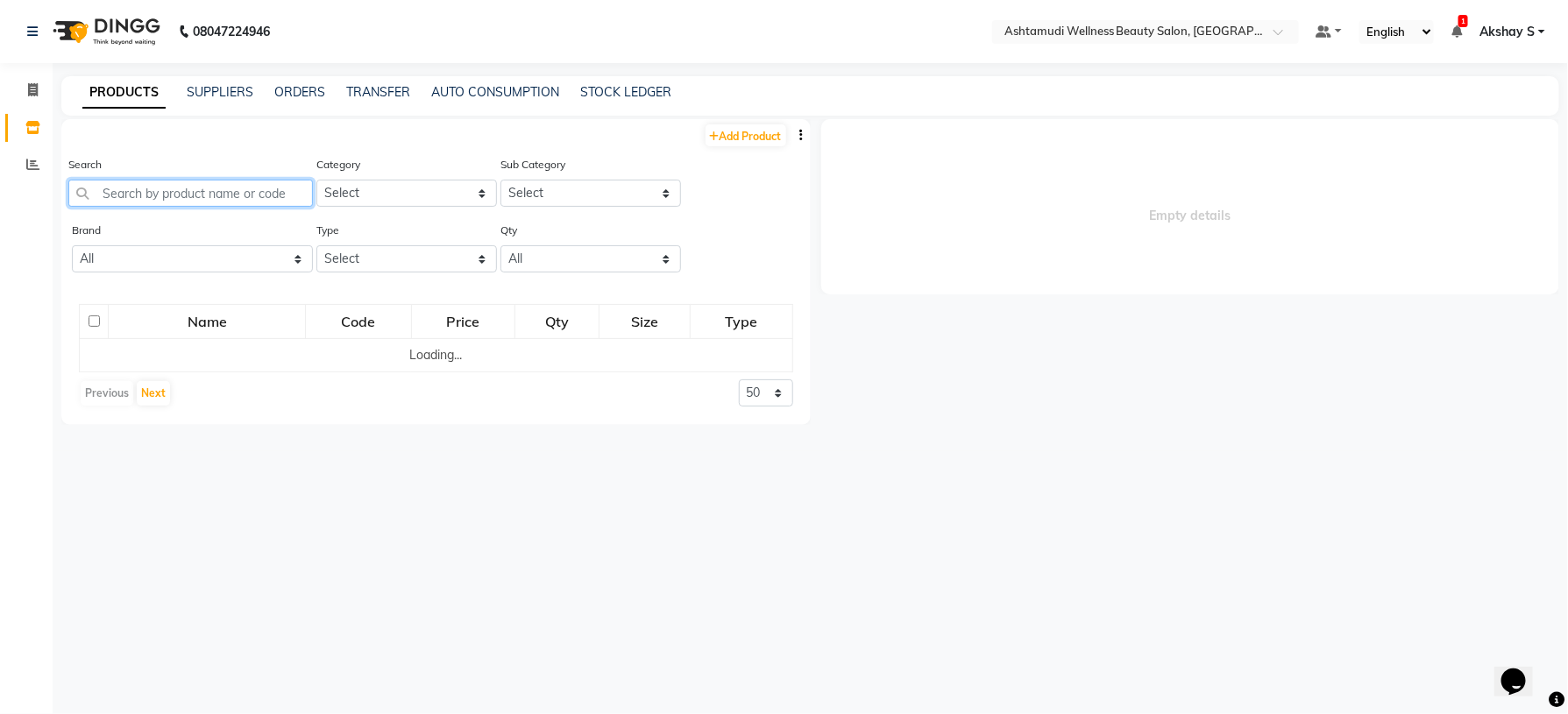
paste input "Sch Strait Therapy Neutralising Milk 1000ml"
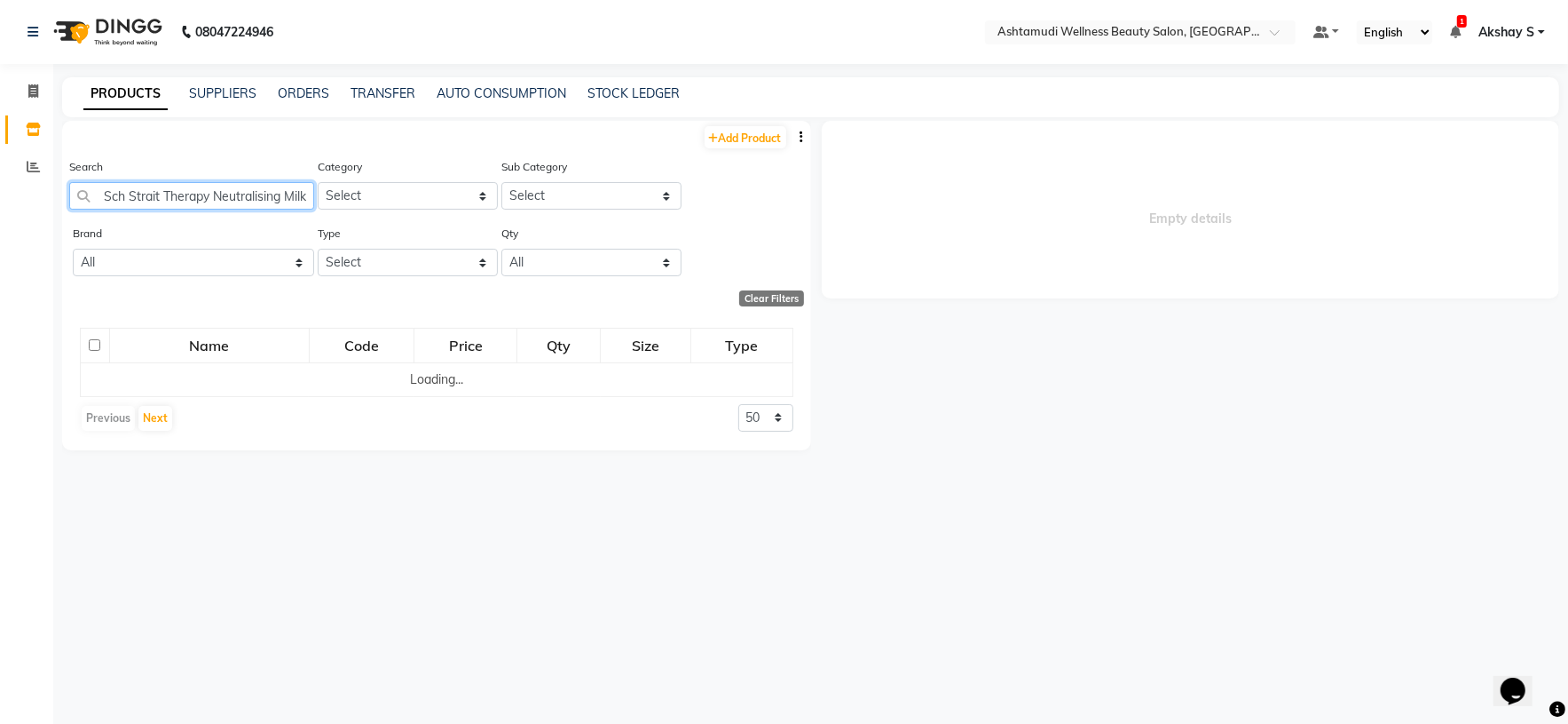
scroll to position [0, 50]
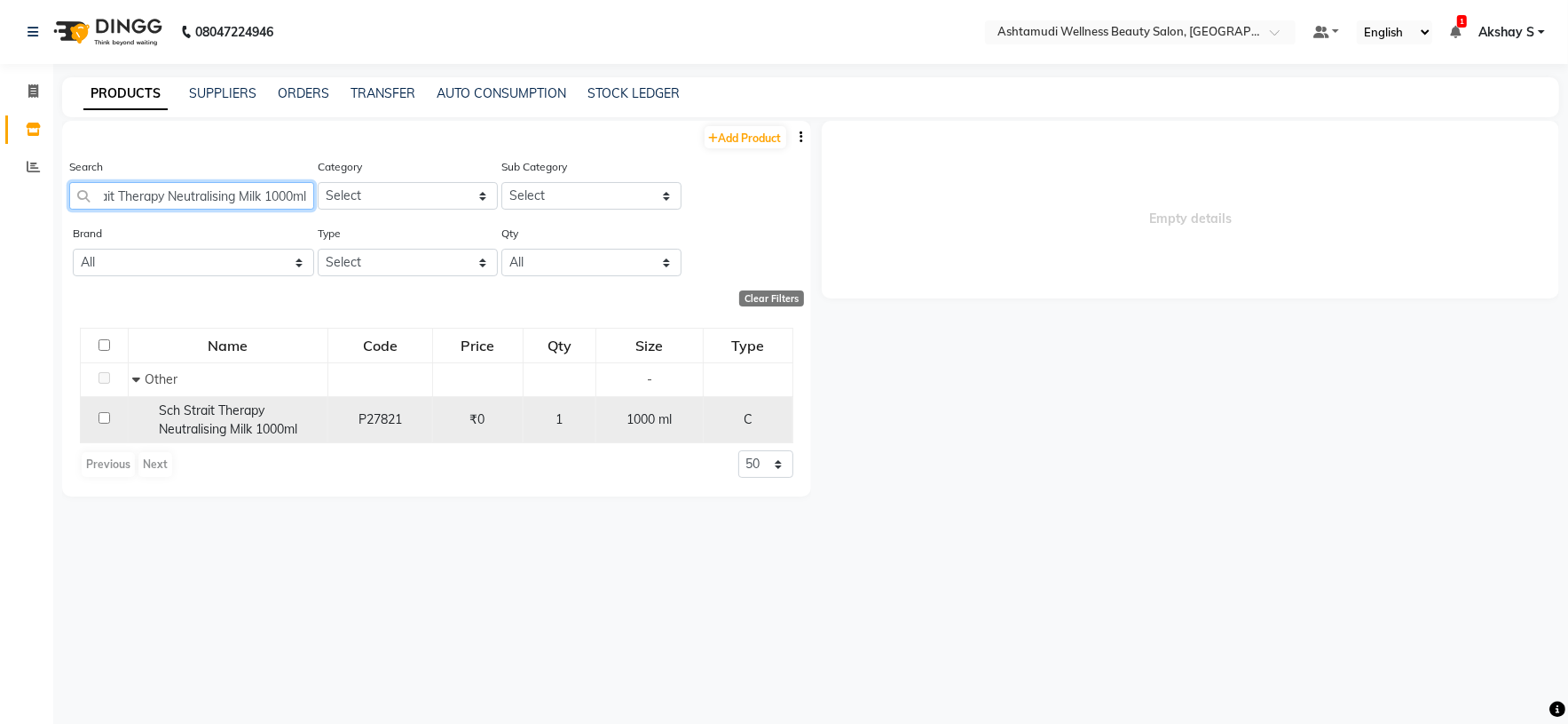
type input "Sch Strait Therapy Neutralising Milk 1000ml"
click at [196, 432] on span "Sch Strait Therapy Neutralising Milk 1000ml" at bounding box center [228, 420] width 138 height 35
select select
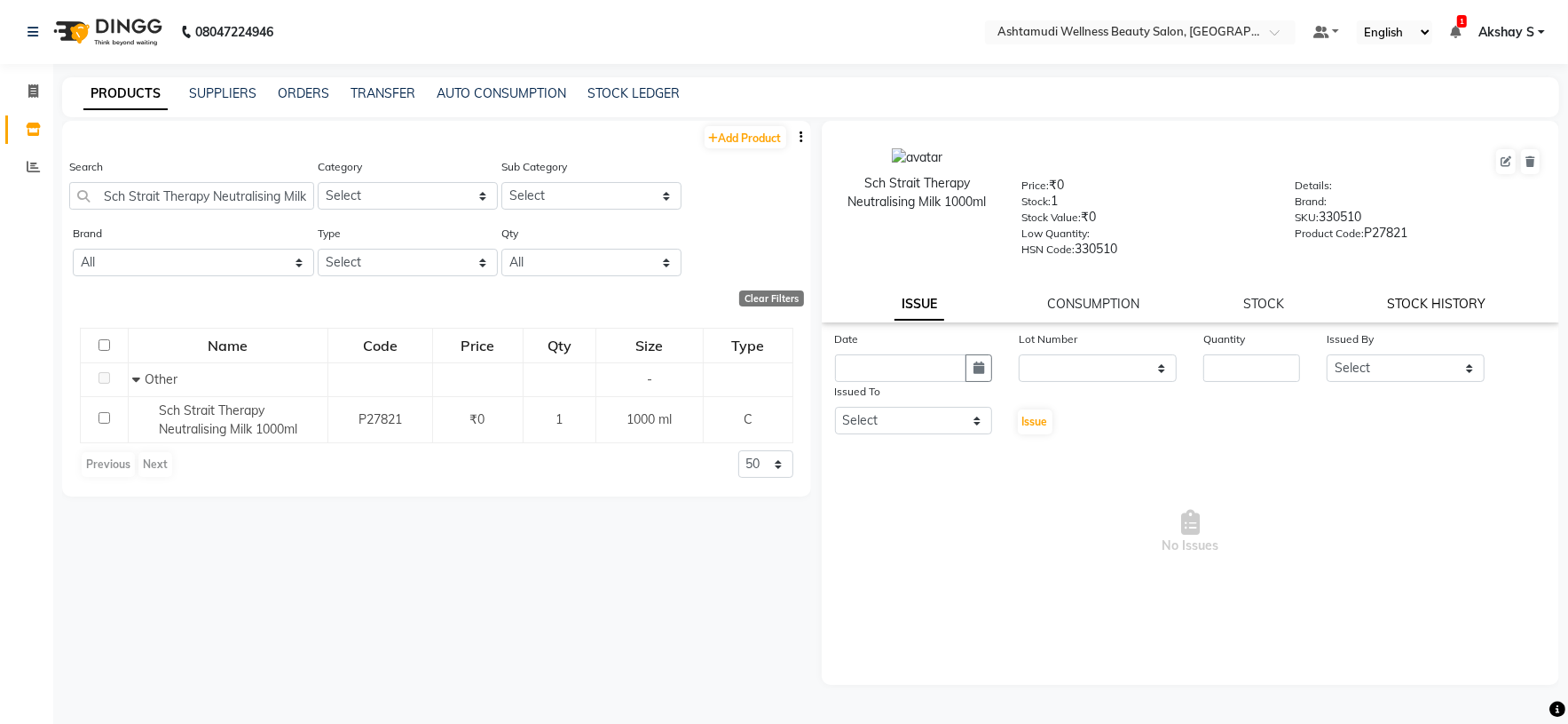
click at [1445, 312] on link "STOCK HISTORY" at bounding box center [1437, 303] width 99 height 16
select select "all"
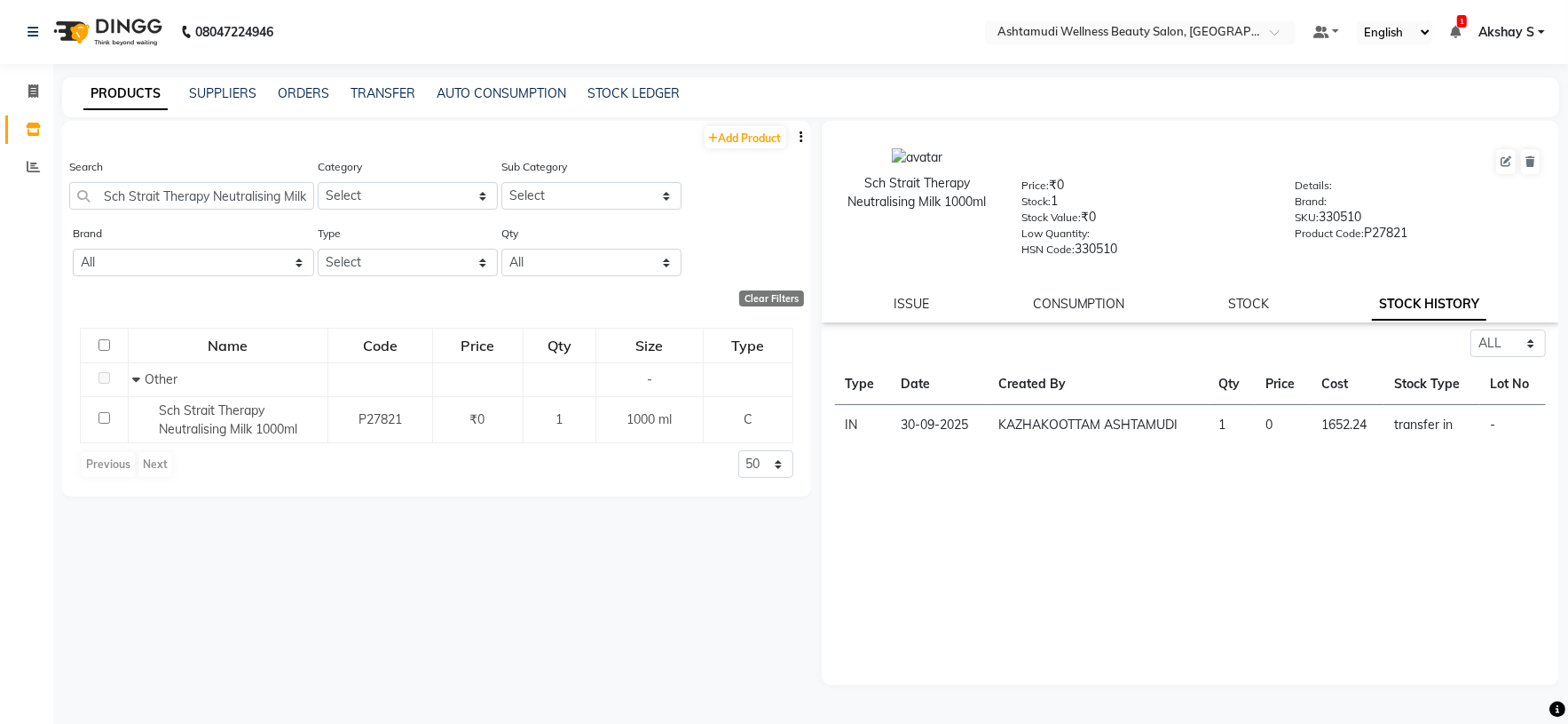
click at [174, 214] on div "Search Sch Strait Therapy Neutralising Milk 1000ml" at bounding box center [191, 190] width 245 height 66
click at [168, 201] on input "Sch Strait Therapy Neutralising Milk 1000ml" at bounding box center [191, 196] width 245 height 28
paste input "Biolage Advanced Scalp Pure Conditioner 98gm"
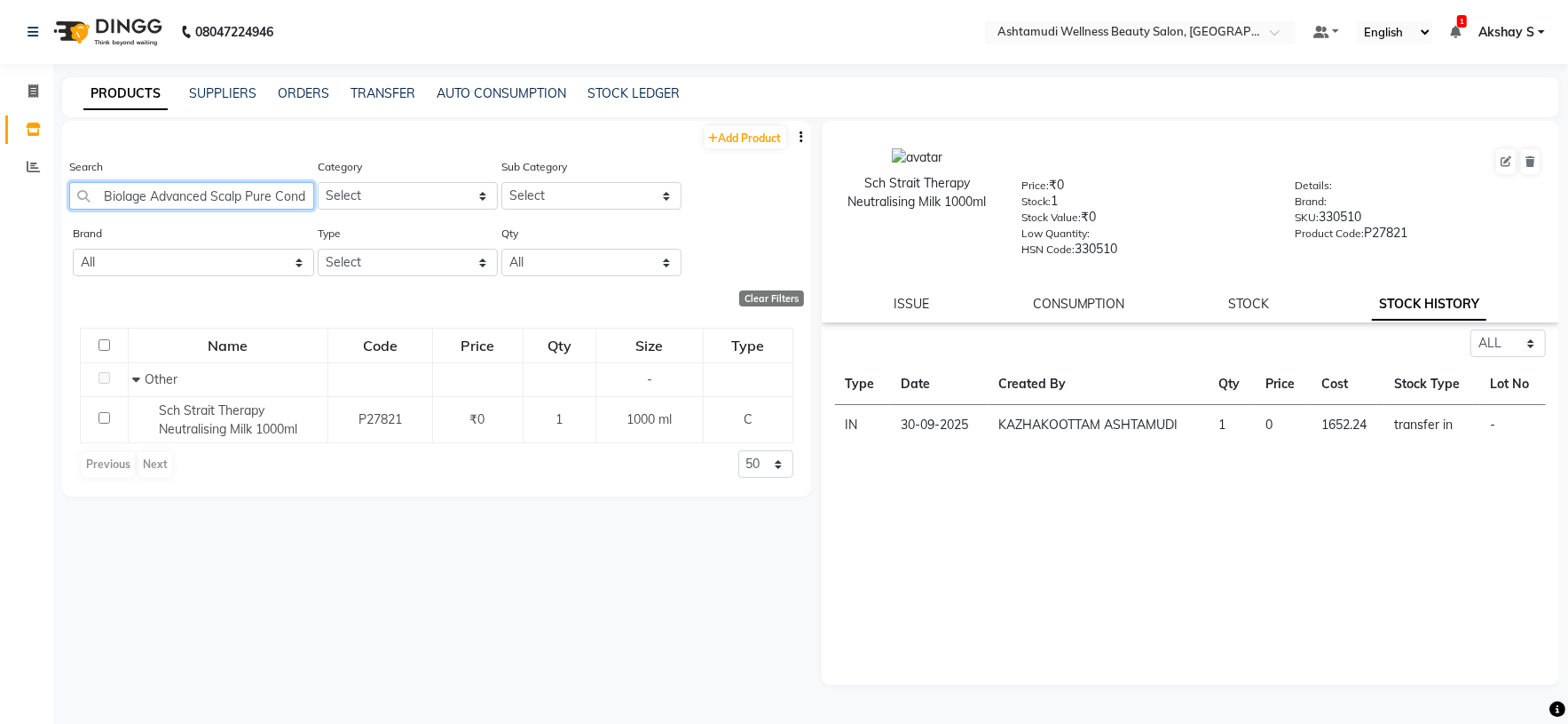
scroll to position [0, 73]
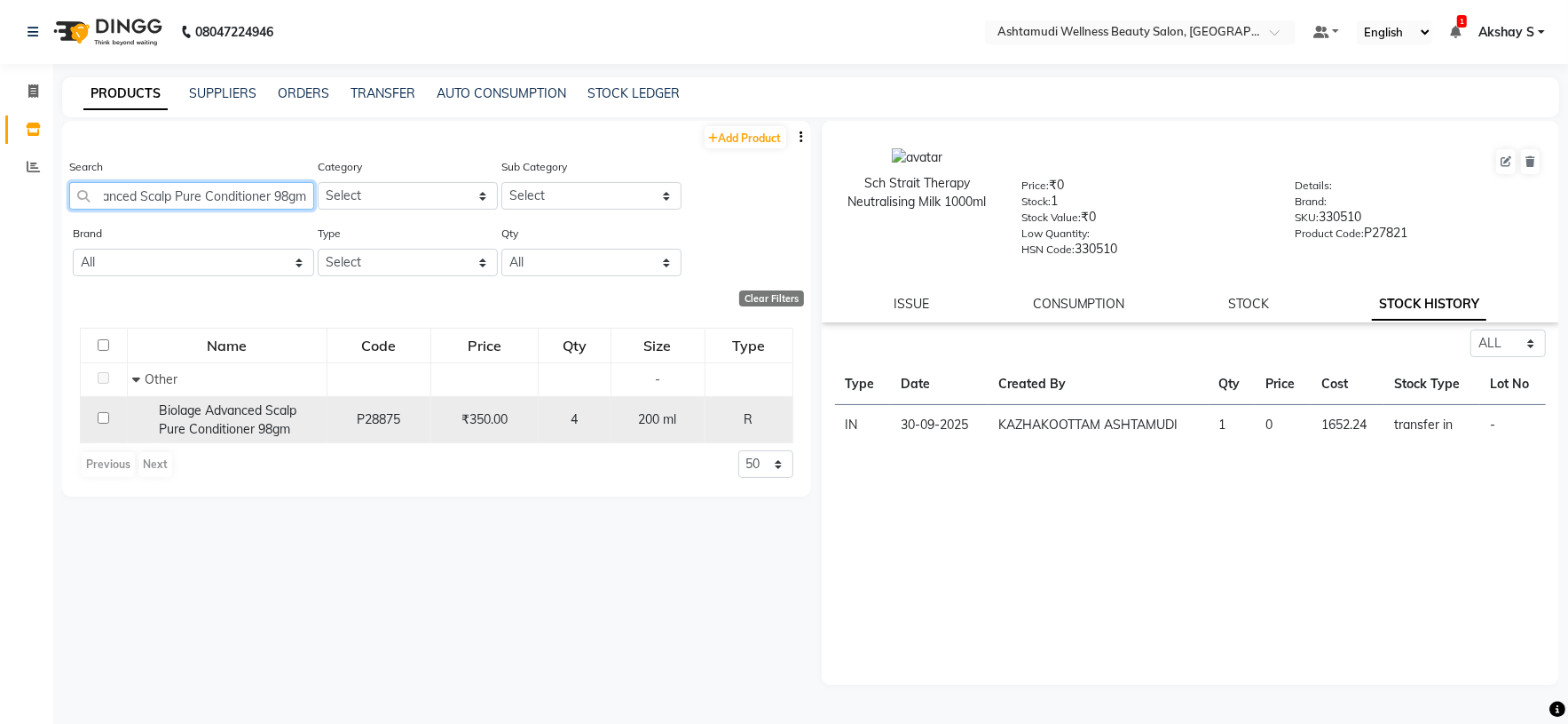
type input "Biolage Advanced Scalp Pure Conditioner 98gm"
click at [171, 432] on span "Biolage Advanced Scalp Pure Conditioner 98gm" at bounding box center [227, 420] width 137 height 35
select select "all"
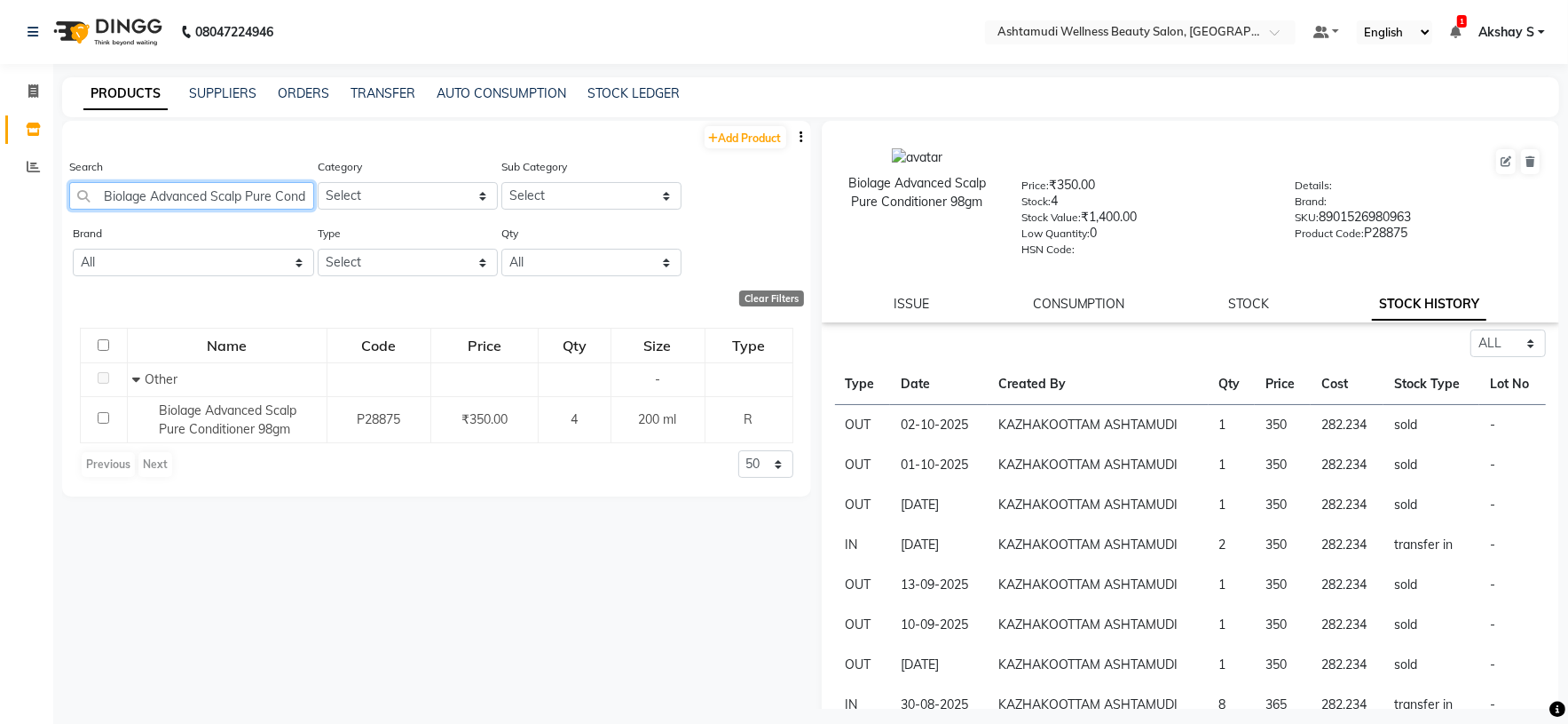
click at [223, 196] on input "Biolage Advanced Scalp Pure Conditioner 98gm" at bounding box center [191, 196] width 245 height 28
paste input "Krone Proboto-X Keratin Shine Serum 100Ml"
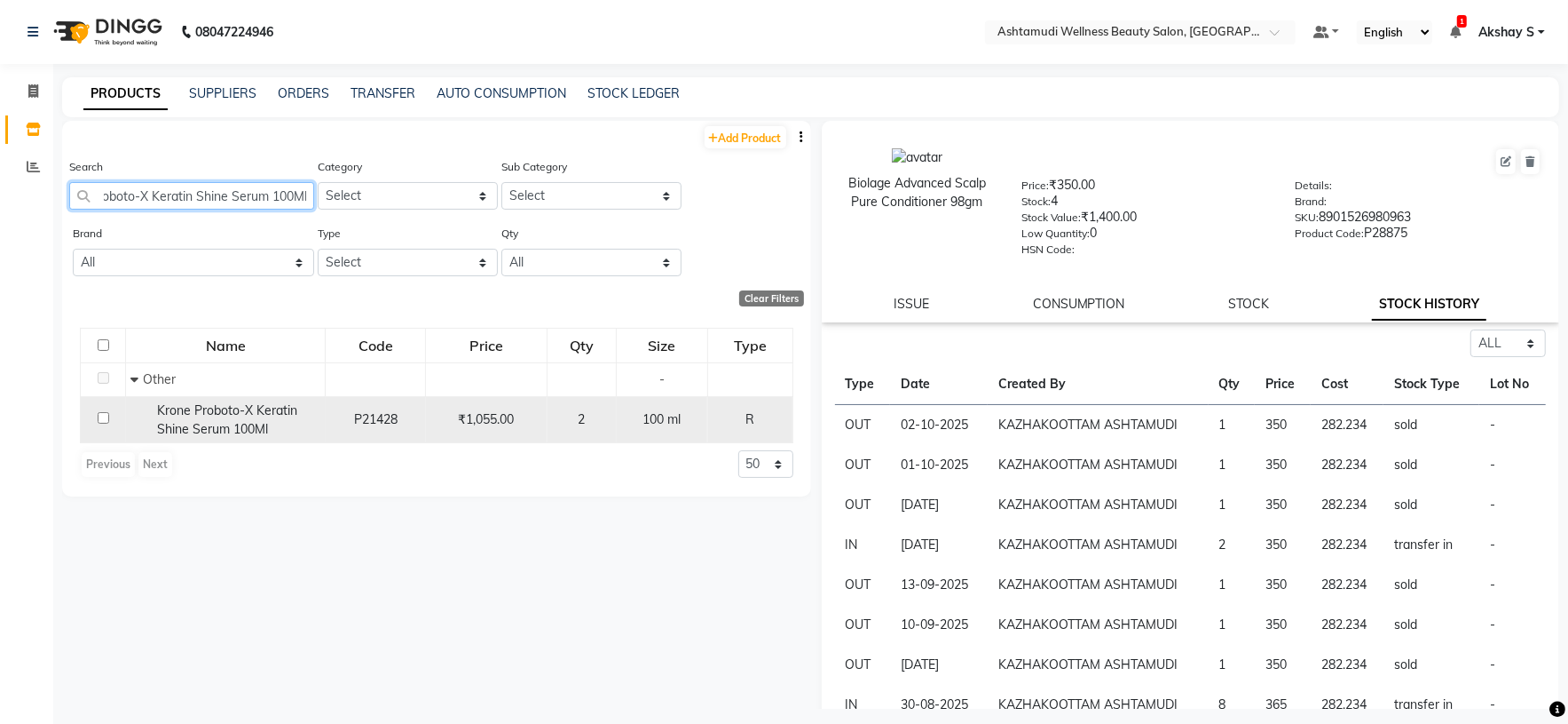
type input "Krone Proboto-X Keratin Shine Serum 100Ml"
click at [227, 422] on span "Krone Proboto-X Keratin Shine Serum 100Ml" at bounding box center [227, 420] width 140 height 35
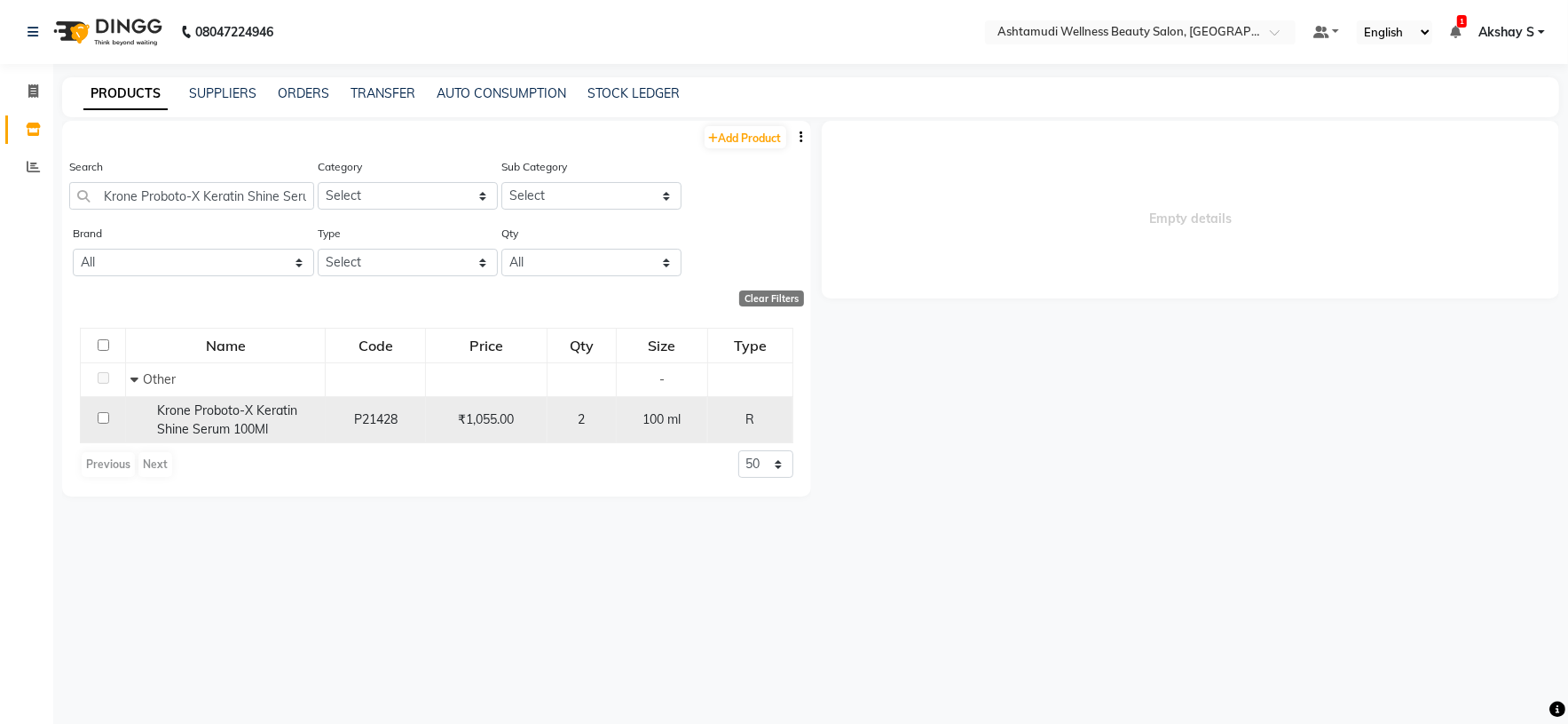
select select "all"
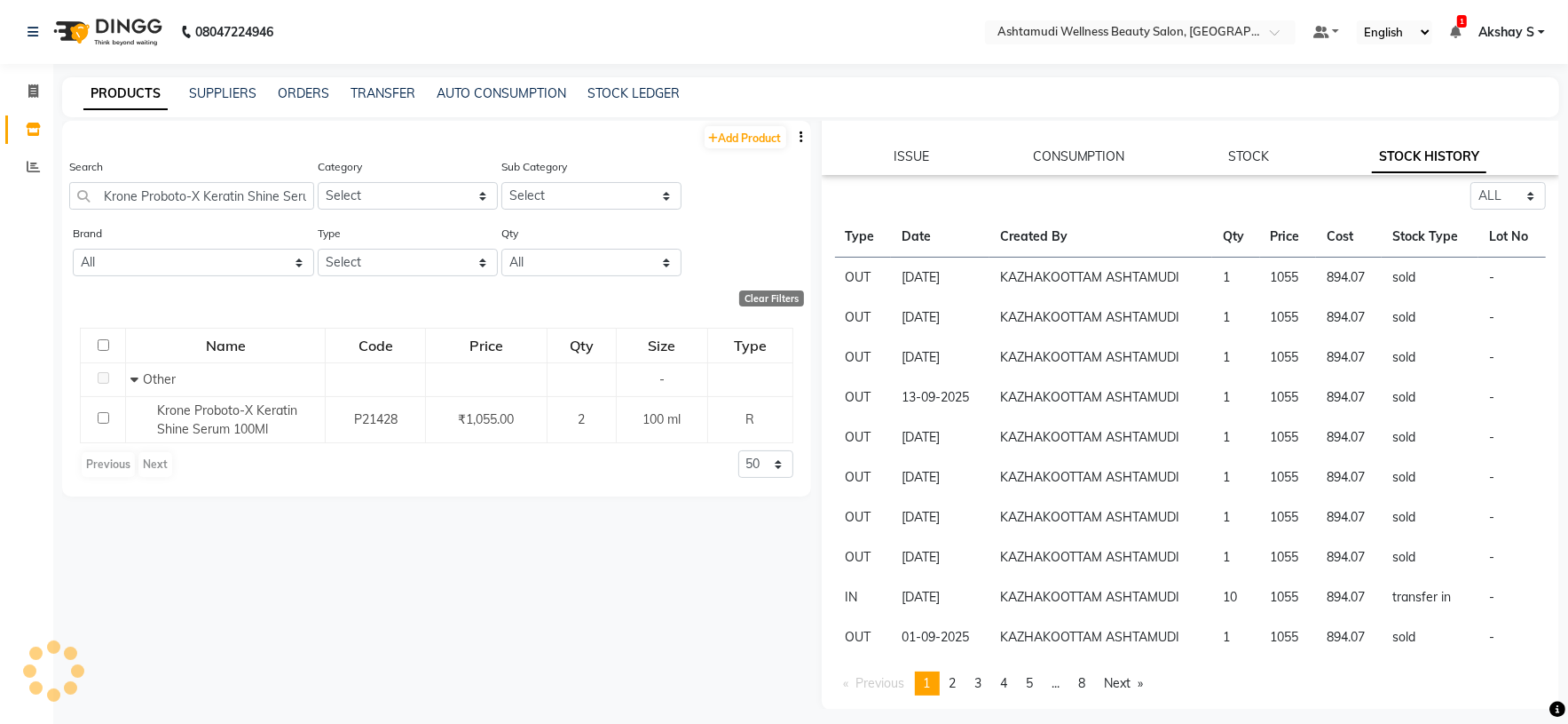
scroll to position [149, 0]
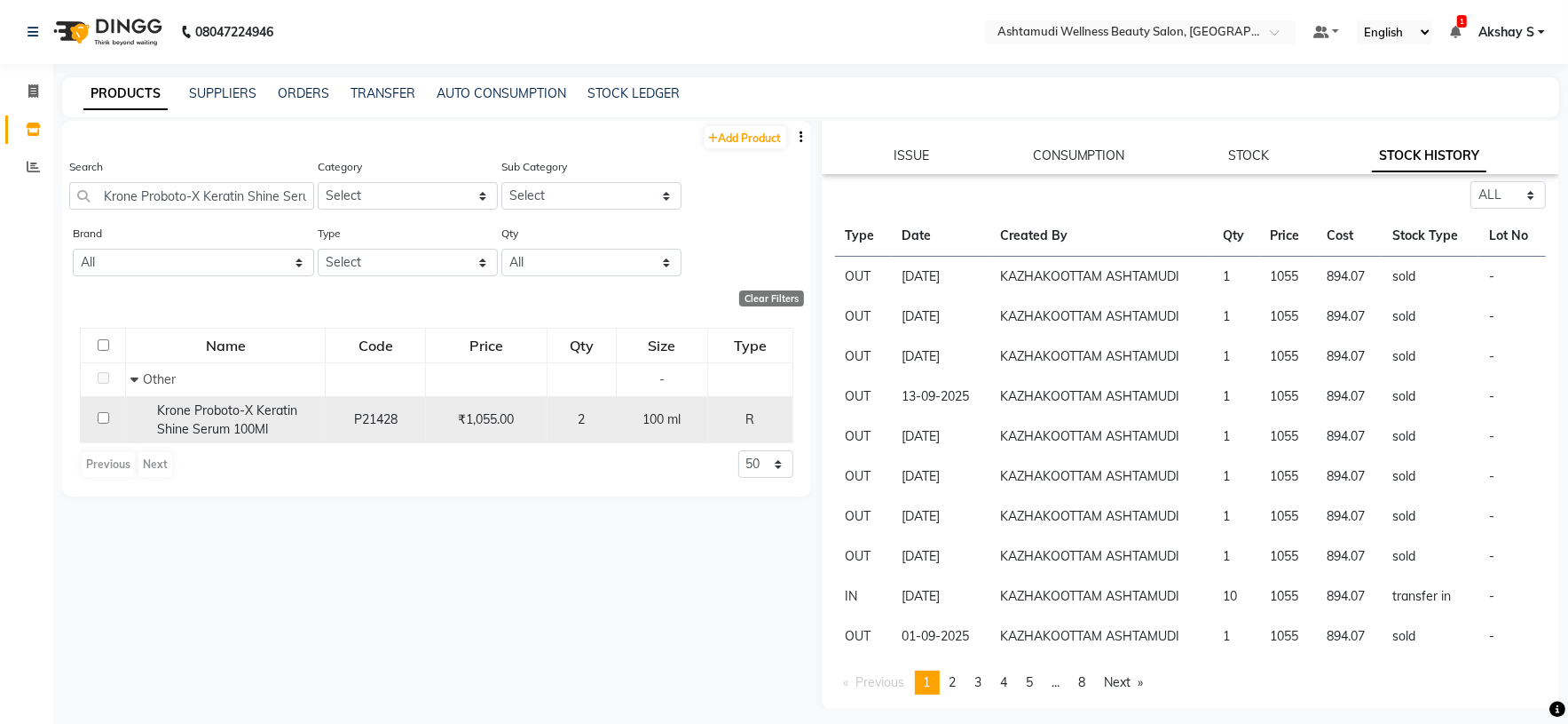
click at [242, 414] on span "Krone Proboto-X Keratin Shine Serum 100Ml" at bounding box center [227, 420] width 140 height 35
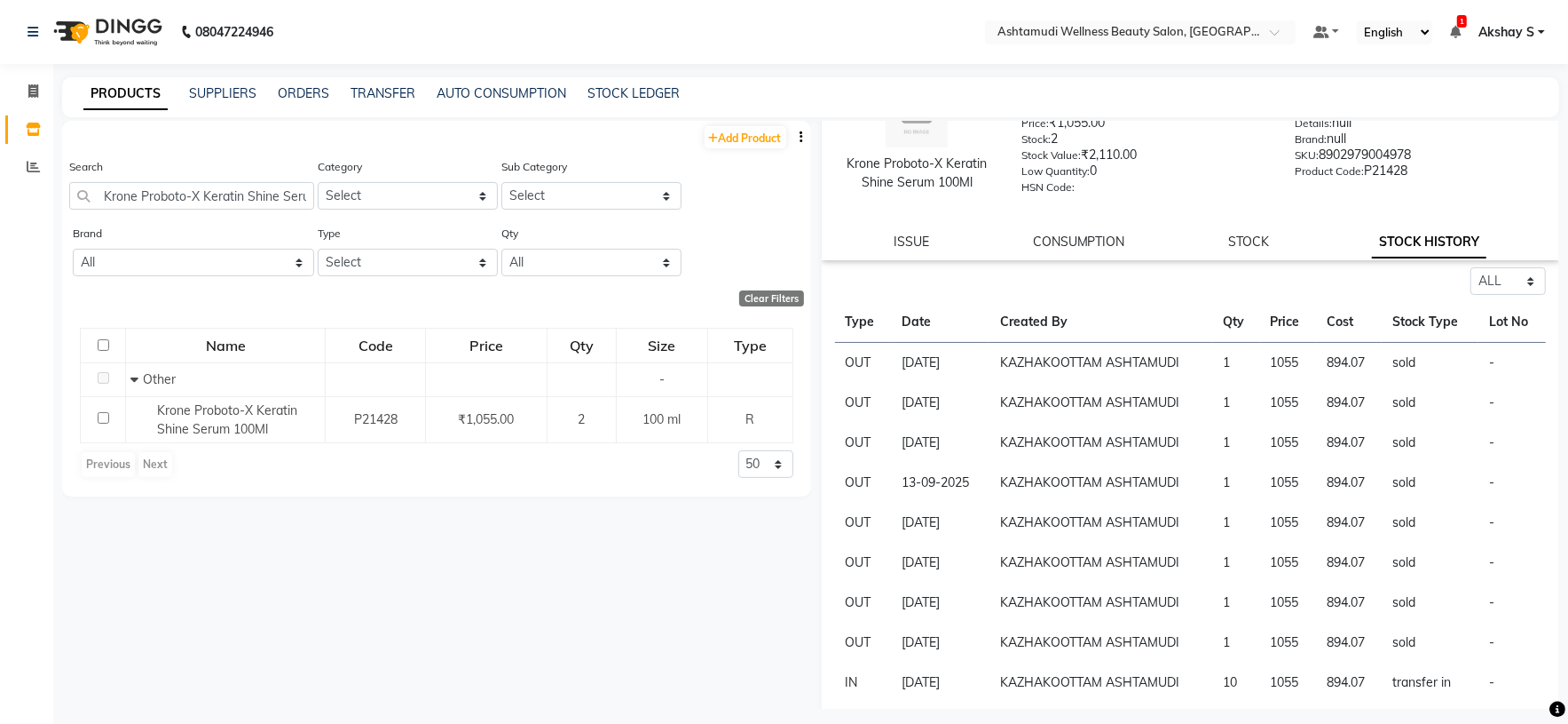
scroll to position [16, 0]
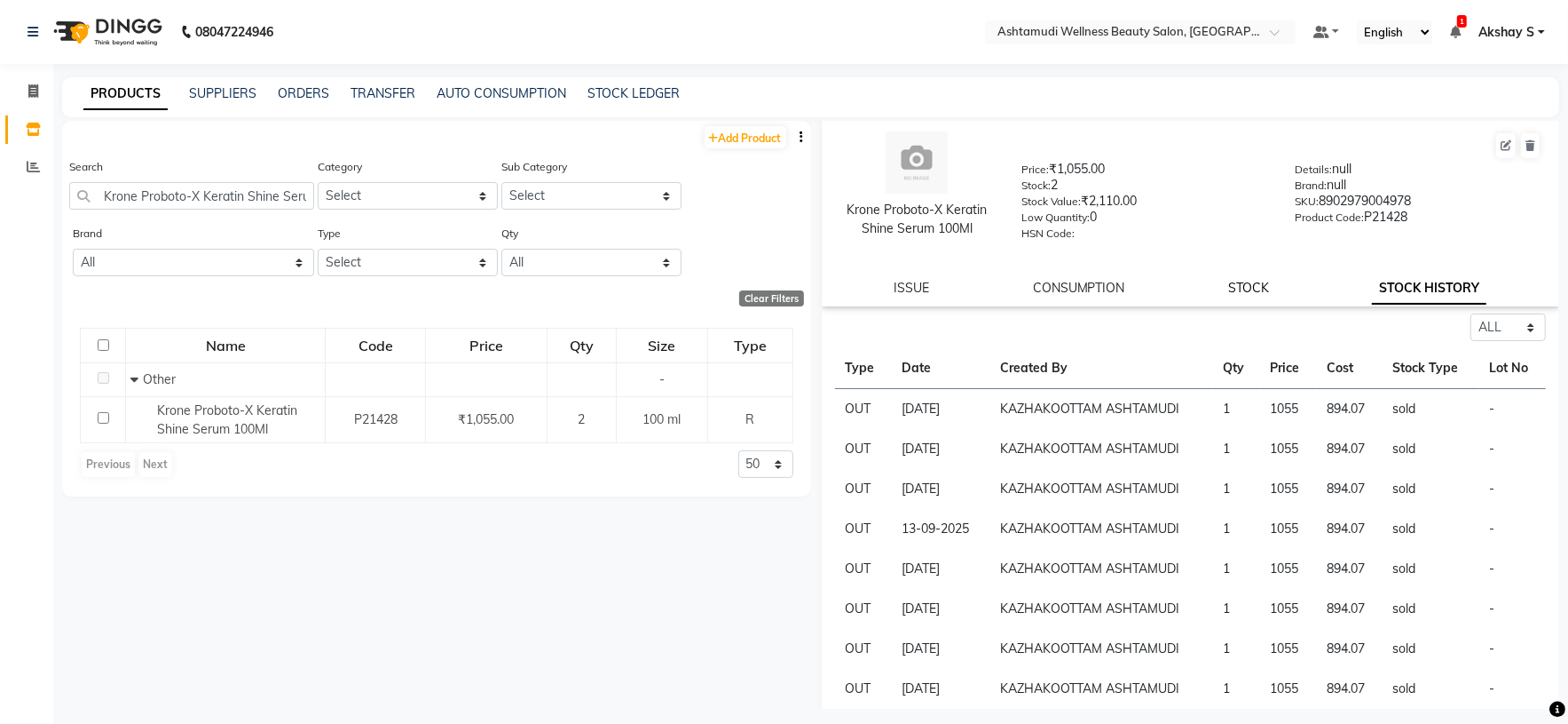
click at [1249, 289] on link "STOCK" at bounding box center [1248, 287] width 41 height 16
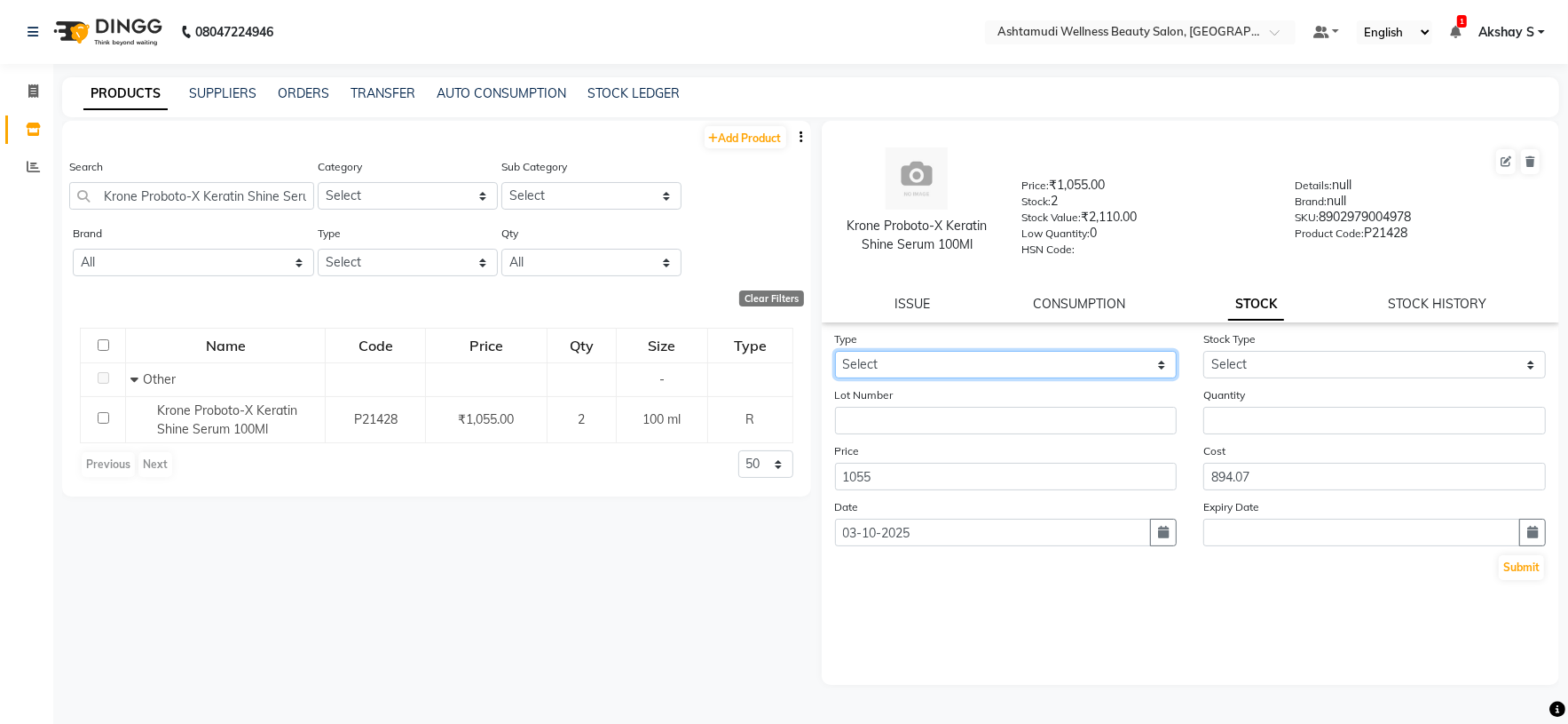
click at [1152, 368] on select "Select In Out" at bounding box center [1006, 364] width 343 height 28
select select "out"
click at [835, 353] on select "Select In Out" at bounding box center [1006, 364] width 343 height 28
select select
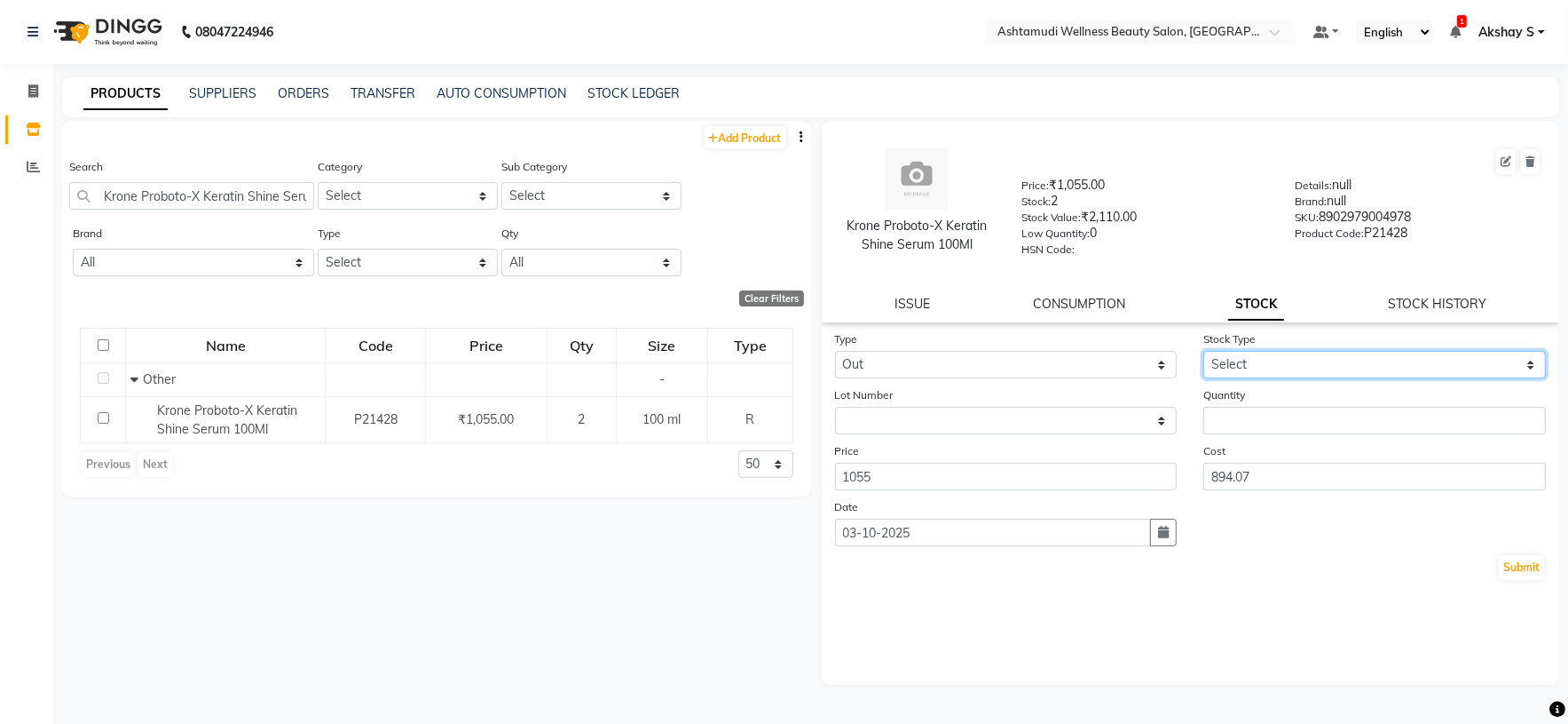
click at [1404, 355] on select "Select Internal Use Damaged Expired Adjustment Return Other" at bounding box center [1374, 364] width 343 height 28
select select "internal use"
click at [1203, 353] on select "Select Internal Use Damaged Expired Adjustment Return Other" at bounding box center [1374, 364] width 343 height 28
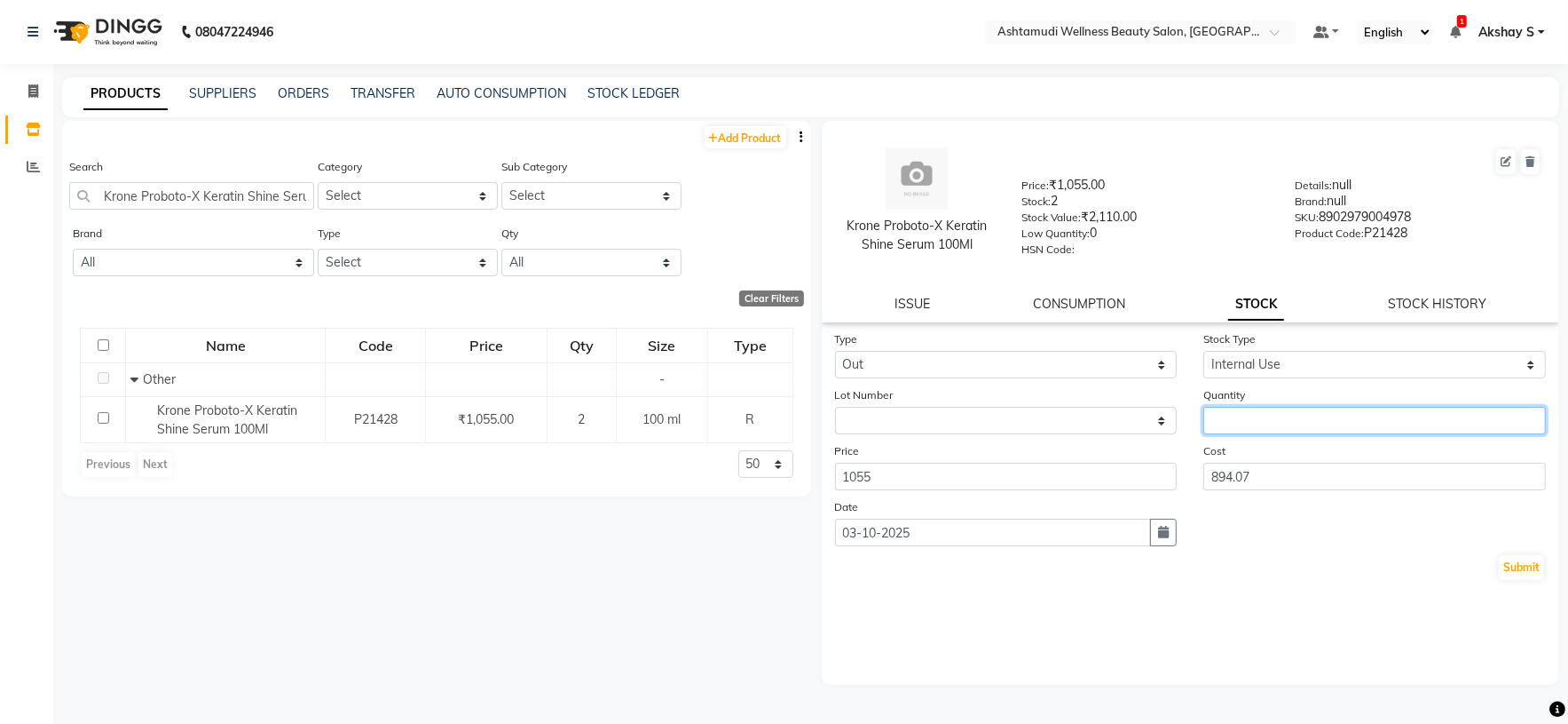
click at [1260, 433] on input "number" at bounding box center [1374, 421] width 343 height 28
type input "2"
click at [1527, 571] on button "Submit" at bounding box center [1521, 567] width 45 height 25
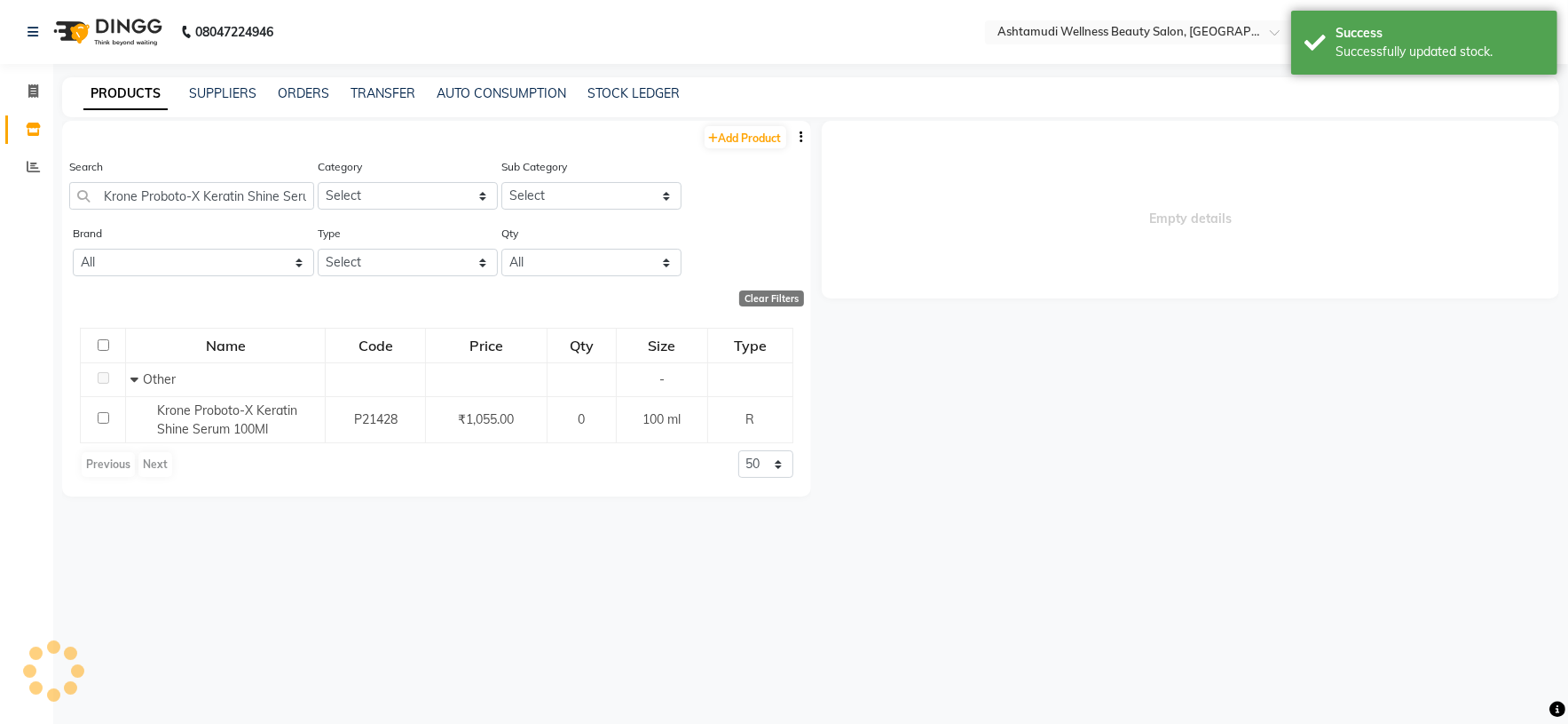
select select
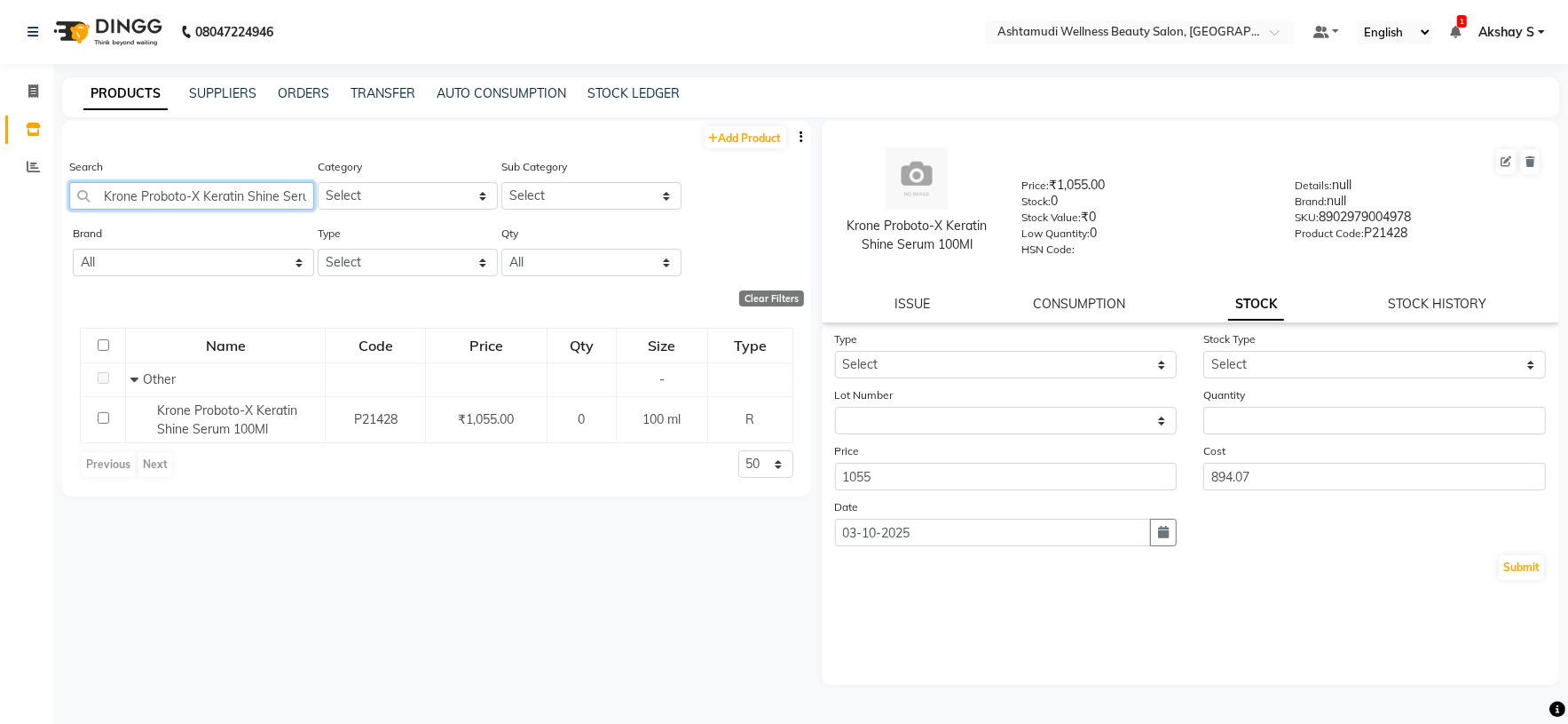
click at [171, 203] on input "Krone Proboto-X Keratin Shine Serum 100Ml" at bounding box center [191, 196] width 245 height 28
paste input "Solo Wax Heater"
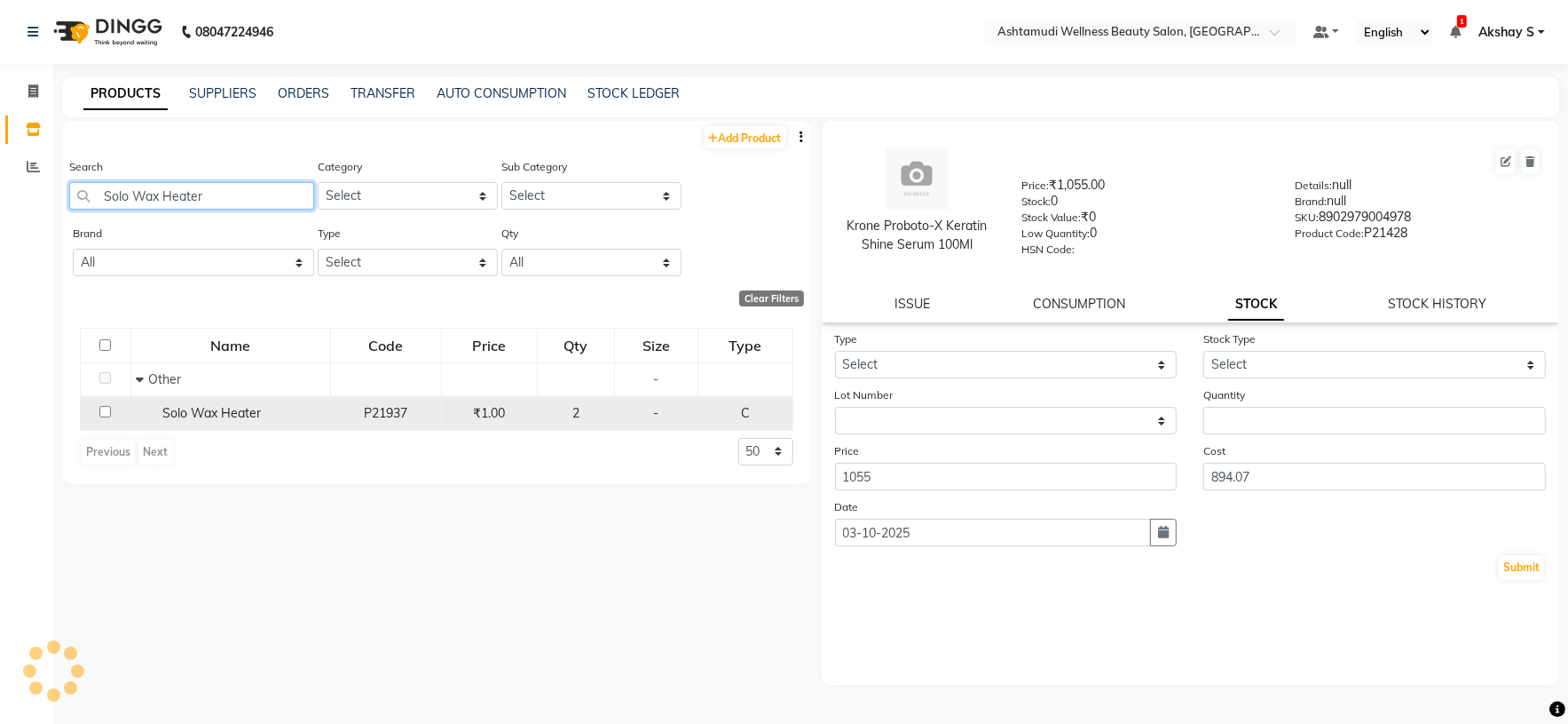
type input "Solo Wax Heater"
click at [235, 425] on td "Solo Wax Heater" at bounding box center [230, 412] width 200 height 34
click at [249, 406] on span "Solo Wax Heater" at bounding box center [211, 413] width 99 height 16
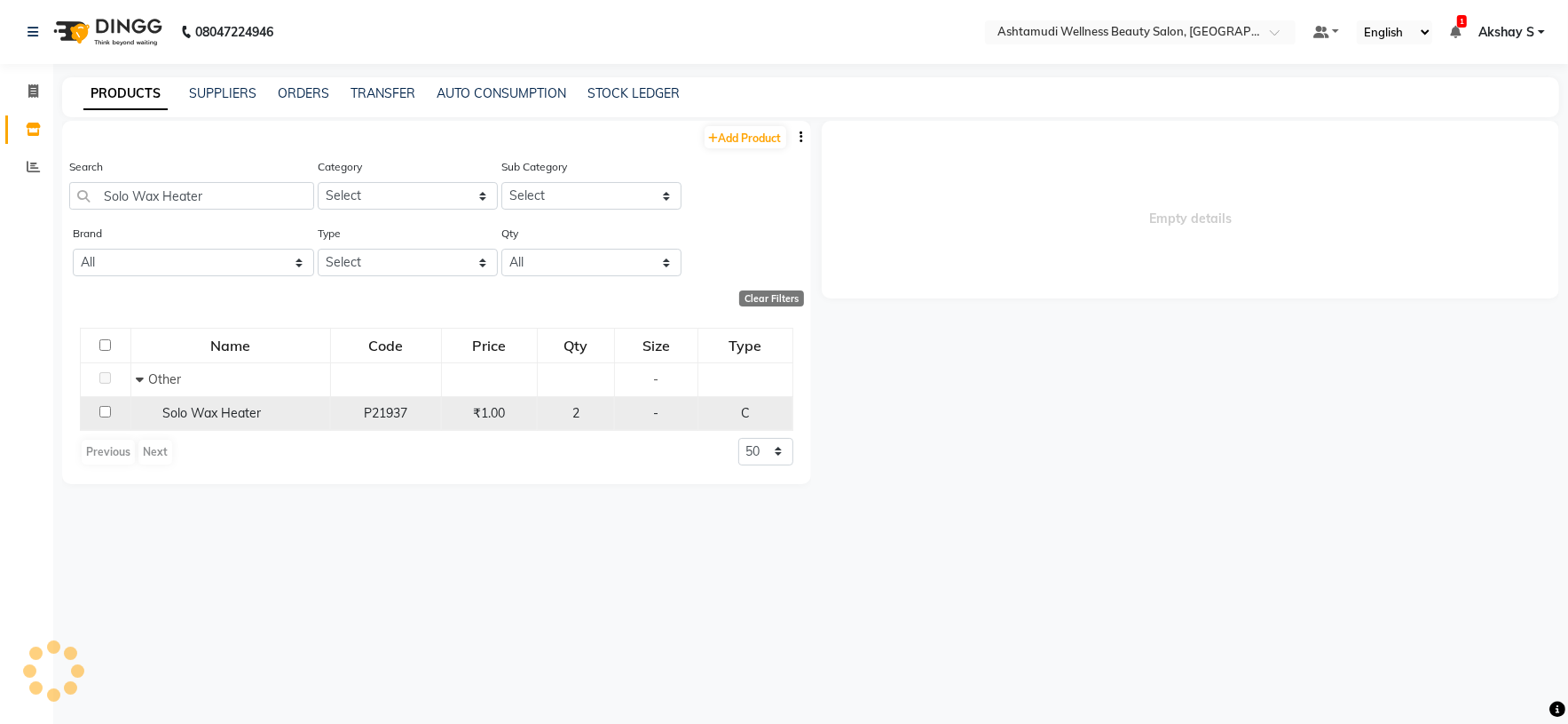
select select
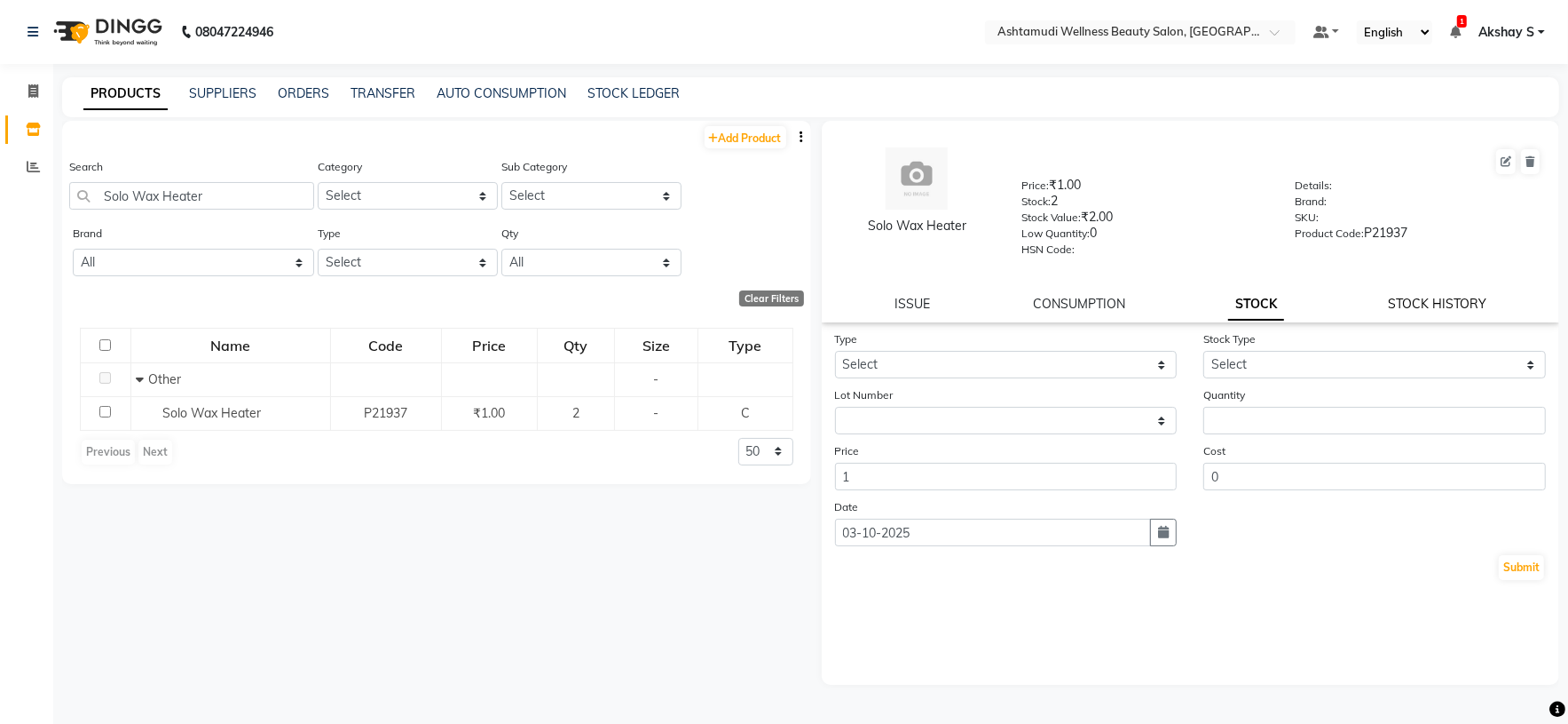
click at [1421, 302] on link "STOCK HISTORY" at bounding box center [1437, 303] width 99 height 16
select select "all"
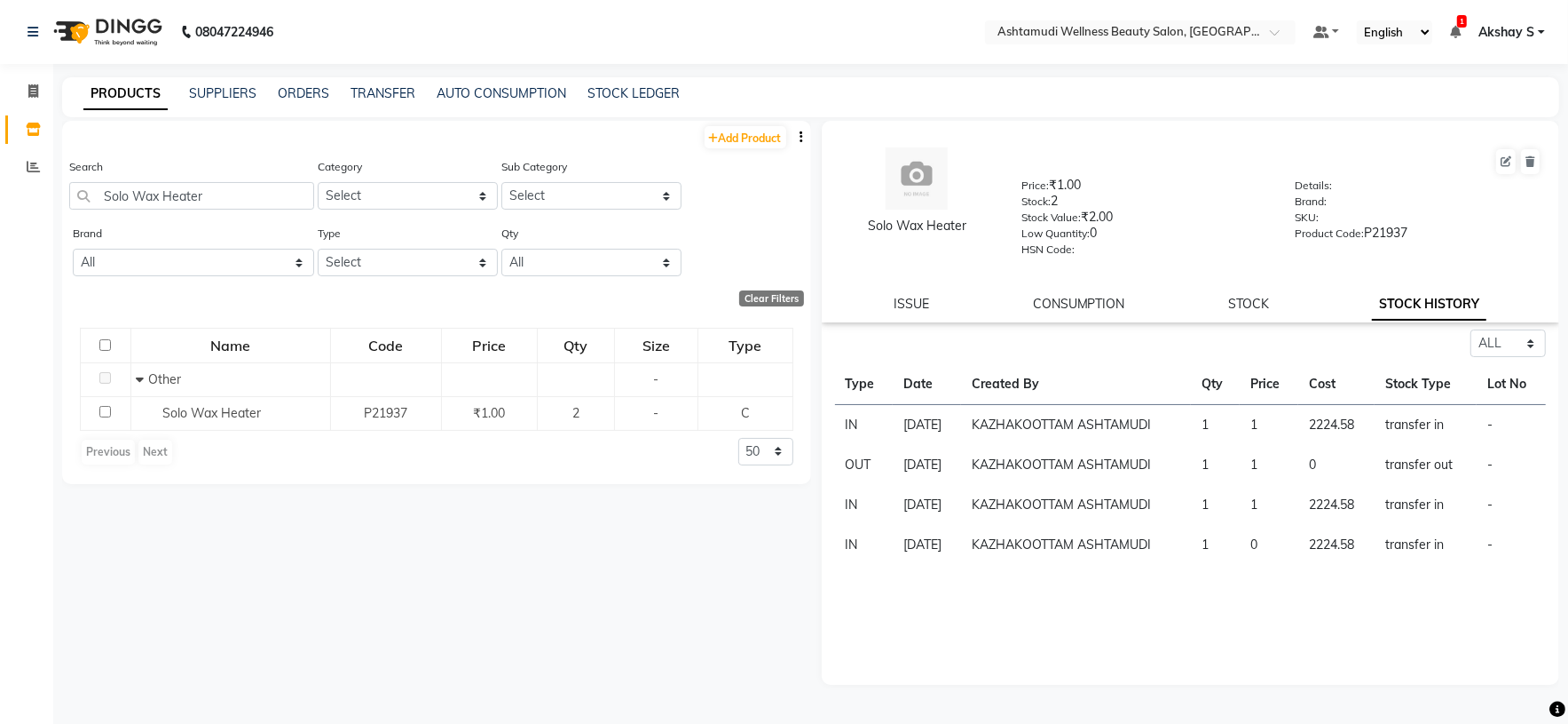
click at [1516, 171] on span at bounding box center [1506, 162] width 23 height 29
click at [1508, 163] on icon at bounding box center [1506, 161] width 11 height 11
select select "C"
select select "true"
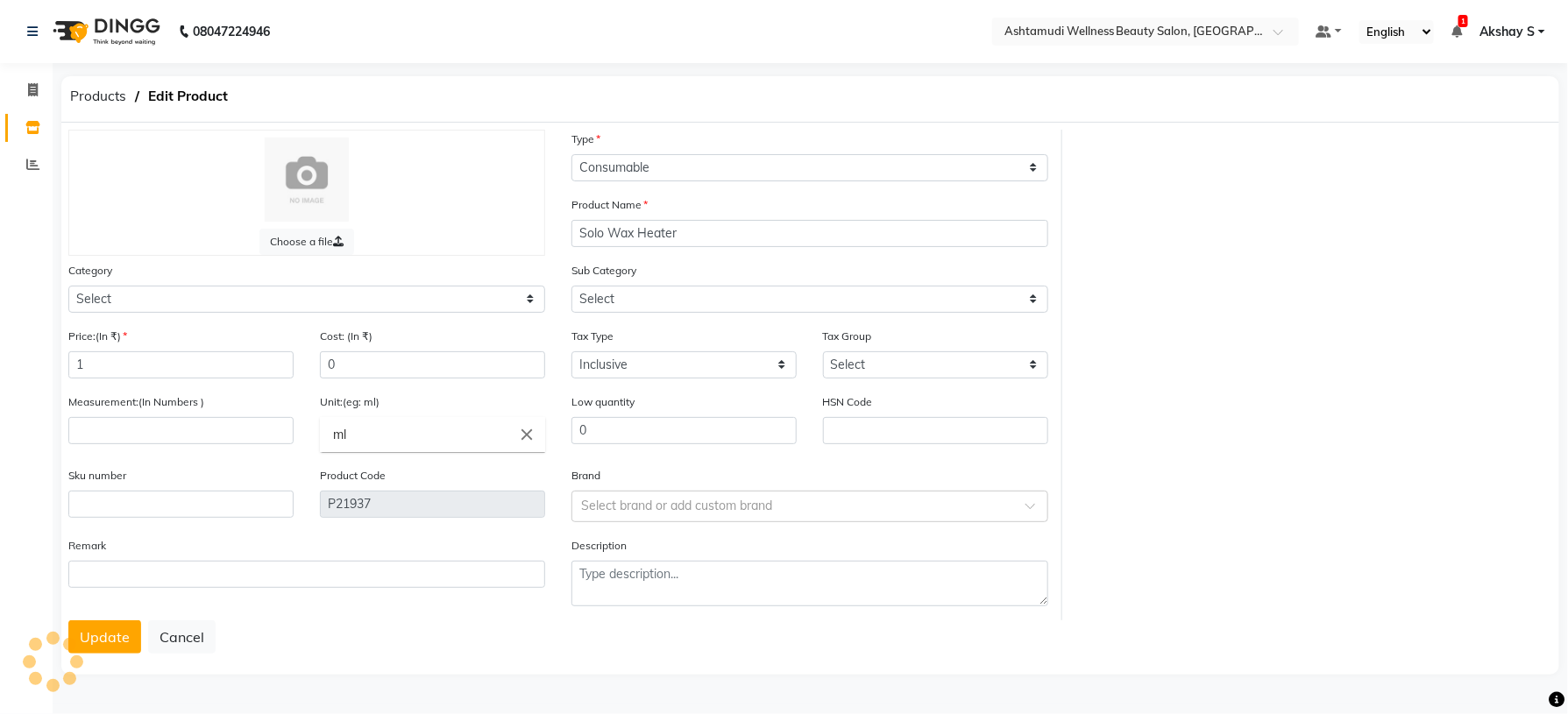
select select "595501000"
select select "595501002"
click at [153, 432] on input "number" at bounding box center [181, 430] width 225 height 27
type input "2"
click at [524, 437] on icon "close" at bounding box center [527, 435] width 19 height 19
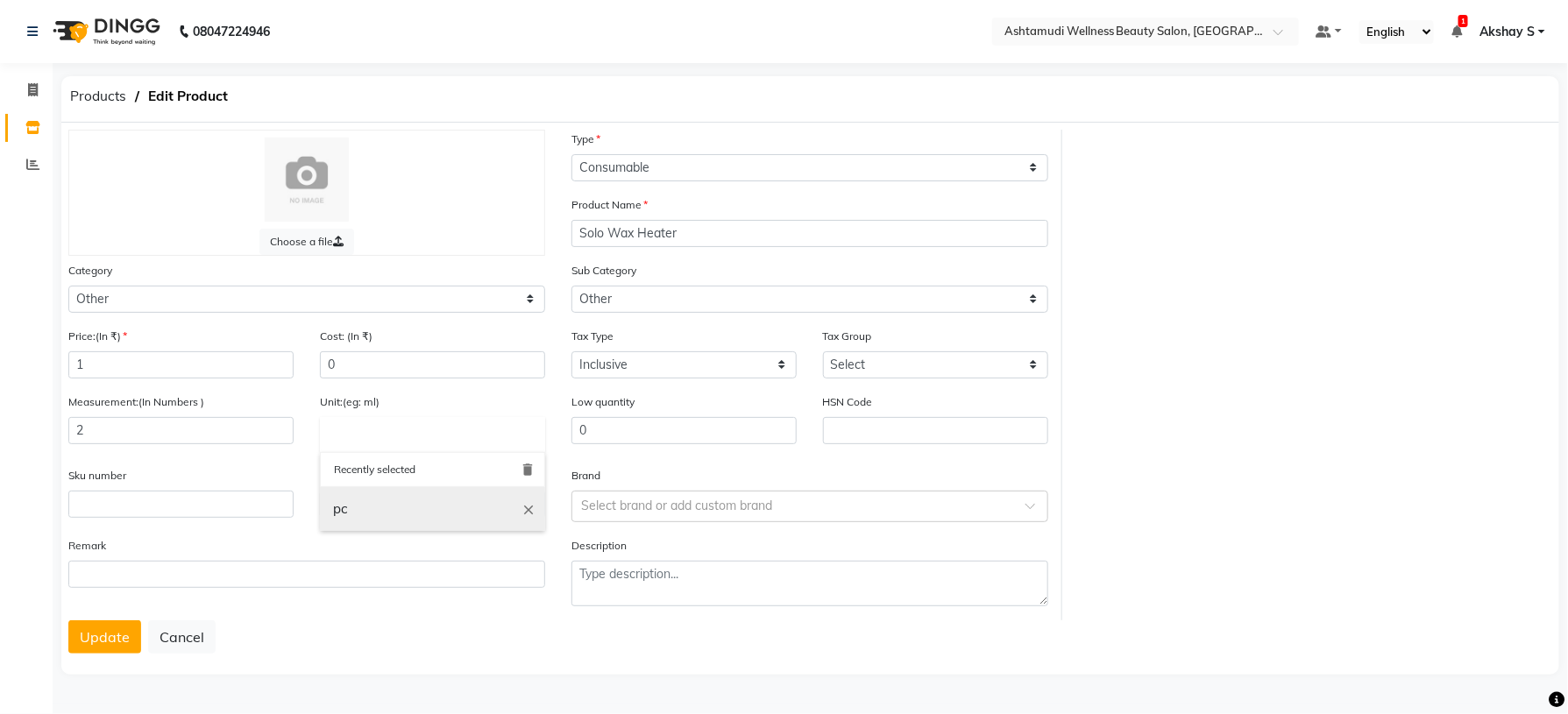
click at [403, 517] on link "pc" at bounding box center [433, 509] width 225 height 45
type input "pc"
click at [105, 660] on div "Choose a file Type Select Type Both Retail Consumable Product Name Solo Wax Hea…" at bounding box center [810, 398] width 1498 height 552
click at [98, 438] on input "2" at bounding box center [181, 430] width 225 height 27
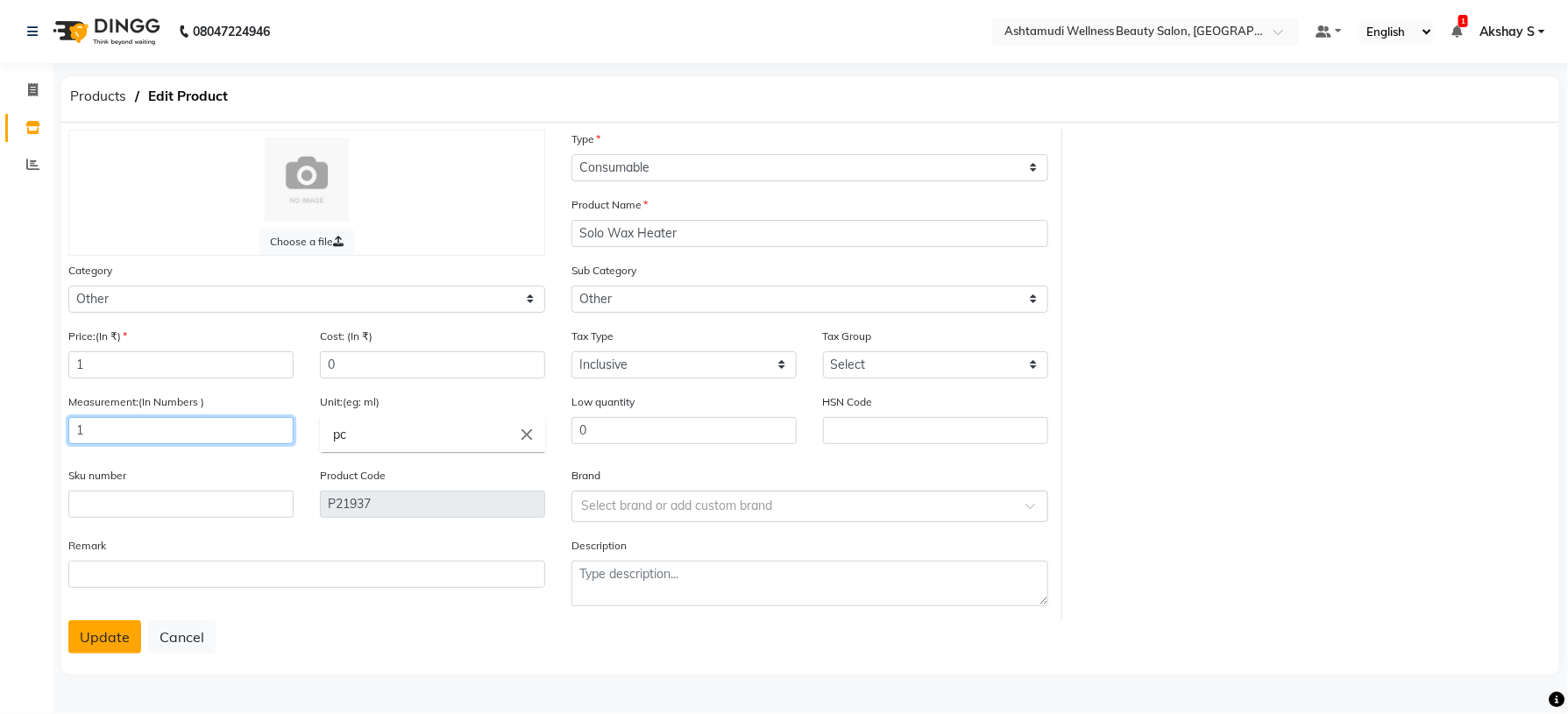
type input "1"
click at [105, 634] on button "Update" at bounding box center [104, 636] width 73 height 33
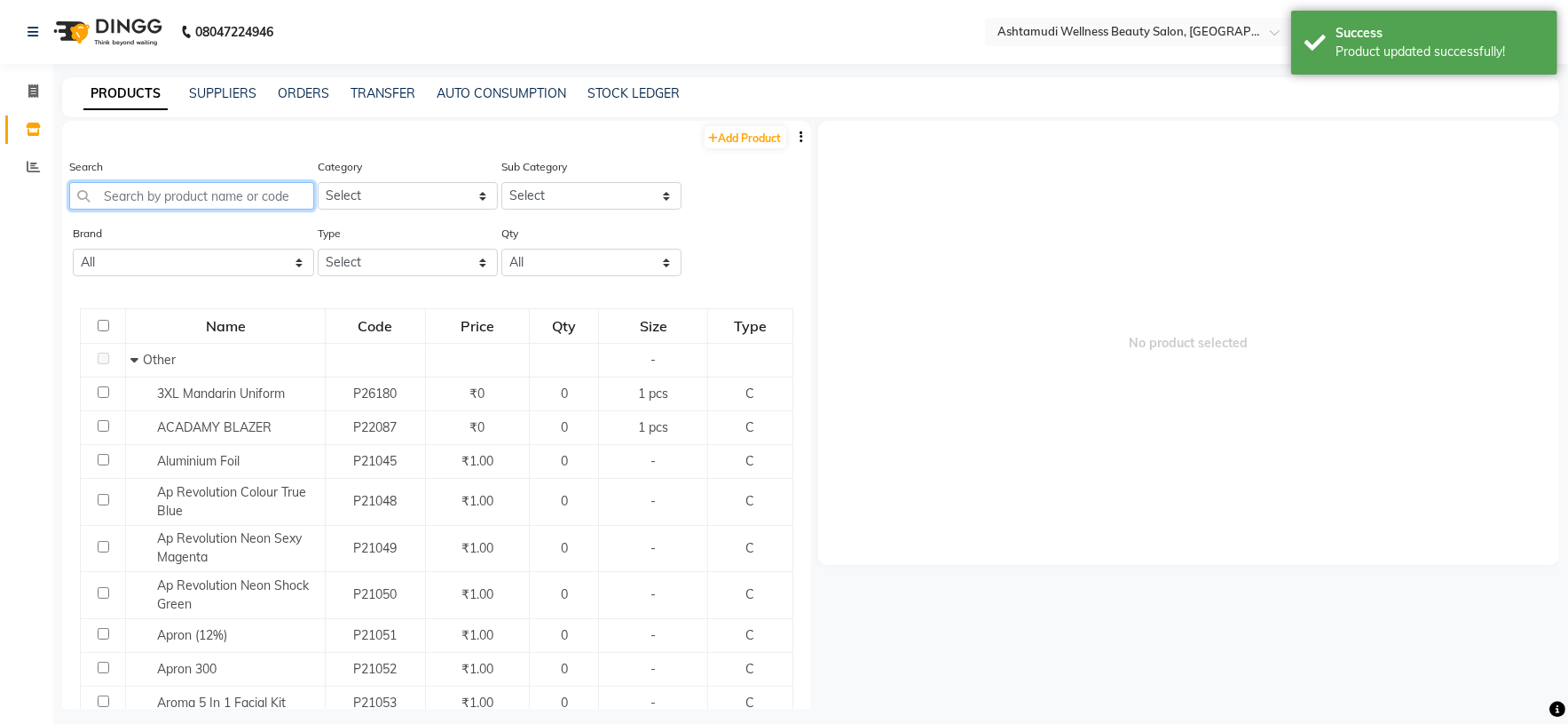
click at [216, 193] on input "text" at bounding box center [191, 196] width 245 height 28
paste input "Vega Black Head Remover BHR-01"
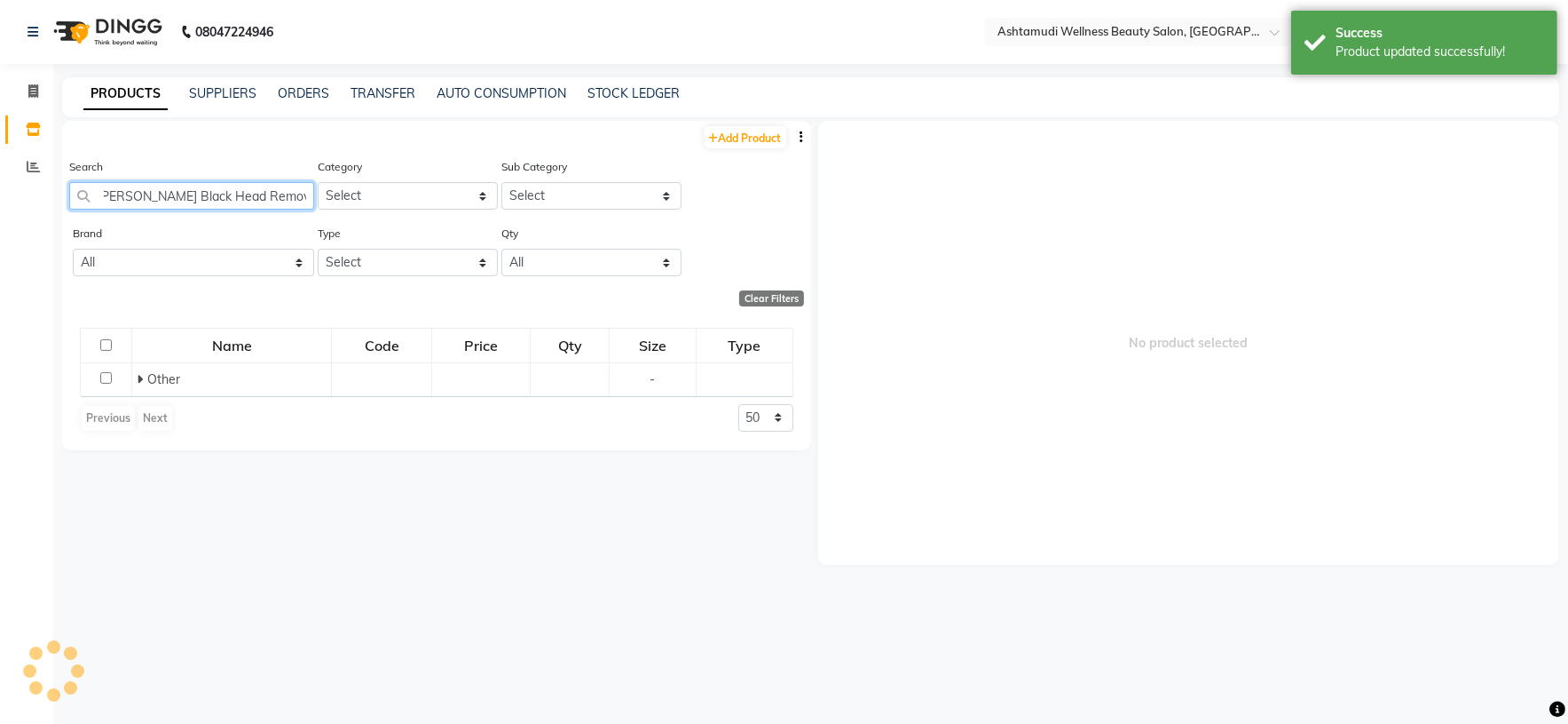
scroll to position [0, 1]
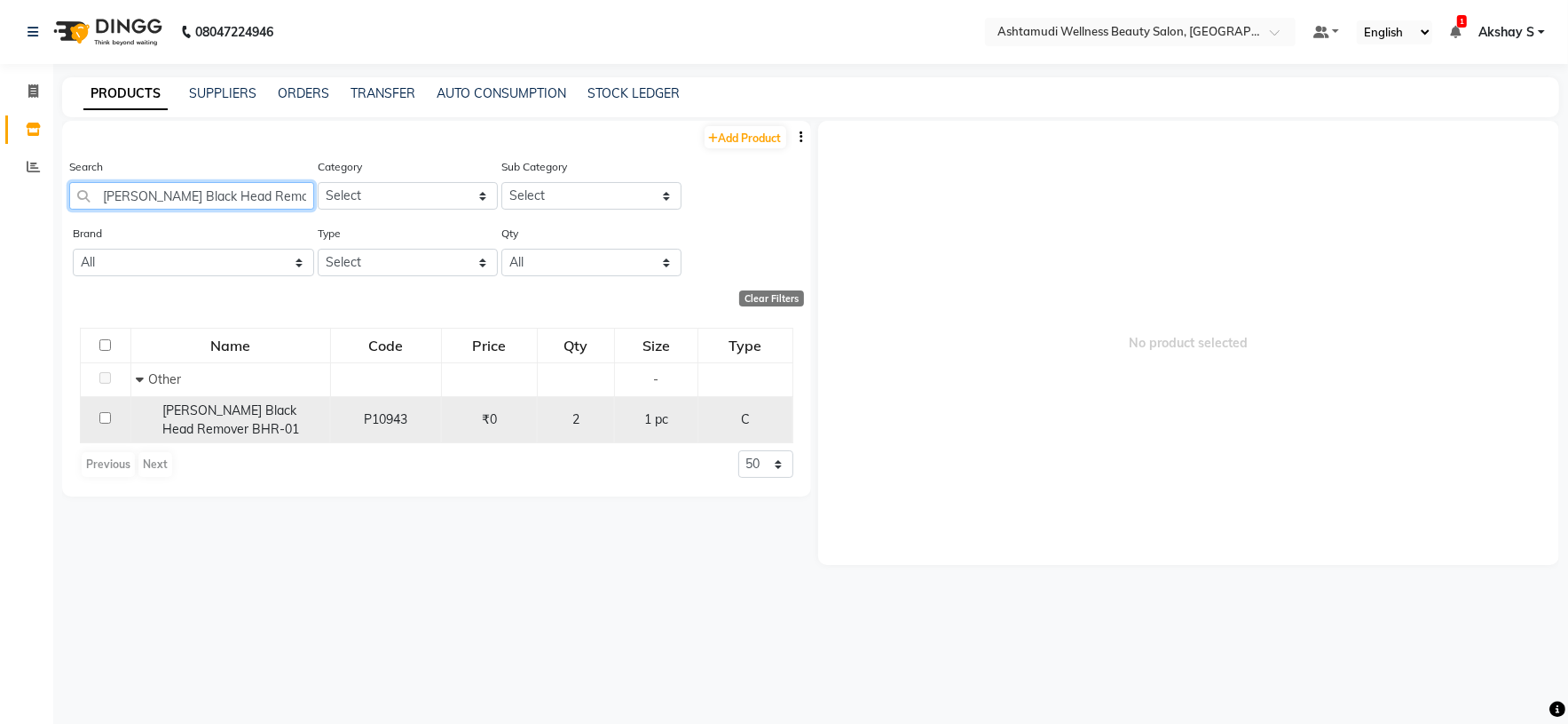
type input "Vega Black Head Remover BHR-01"
click at [222, 422] on div "Vega Black Head Remover BHR-01" at bounding box center [231, 420] width 190 height 37
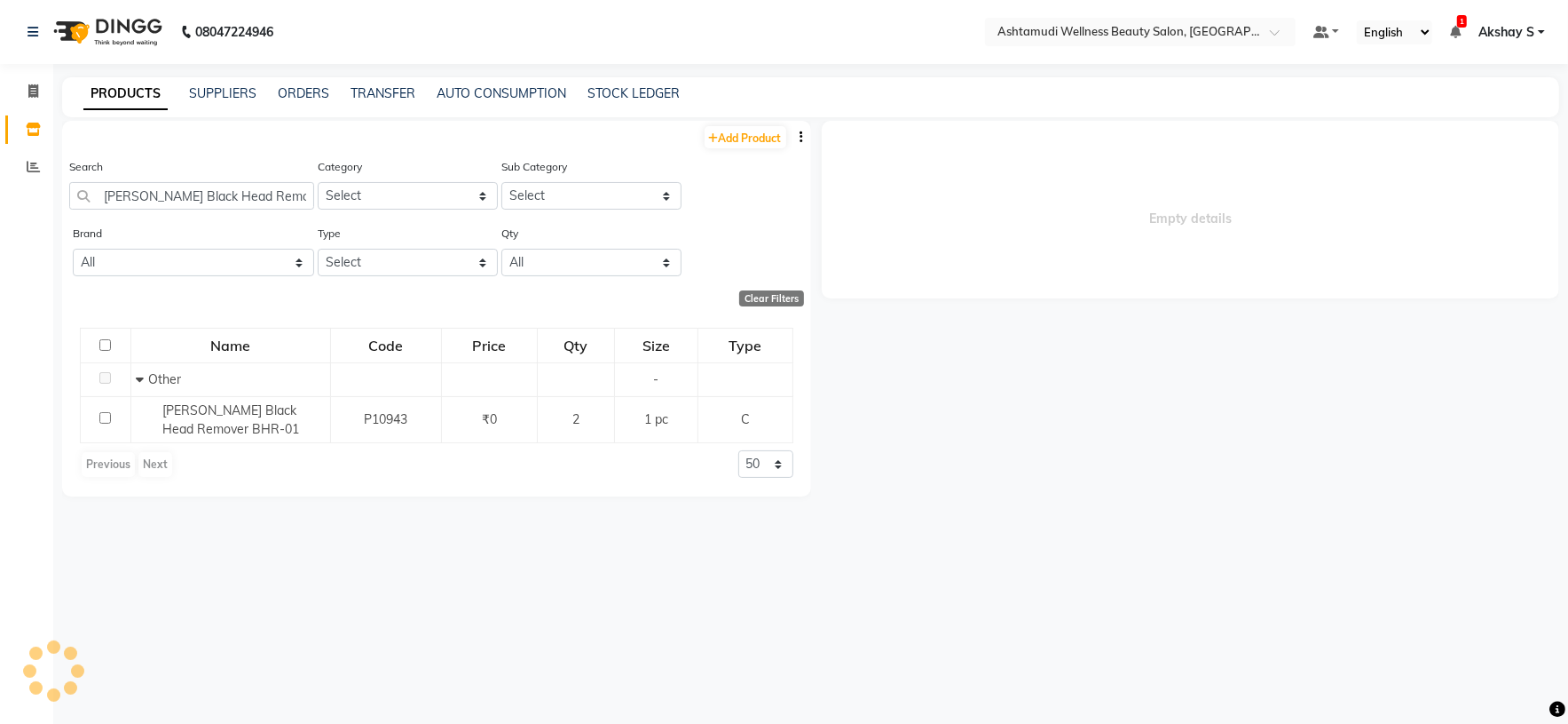
select select
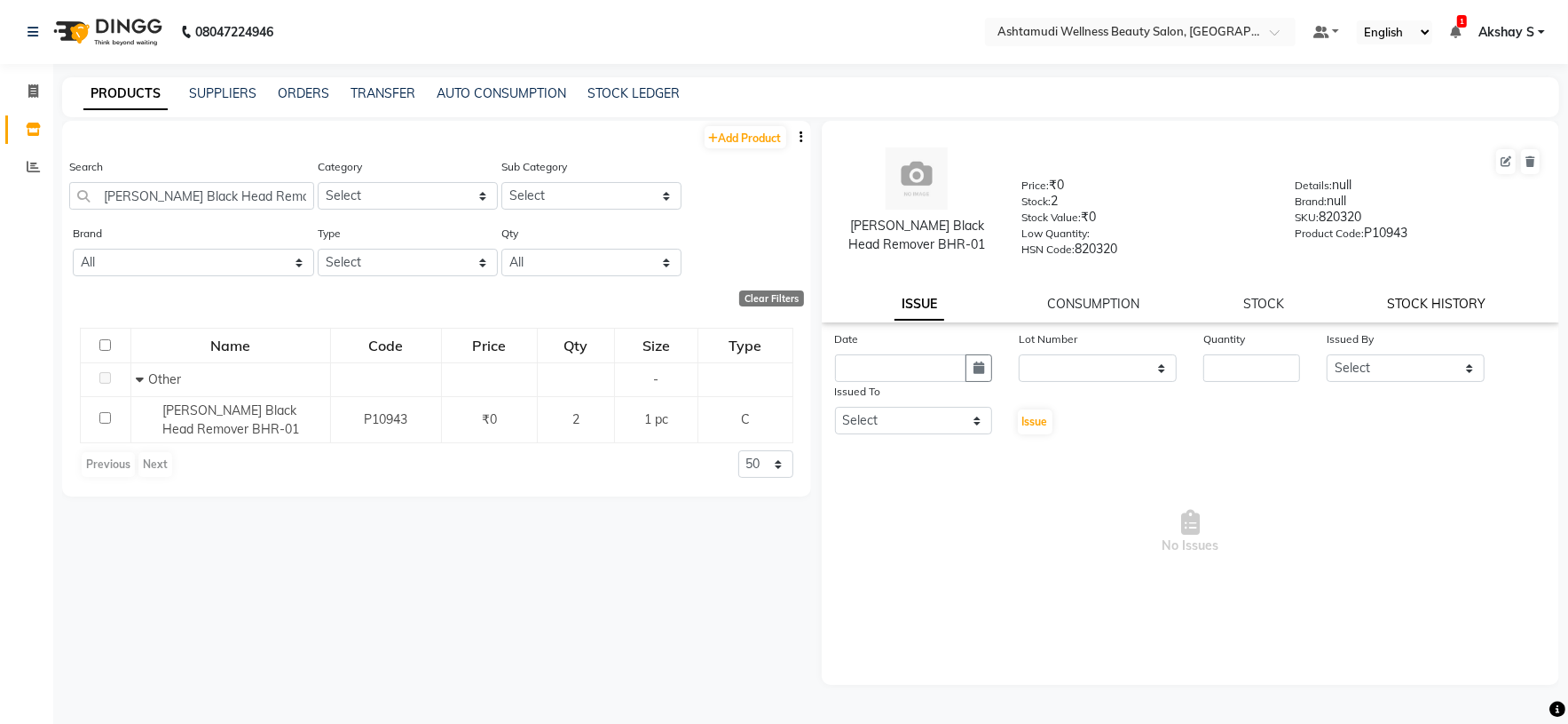
click at [1463, 302] on link "STOCK HISTORY" at bounding box center [1437, 303] width 99 height 16
select select "all"
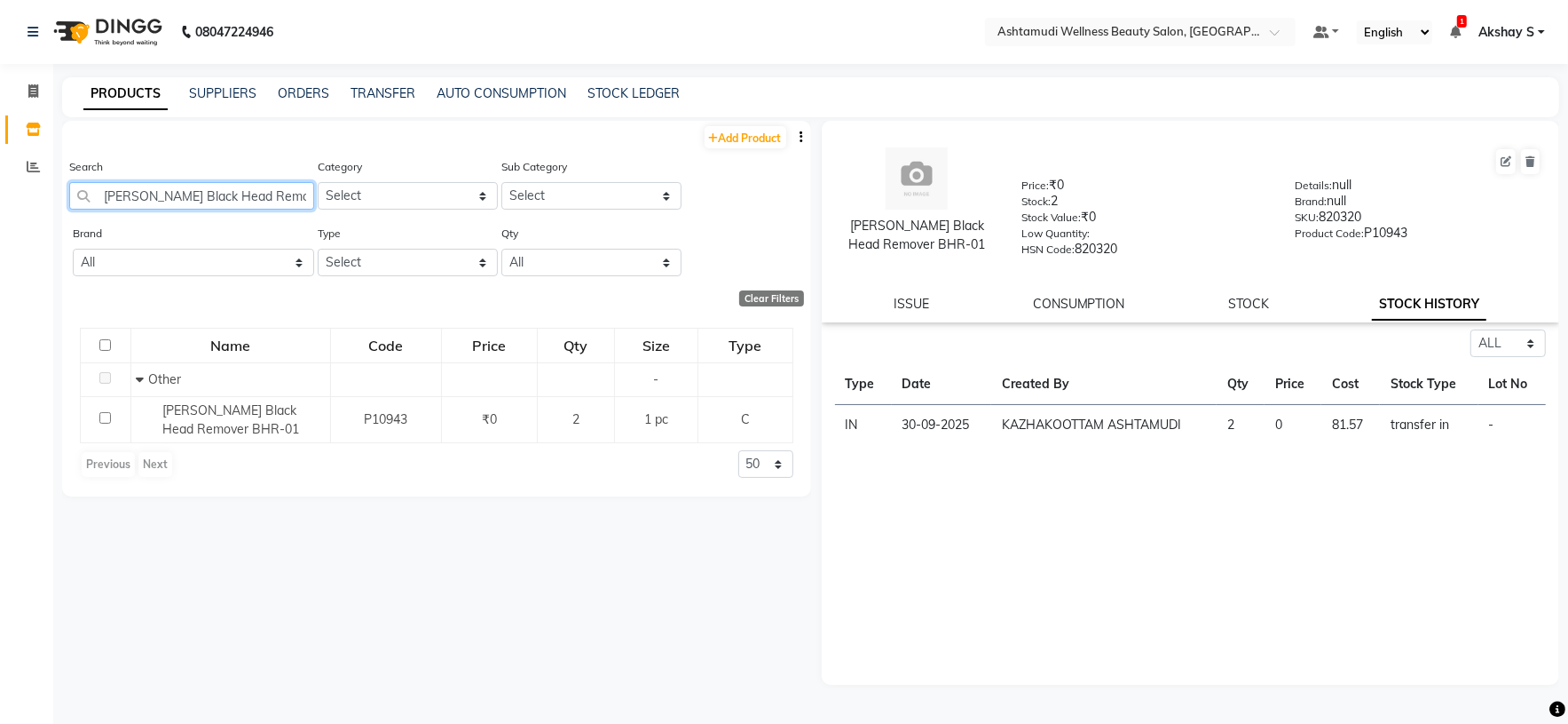
click at [178, 192] on input "Vega Black Head Remover BHR-01" at bounding box center [191, 196] width 245 height 28
paste input "Disposable Cutting Sheet"
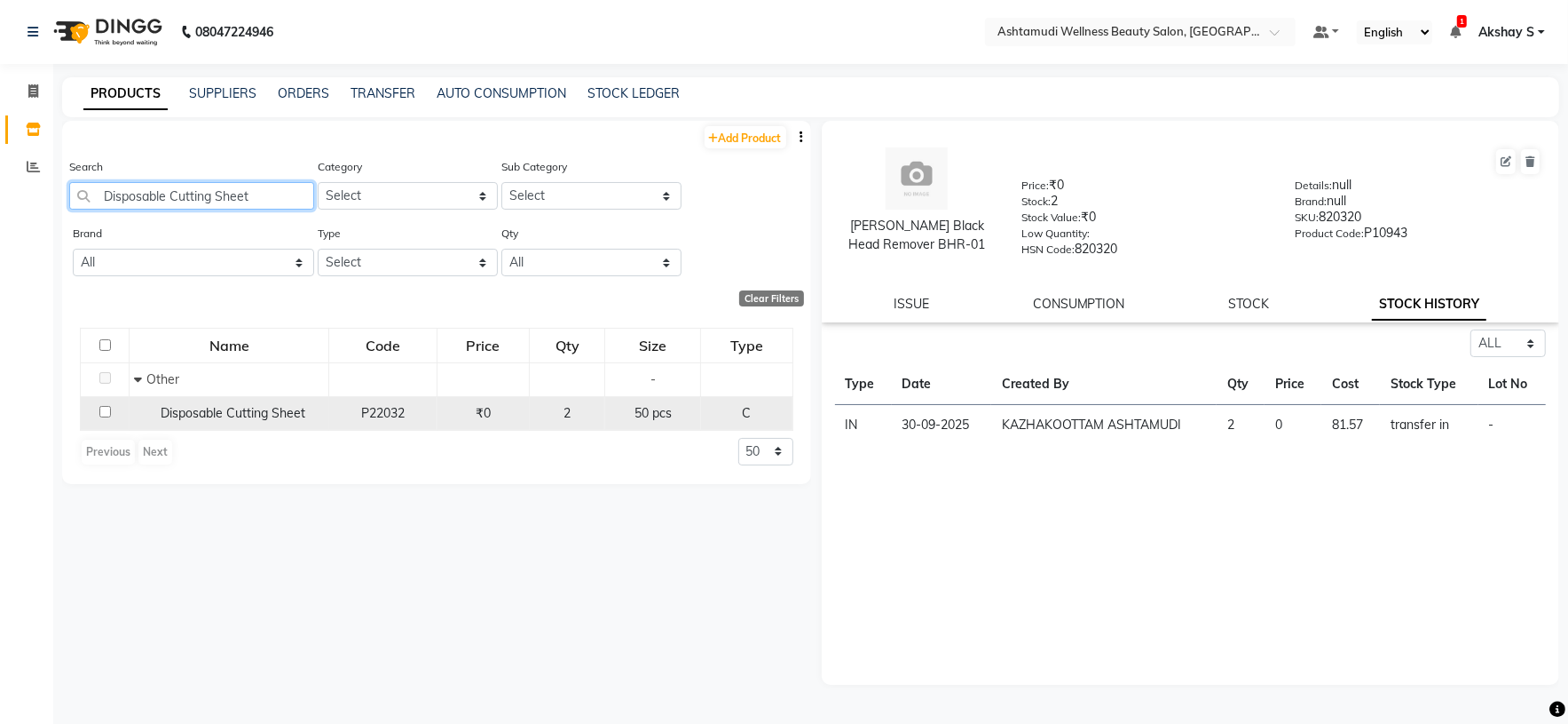
type input "Disposable Cutting Sheet"
click at [216, 417] on span "Disposable Cutting Sheet" at bounding box center [232, 413] width 145 height 16
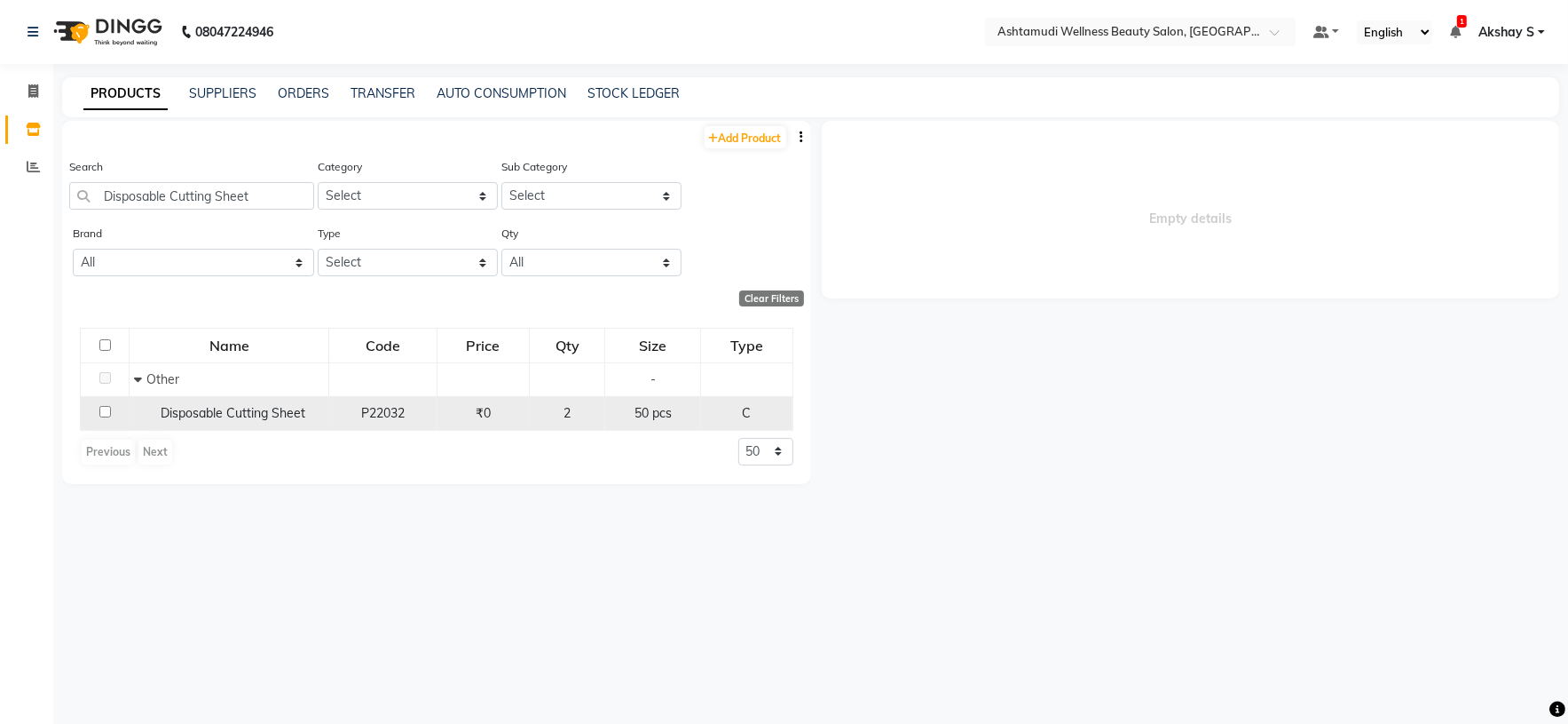
select select "all"
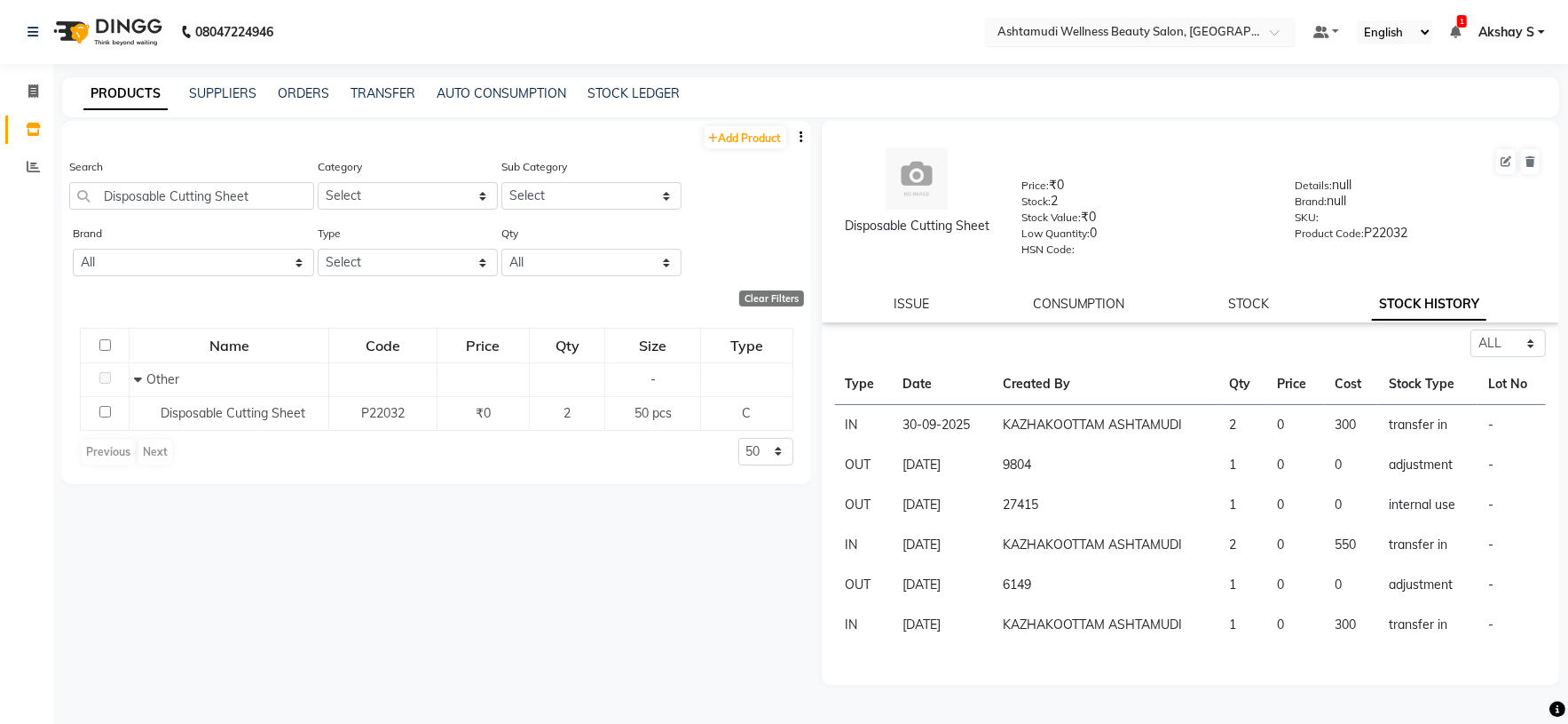
click at [1249, 28] on div at bounding box center [1141, 31] width 311 height 17
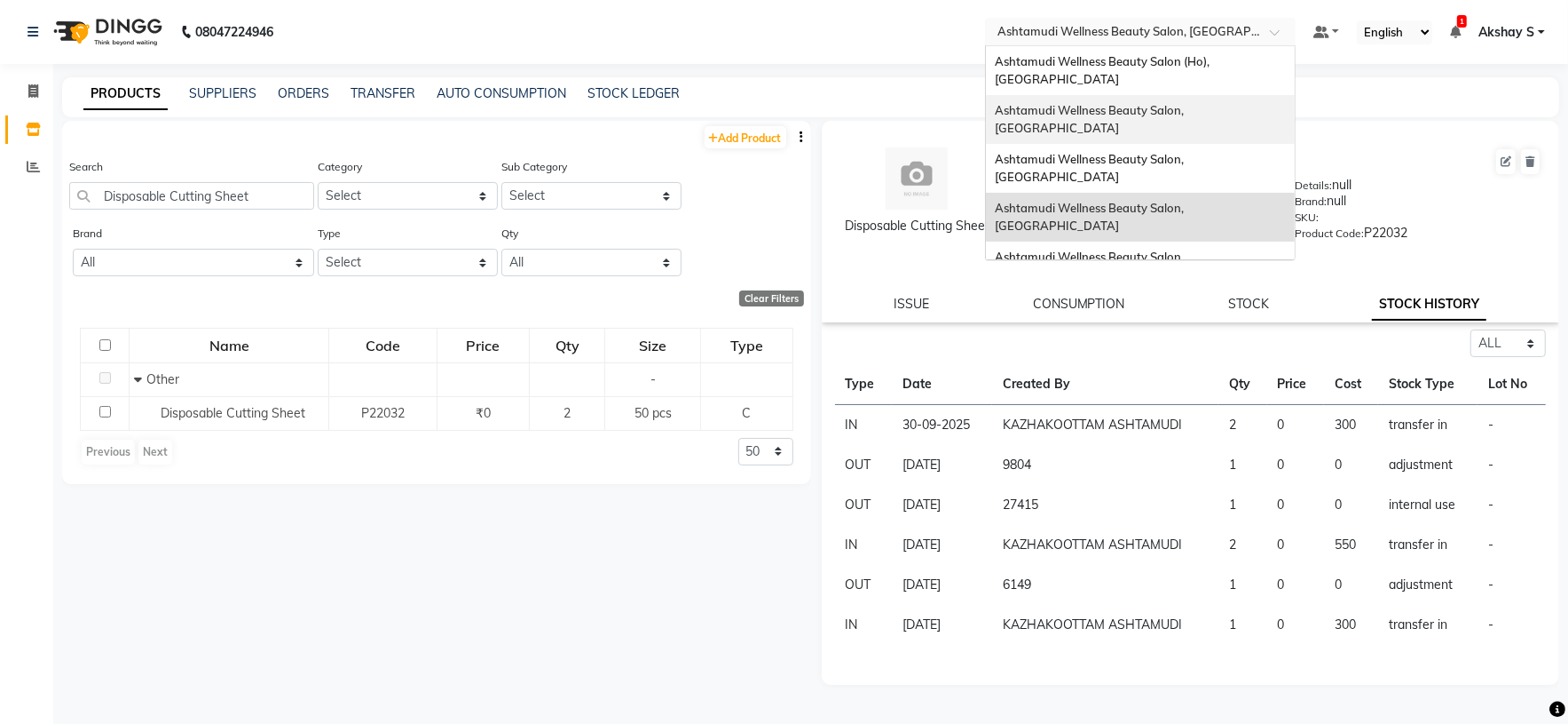
scroll to position [133, 0]
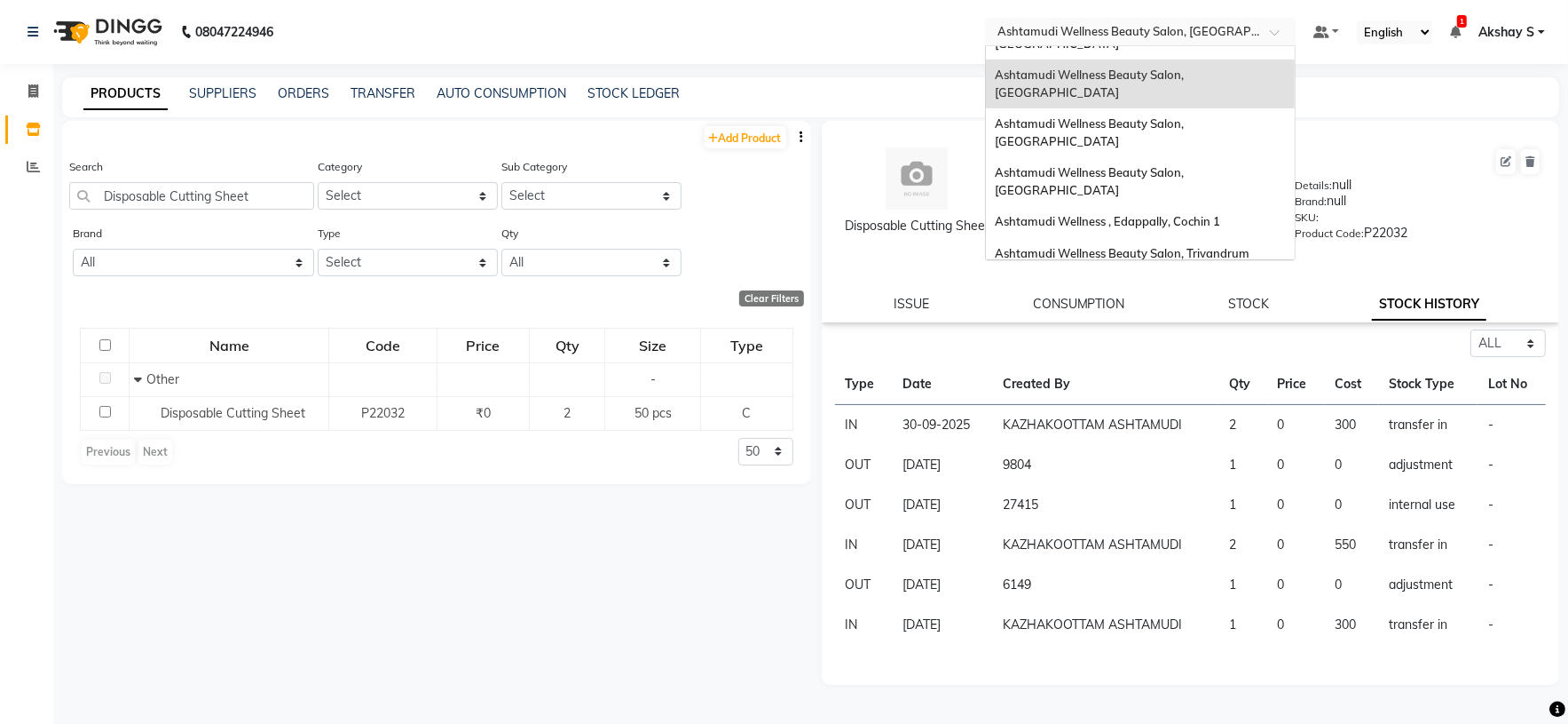
click at [1184, 326] on span "Ashtamudi Welness Beauty Salon, Chinnakkada" at bounding box center [1089, 341] width 189 height 32
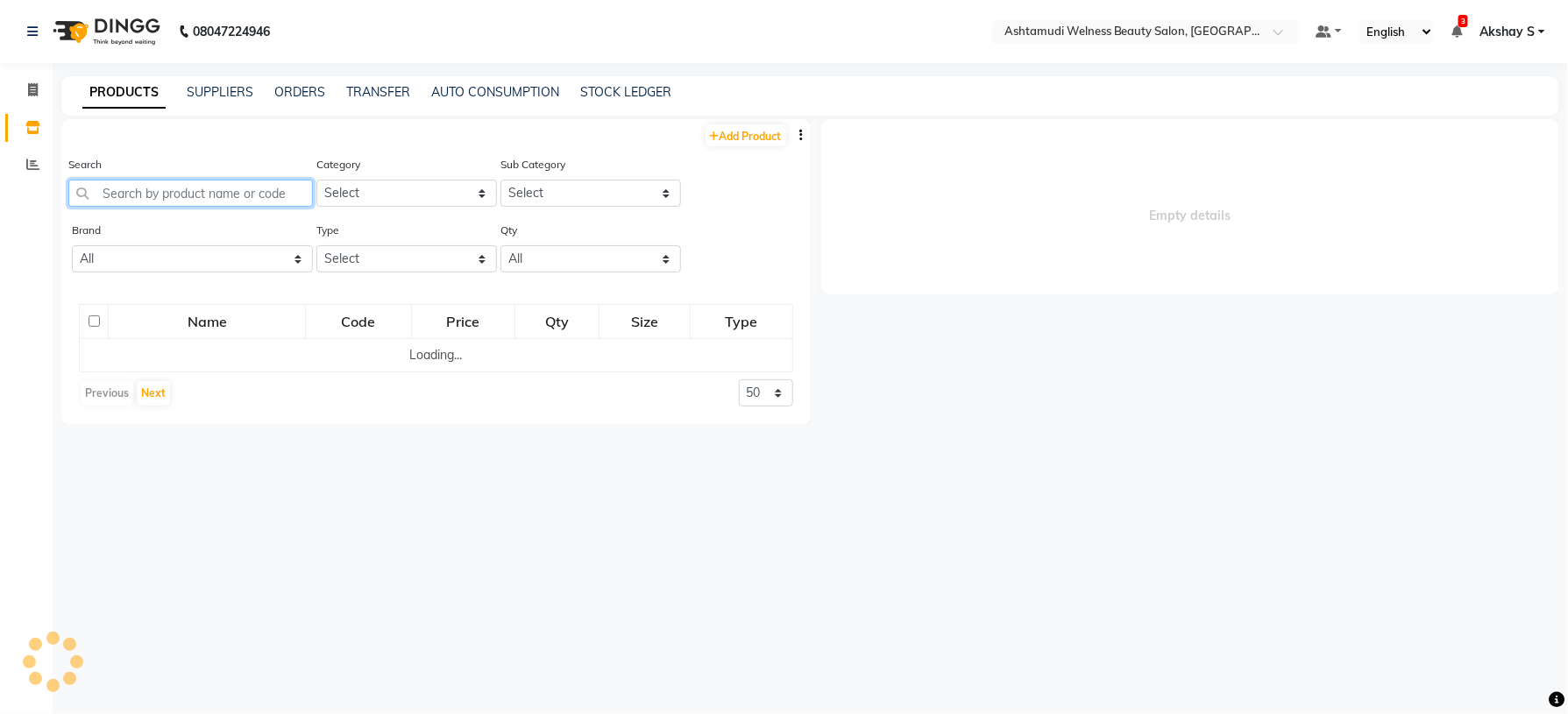
click at [133, 197] on input "text" at bounding box center [190, 193] width 244 height 27
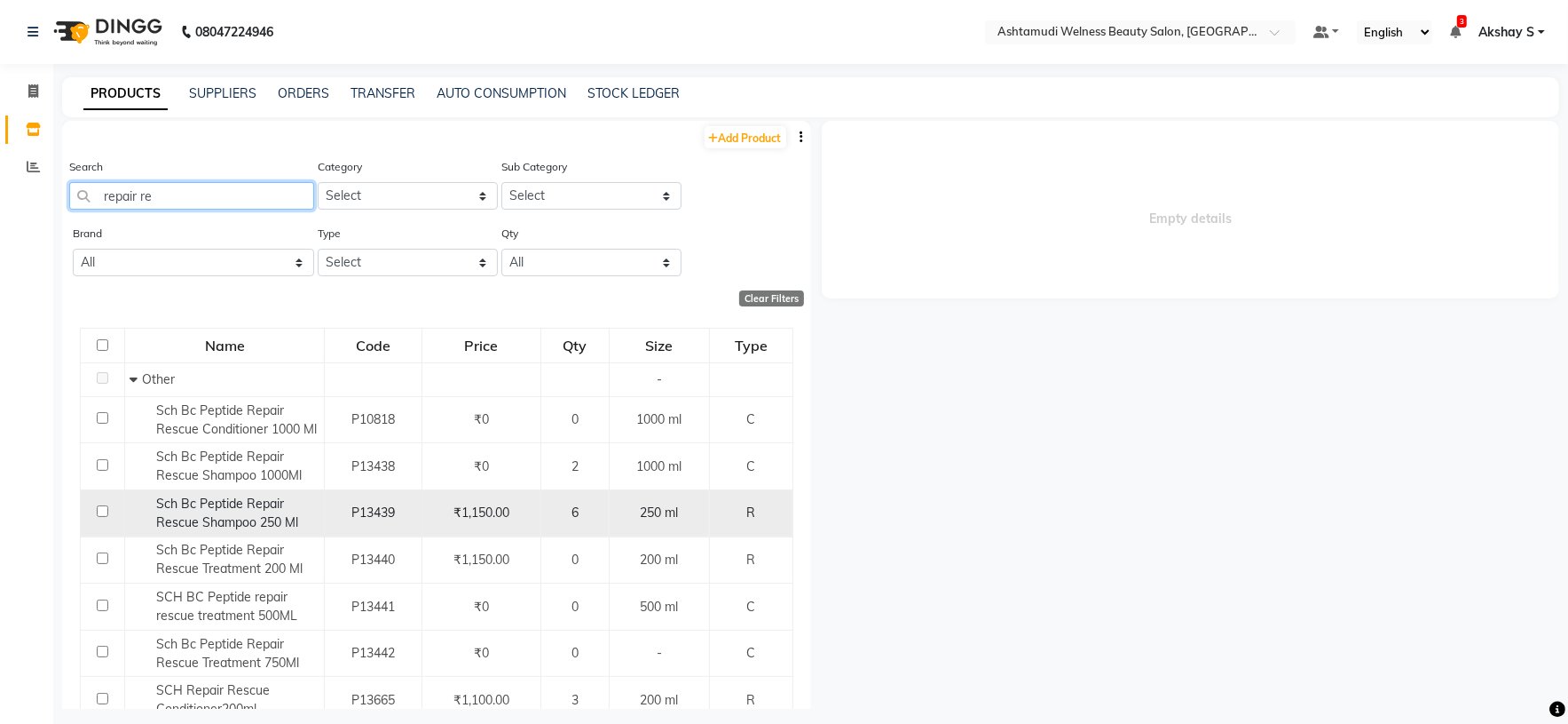
type input "repair re"
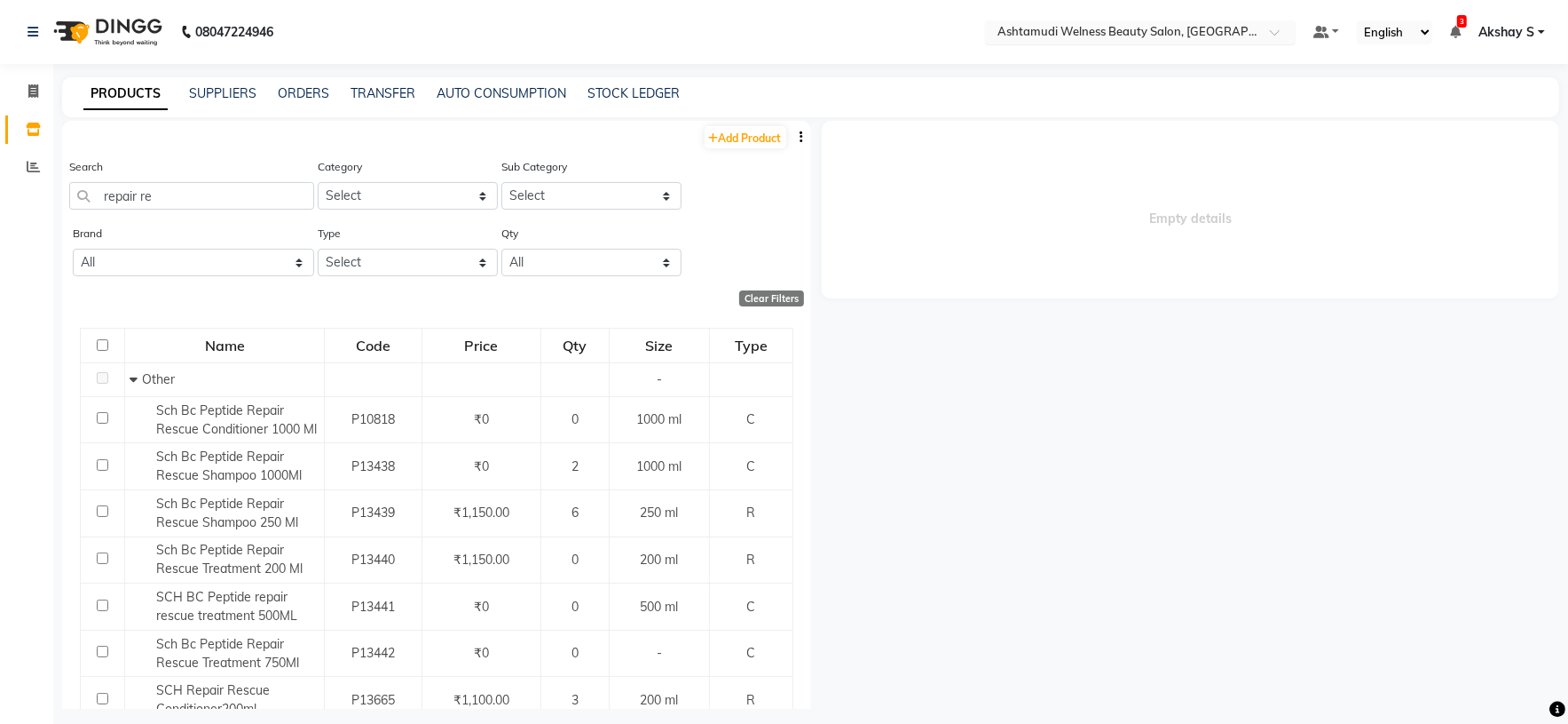
click at [1201, 28] on input "text" at bounding box center [1123, 34] width 257 height 17
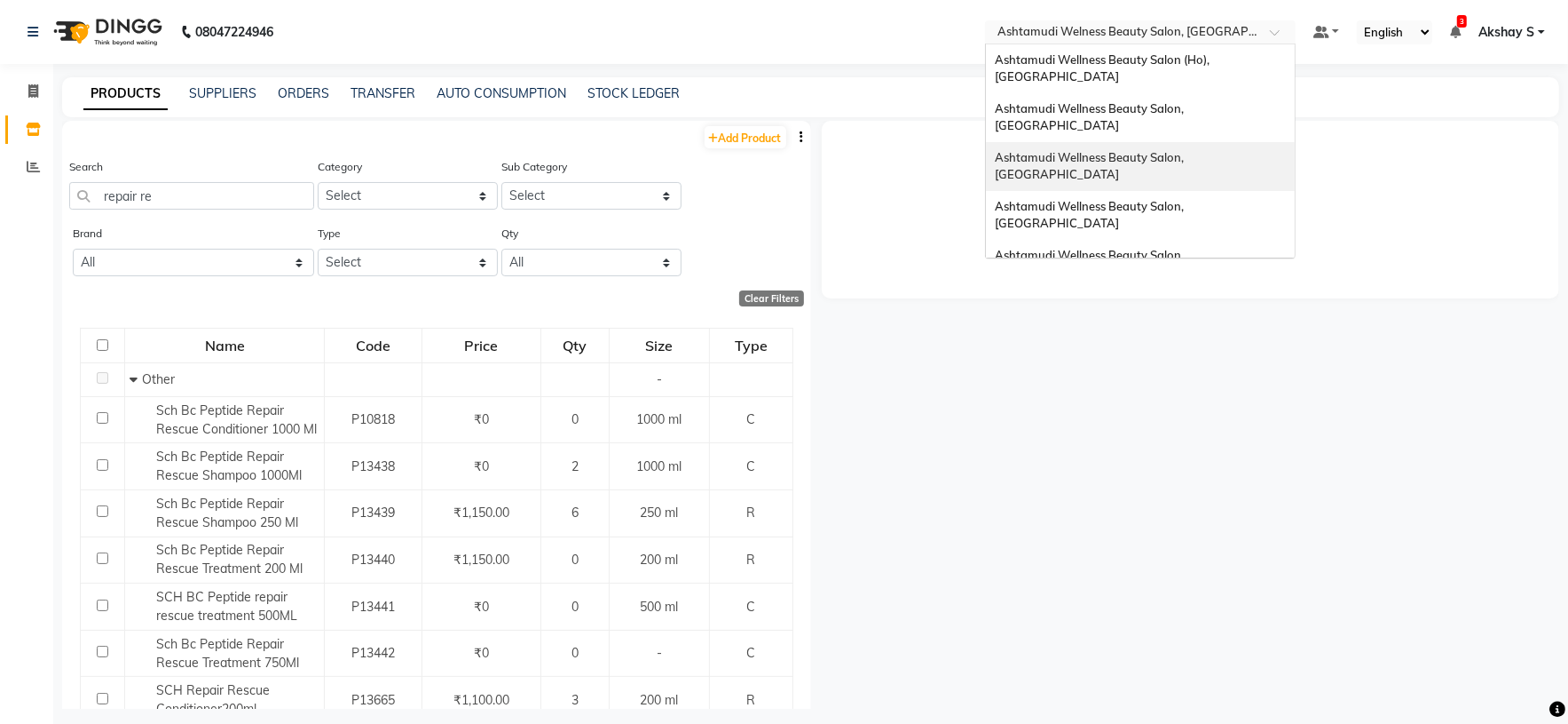
drag, startPoint x: 1201, startPoint y: 122, endPoint x: 1082, endPoint y: 221, distance: 154.8
click at [1200, 142] on div "Ashtamudi Wellness Beauty Salon, [GEOGRAPHIC_DATA]" at bounding box center [1141, 166] width 309 height 49
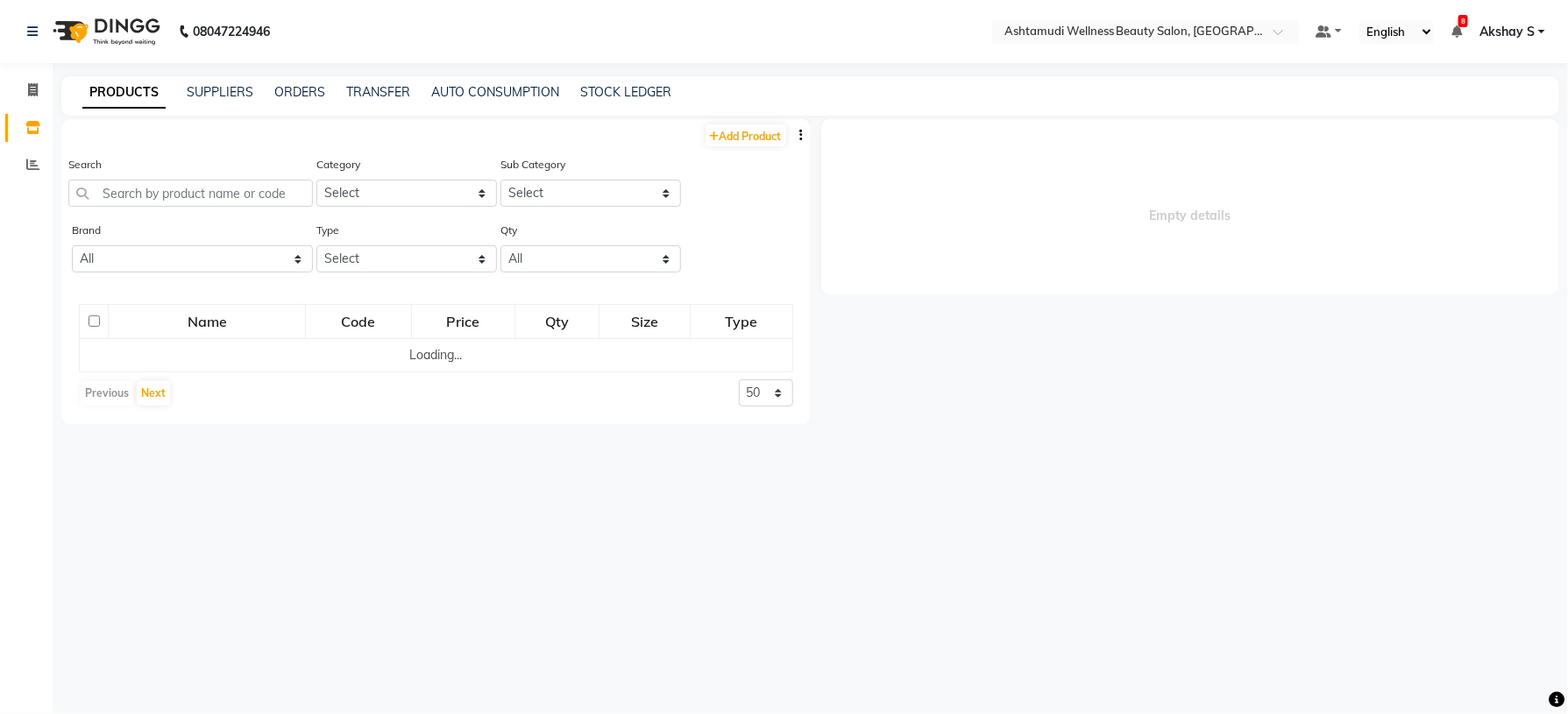
click at [153, 177] on div "Search" at bounding box center [190, 181] width 244 height 52
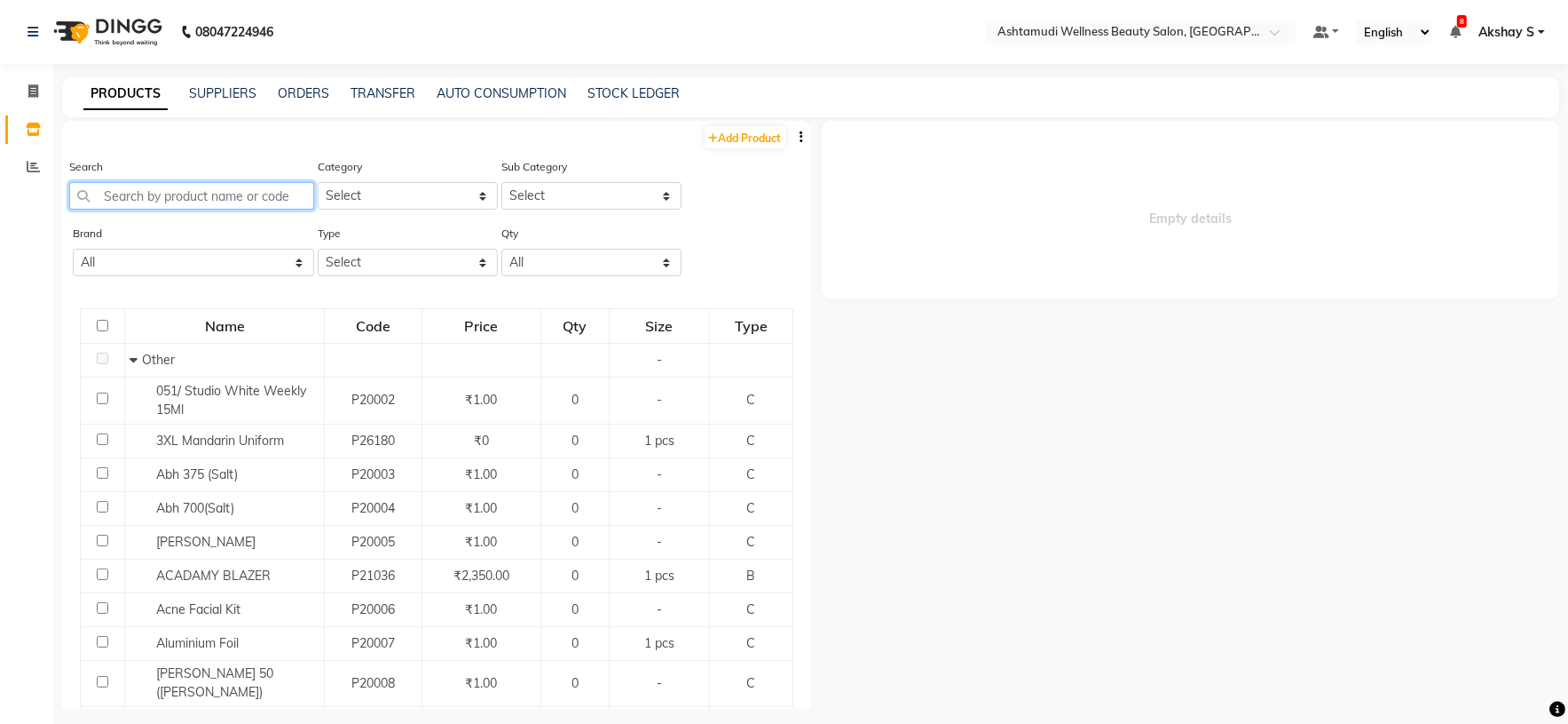
click at [148, 195] on input "text" at bounding box center [191, 196] width 245 height 28
paste input "[PERSON_NAME] [PERSON_NAME]-06"
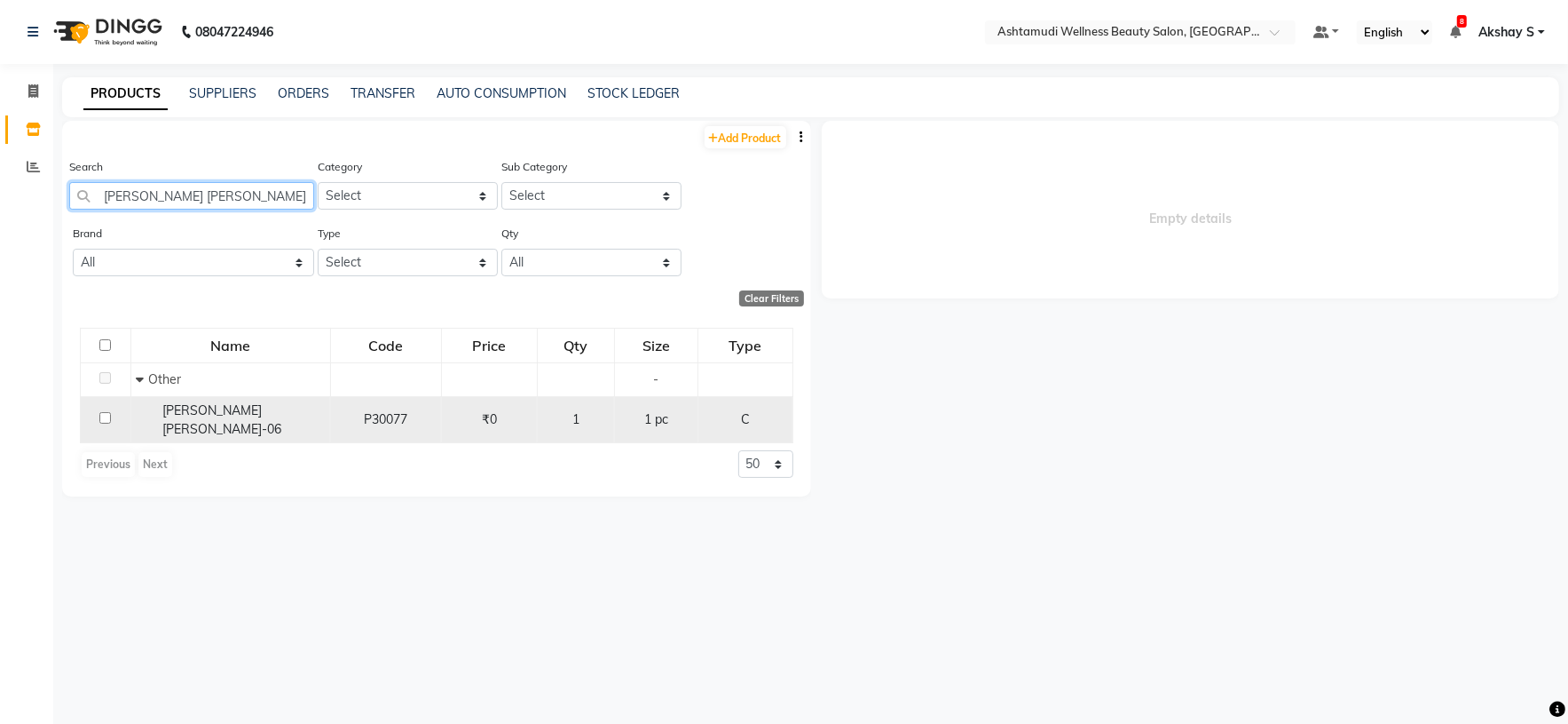
type input "[PERSON_NAME] [PERSON_NAME]-06"
click at [246, 410] on span "[PERSON_NAME] [PERSON_NAME]-06" at bounding box center [222, 420] width 119 height 35
select select
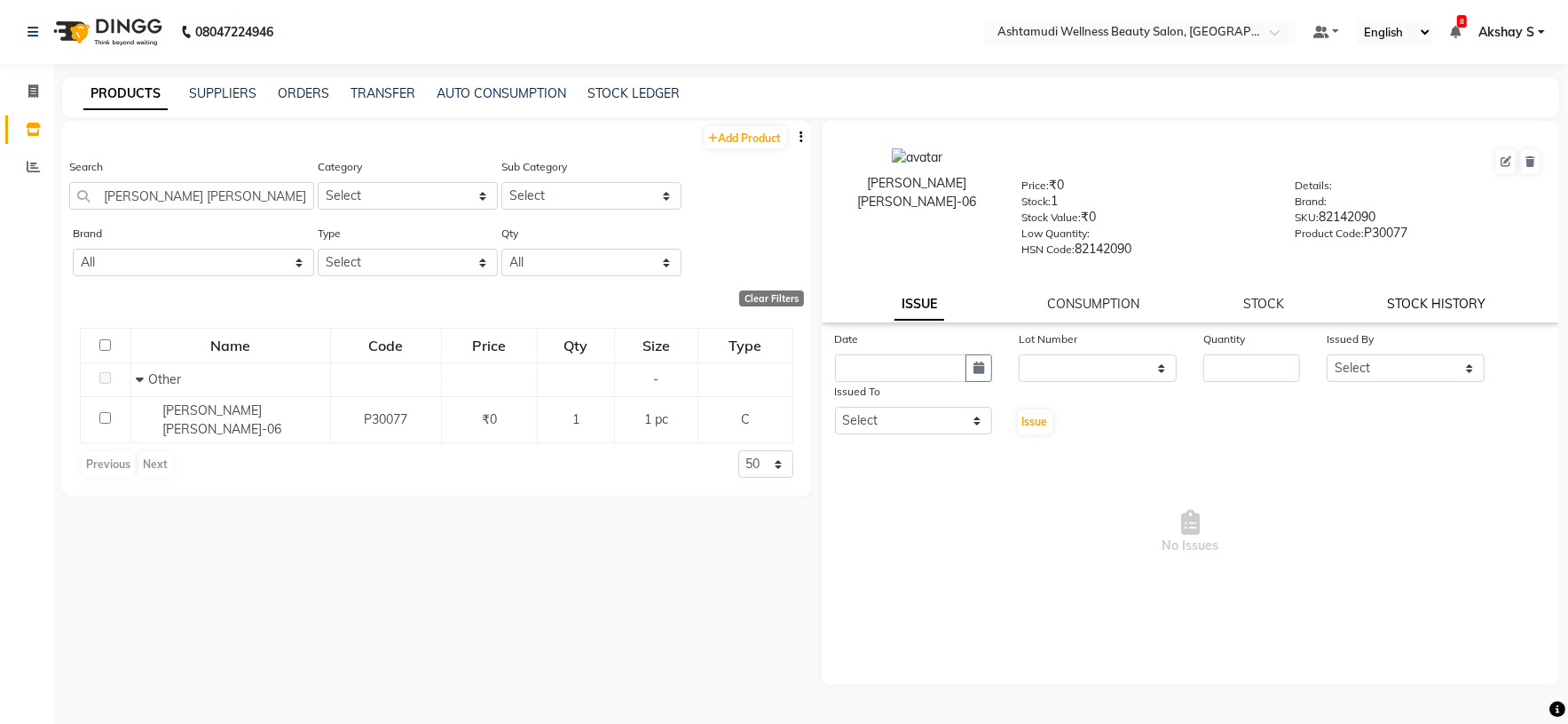
click at [1457, 302] on link "STOCK HISTORY" at bounding box center [1437, 303] width 99 height 16
select select "all"
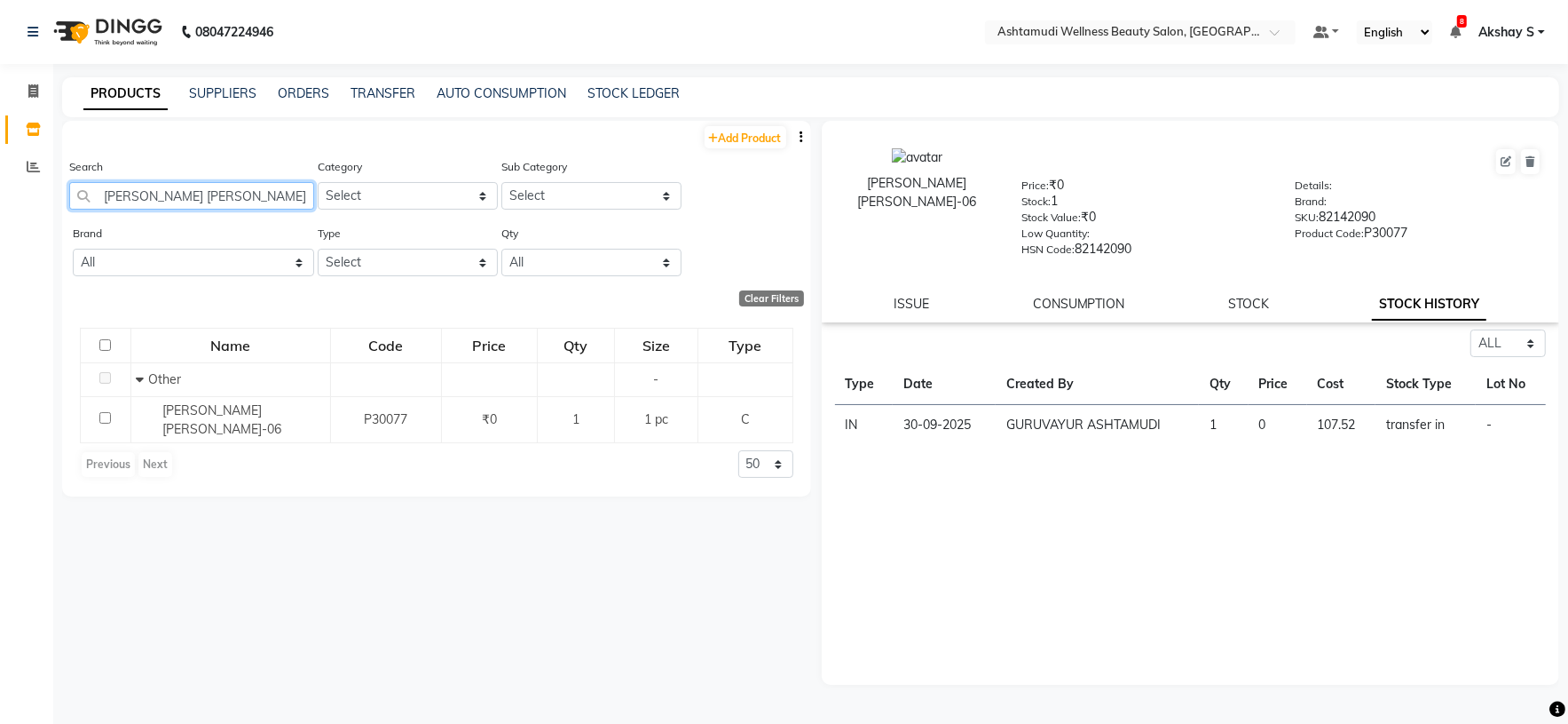
click at [219, 195] on input "[PERSON_NAME] [PERSON_NAME]-06" at bounding box center [191, 196] width 245 height 28
paste input "Foot Scrap Wooden 2IN1"
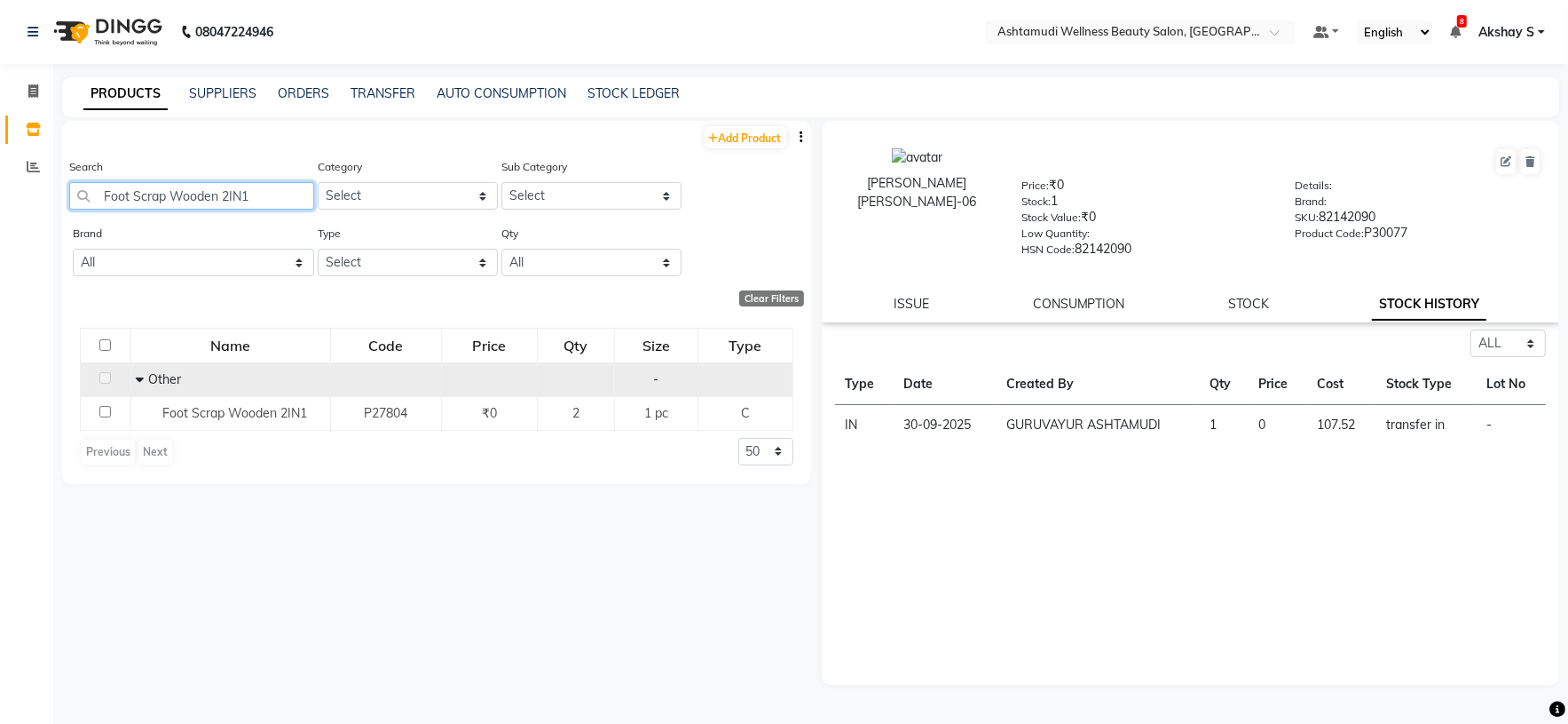
type input "Foot Scrap Wooden 2IN1"
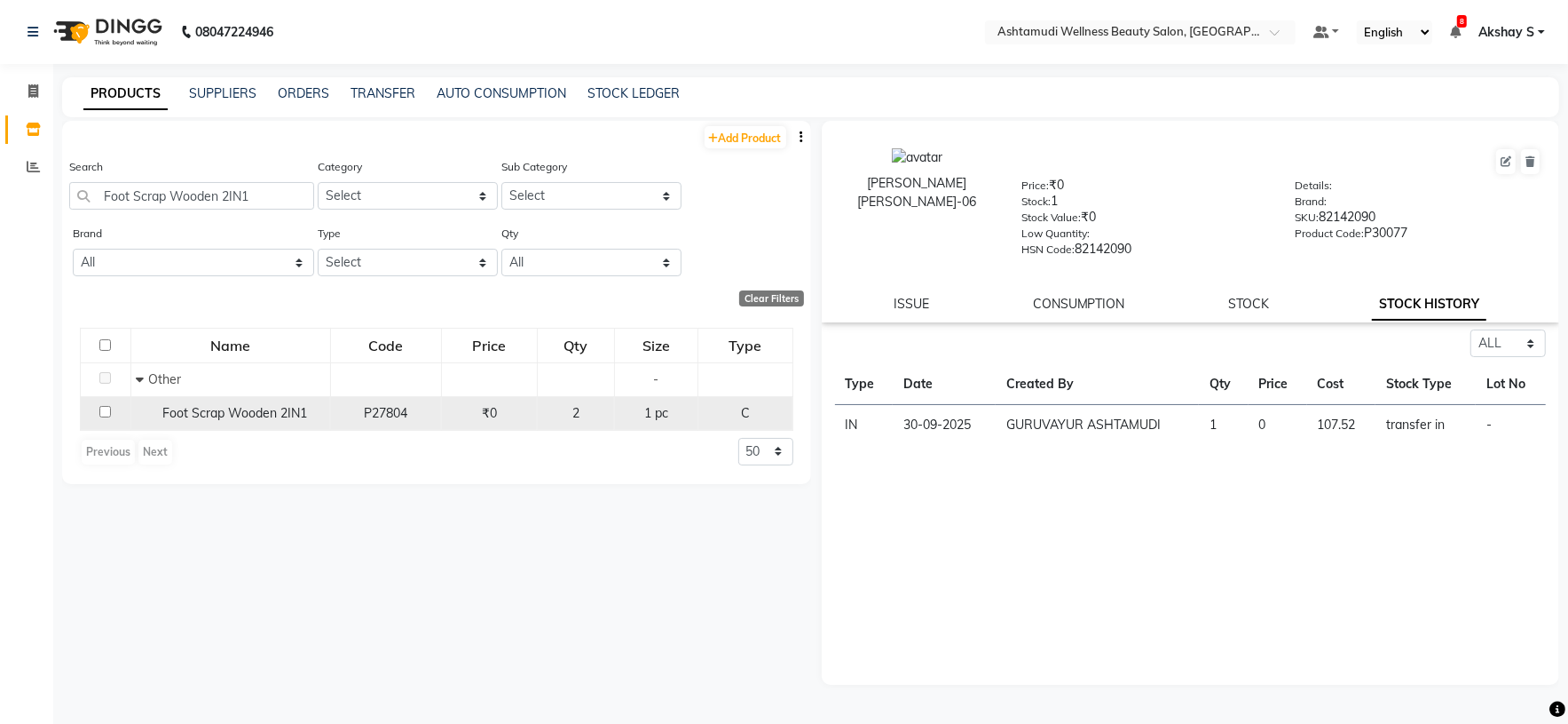
click at [201, 410] on span "Foot Scrap Wooden 2IN1" at bounding box center [234, 413] width 145 height 16
select select "all"
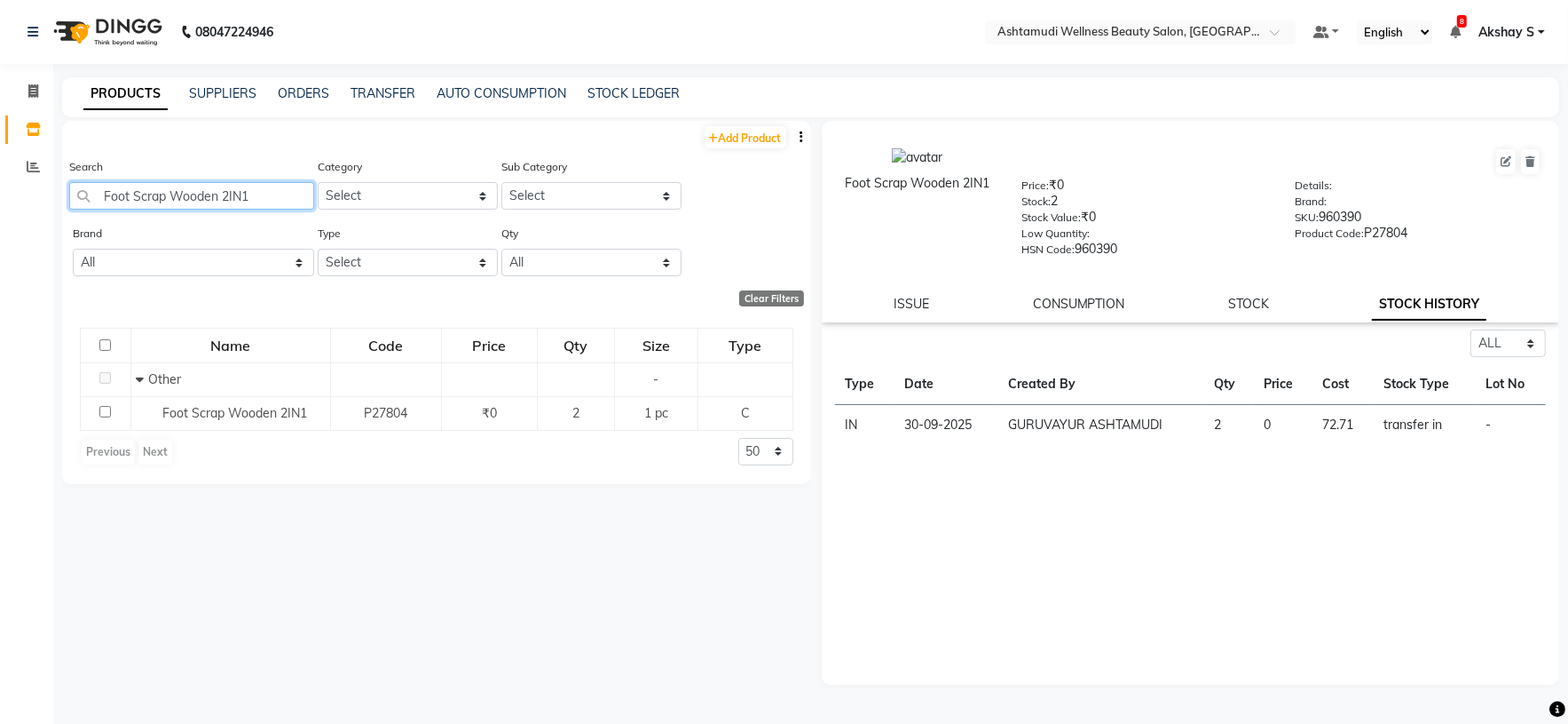
click at [197, 201] on input "Foot Scrap Wooden 2IN1" at bounding box center [191, 196] width 245 height 28
paste input "Ikonic Nail Pusher IKB-713C"
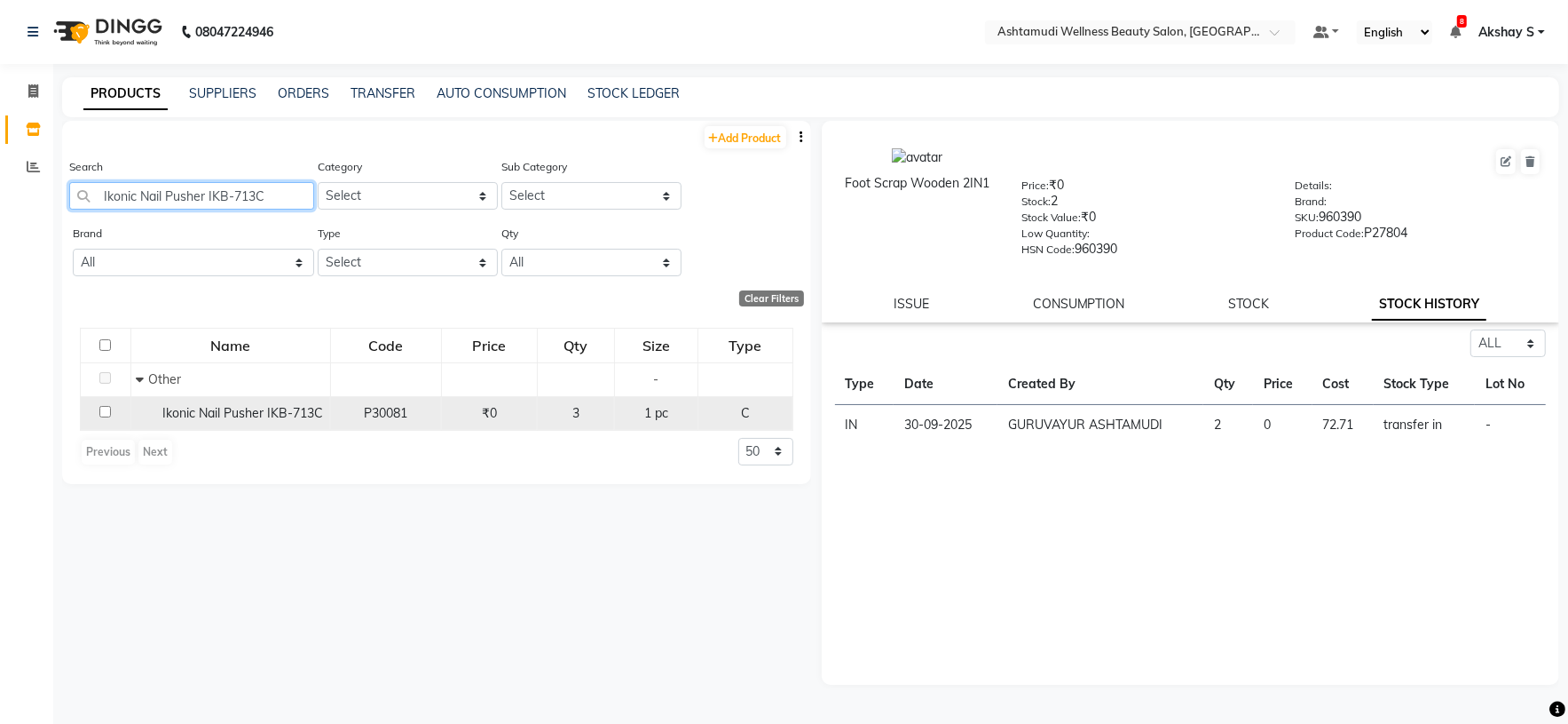
type input "Ikonic Nail Pusher IKB-713C"
click at [228, 422] on div "Ikonic Nail Pusher IKB-713C" at bounding box center [231, 413] width 190 height 18
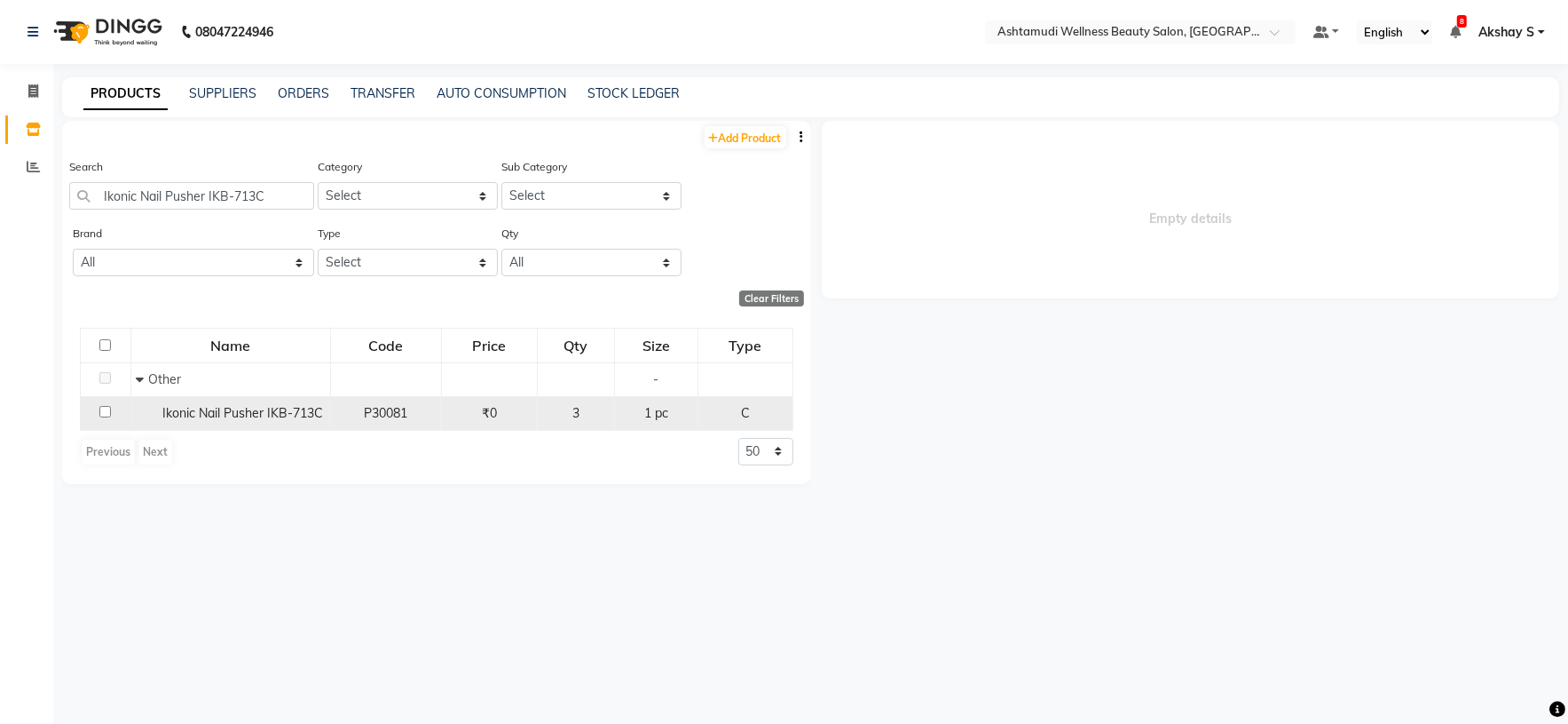
select select "all"
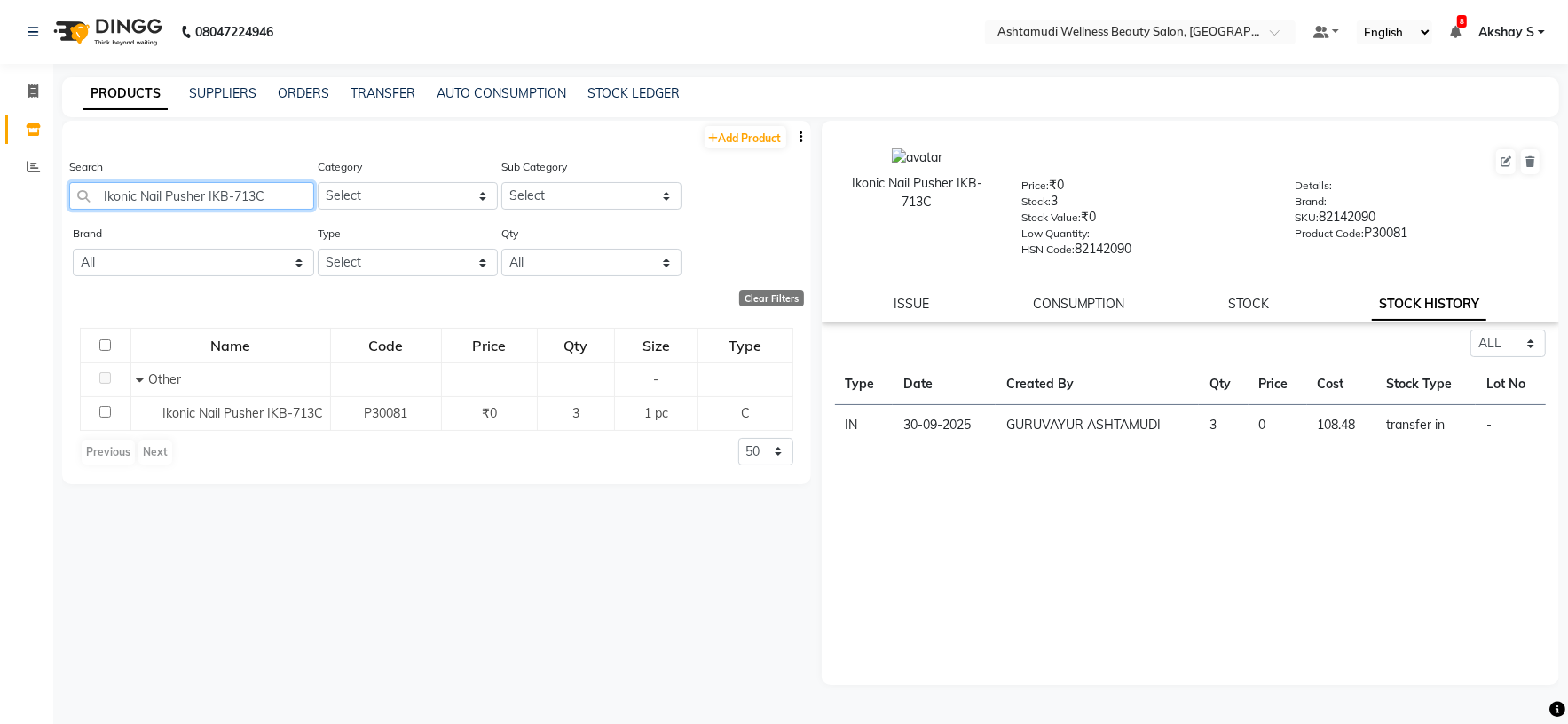
click at [163, 197] on input "Ikonic Nail Pusher IKB-713C" at bounding box center [191, 196] width 245 height 28
paste input "[PERSON_NAME] Nail [PERSON_NAME]-06N"
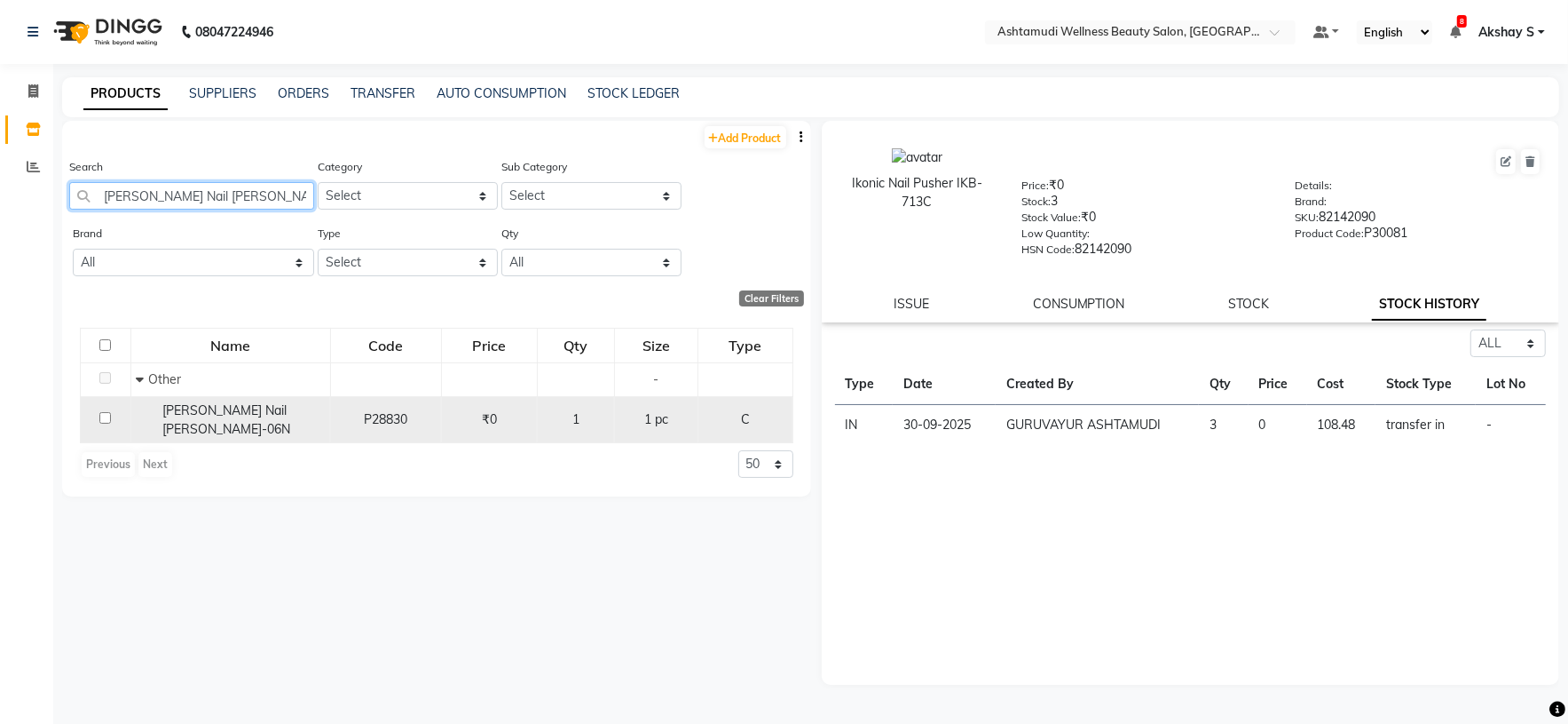
type input "[PERSON_NAME] Nail [PERSON_NAME]-06N"
click at [296, 410] on div "[PERSON_NAME] Nail [PERSON_NAME]-06N" at bounding box center [231, 420] width 190 height 37
select select "all"
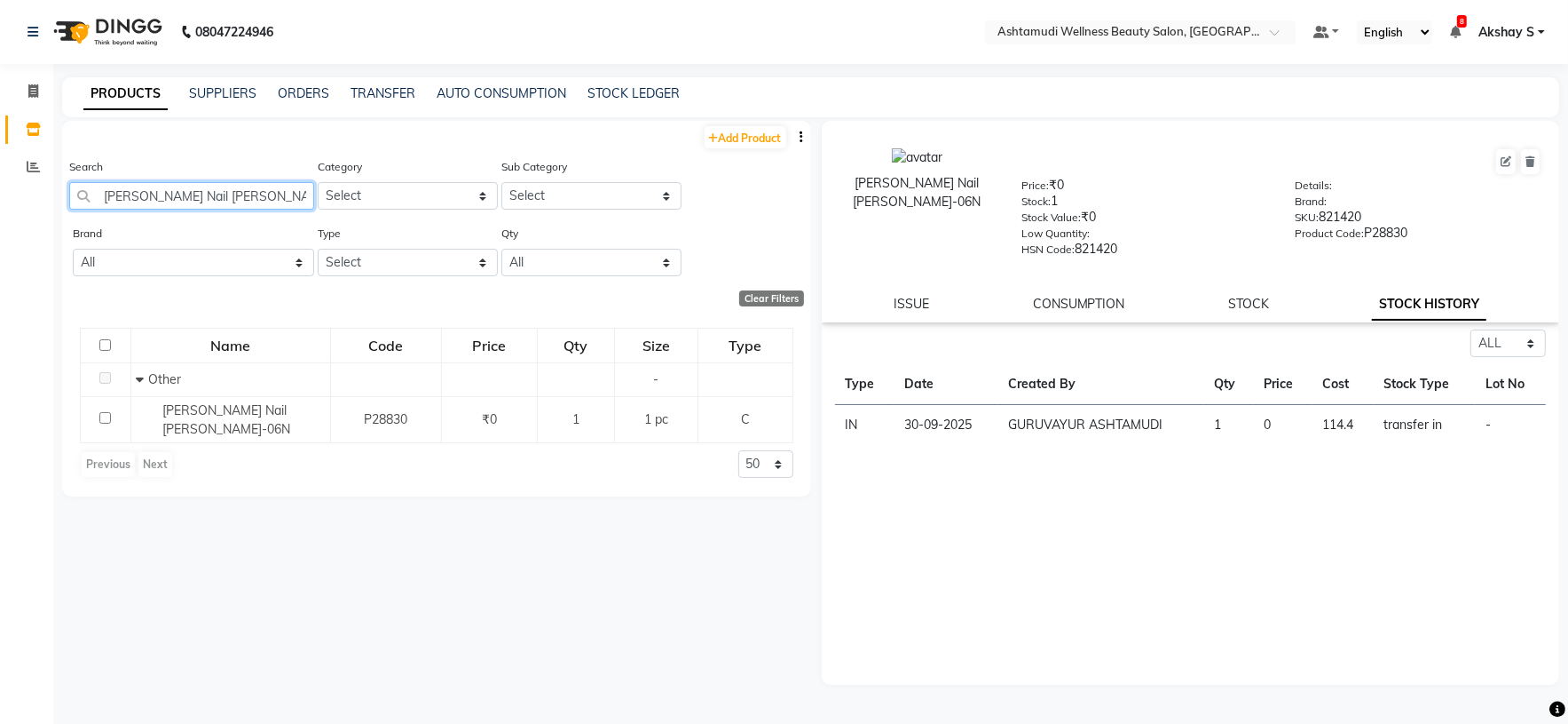
click at [160, 196] on input "[PERSON_NAME] Nail [PERSON_NAME]-06N" at bounding box center [191, 196] width 245 height 28
paste input "Biolage Colorlast Conditioner 98gm"
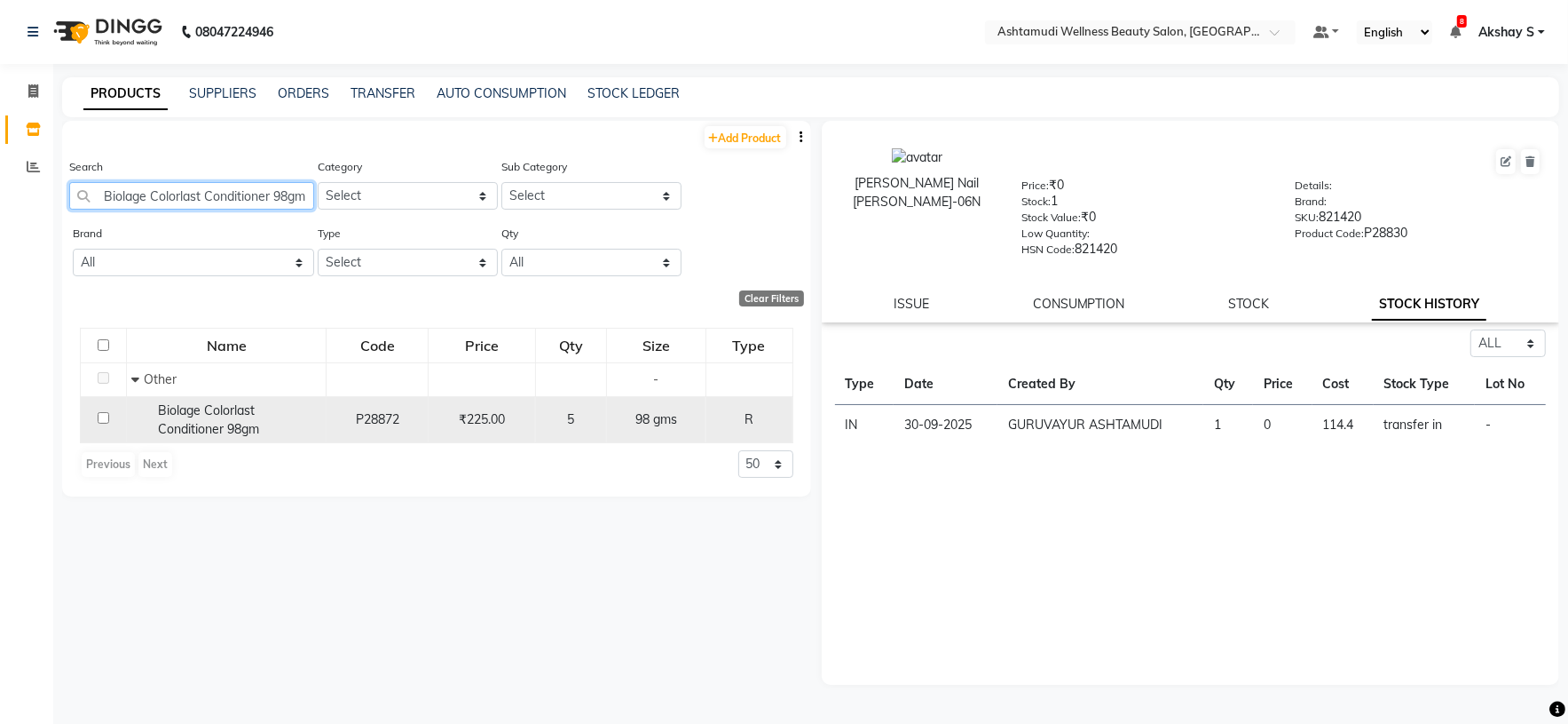
type input "Biolage Colorlast Conditioner 98gm"
click at [166, 420] on span "Biolage Colorlast Conditioner 98gm" at bounding box center [208, 420] width 101 height 35
select select "all"
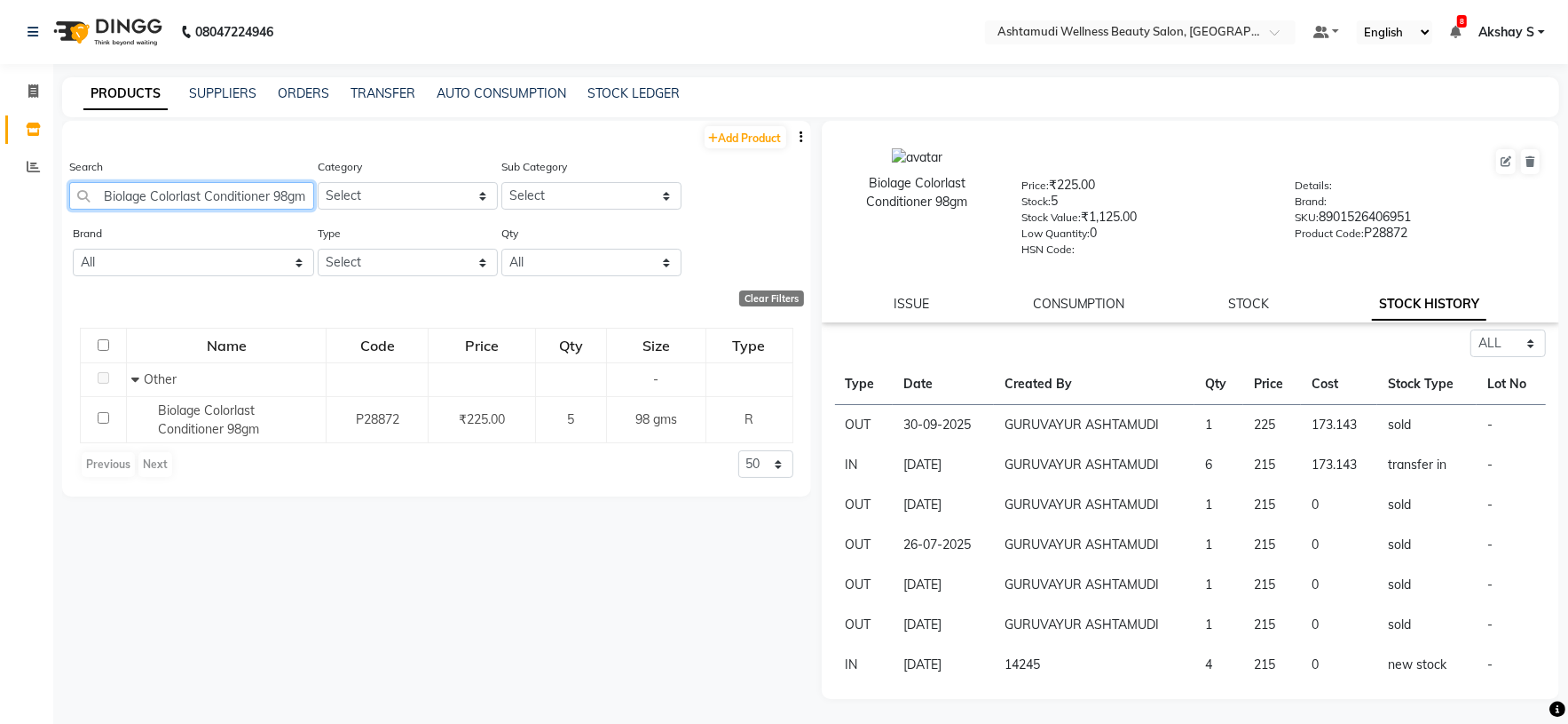
click at [266, 197] on input "Biolage Colorlast Conditioner 98gm" at bounding box center [191, 196] width 245 height 28
paste input "Floractive Professional Conditioner W1 300ml"
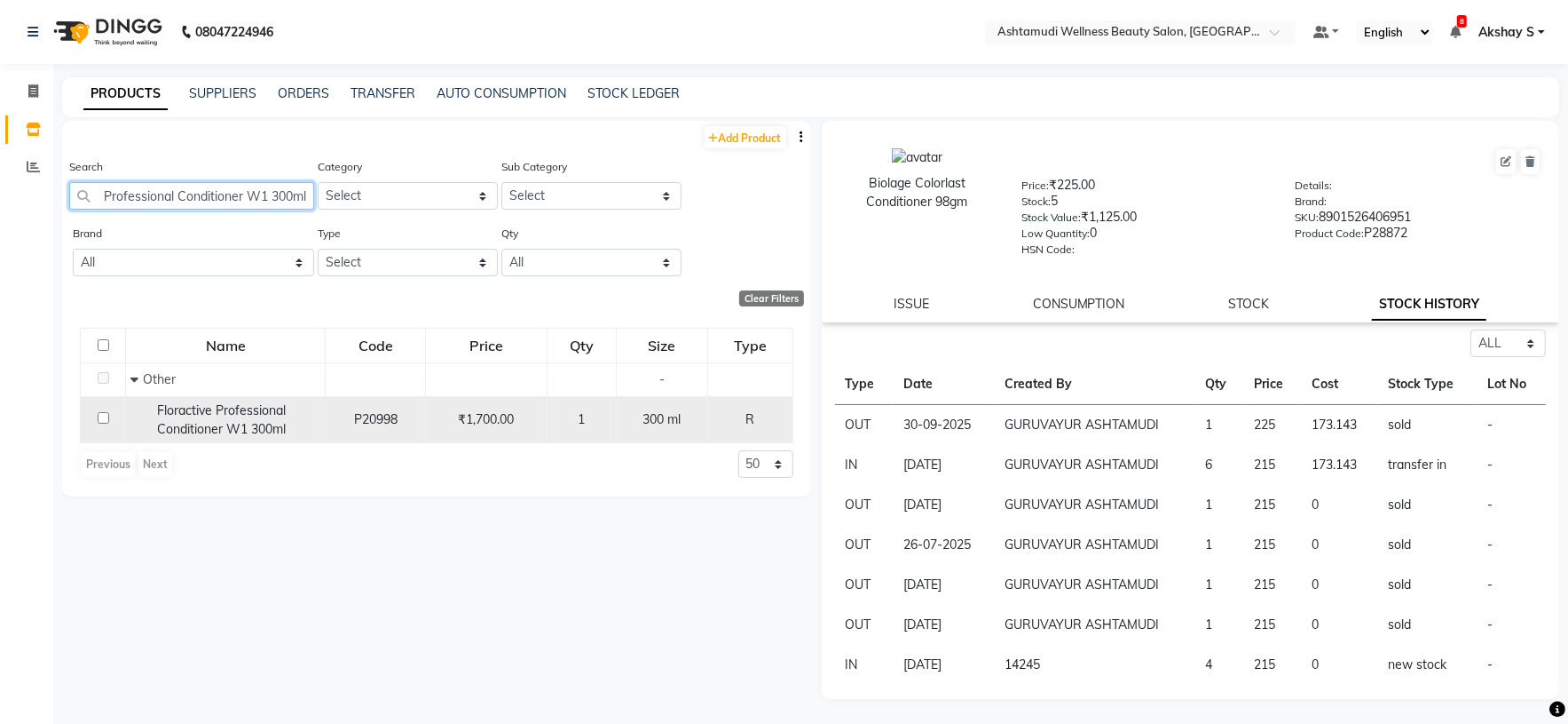
type input "Floractive Professional Conditioner W1 300ml"
click at [272, 409] on span "Floractive Professional Conditioner W1 300ml" at bounding box center [222, 420] width 129 height 35
select select "all"
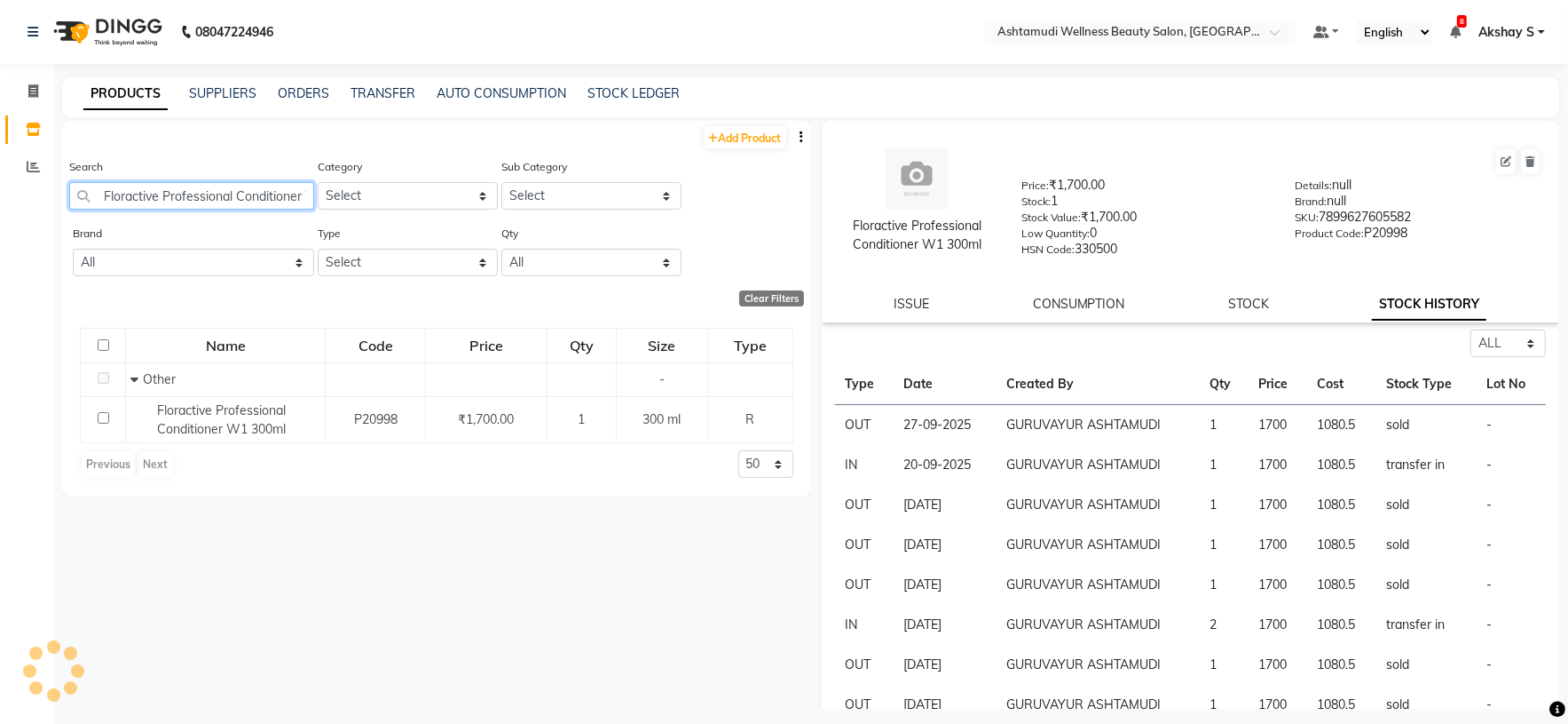
click at [200, 204] on input "Floractive Professional Conditioner W1 300ml" at bounding box center [191, 196] width 245 height 28
paste input "Matrix Opt Care Smooth Serum 100 M"
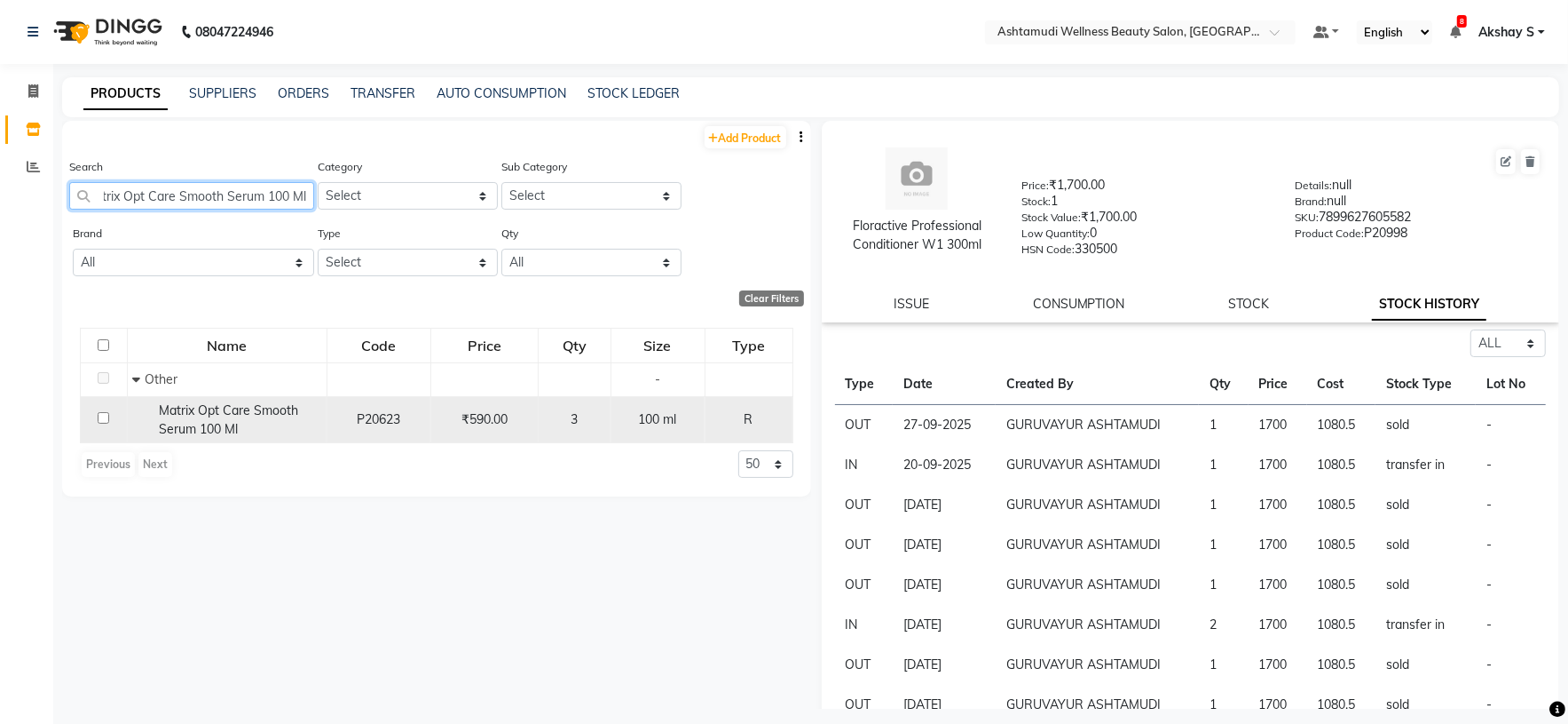
type input "Matrix Opt Care Smooth Serum 100 Ml"
click at [230, 414] on span "Matrix Opt Care Smooth Serum 100 Ml" at bounding box center [228, 420] width 139 height 35
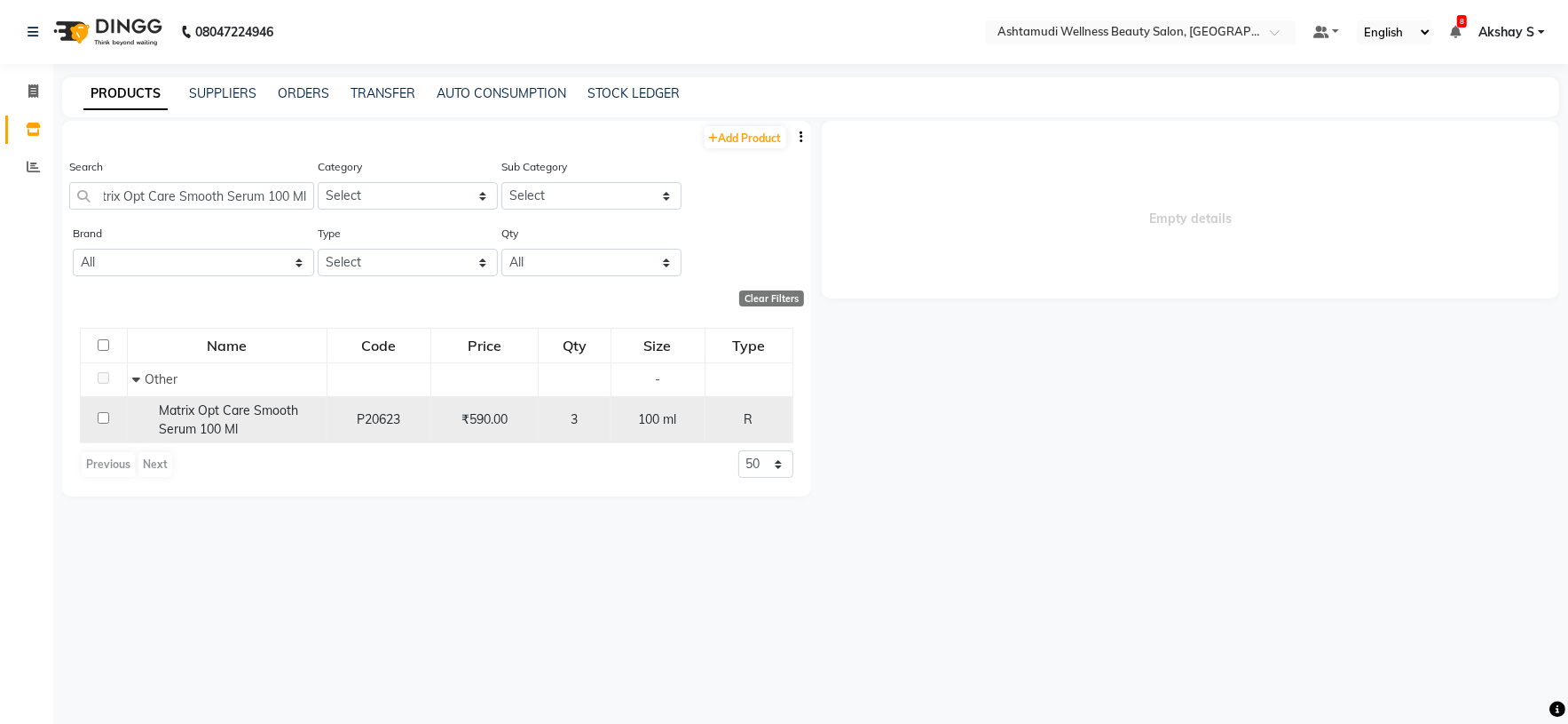
scroll to position [0, 0]
select select "all"
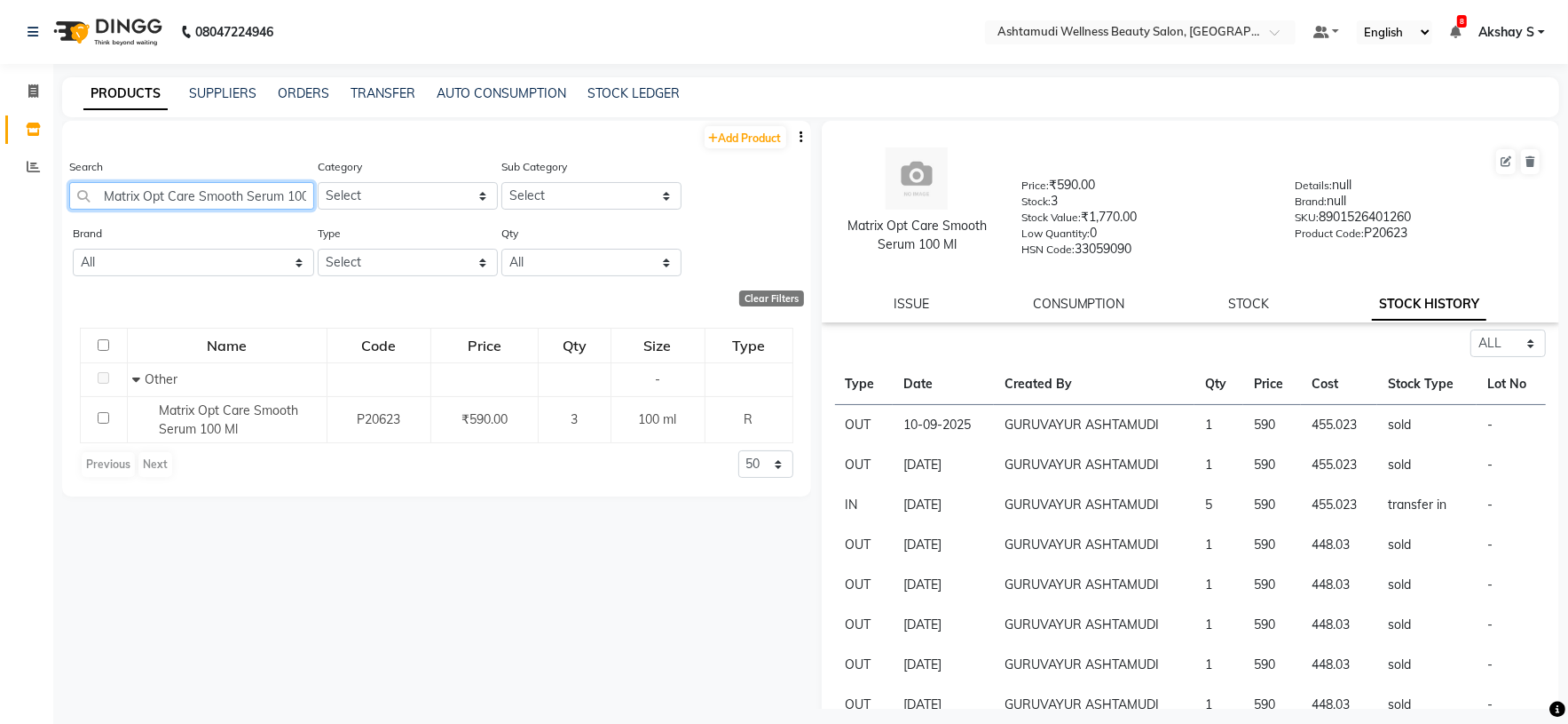
click at [230, 203] on input "Matrix Opt Care Smooth Serum 100 Ml" at bounding box center [191, 196] width 245 height 28
paste input "SEASOUL Azevita Intense Brightening Day Cream 100gm"
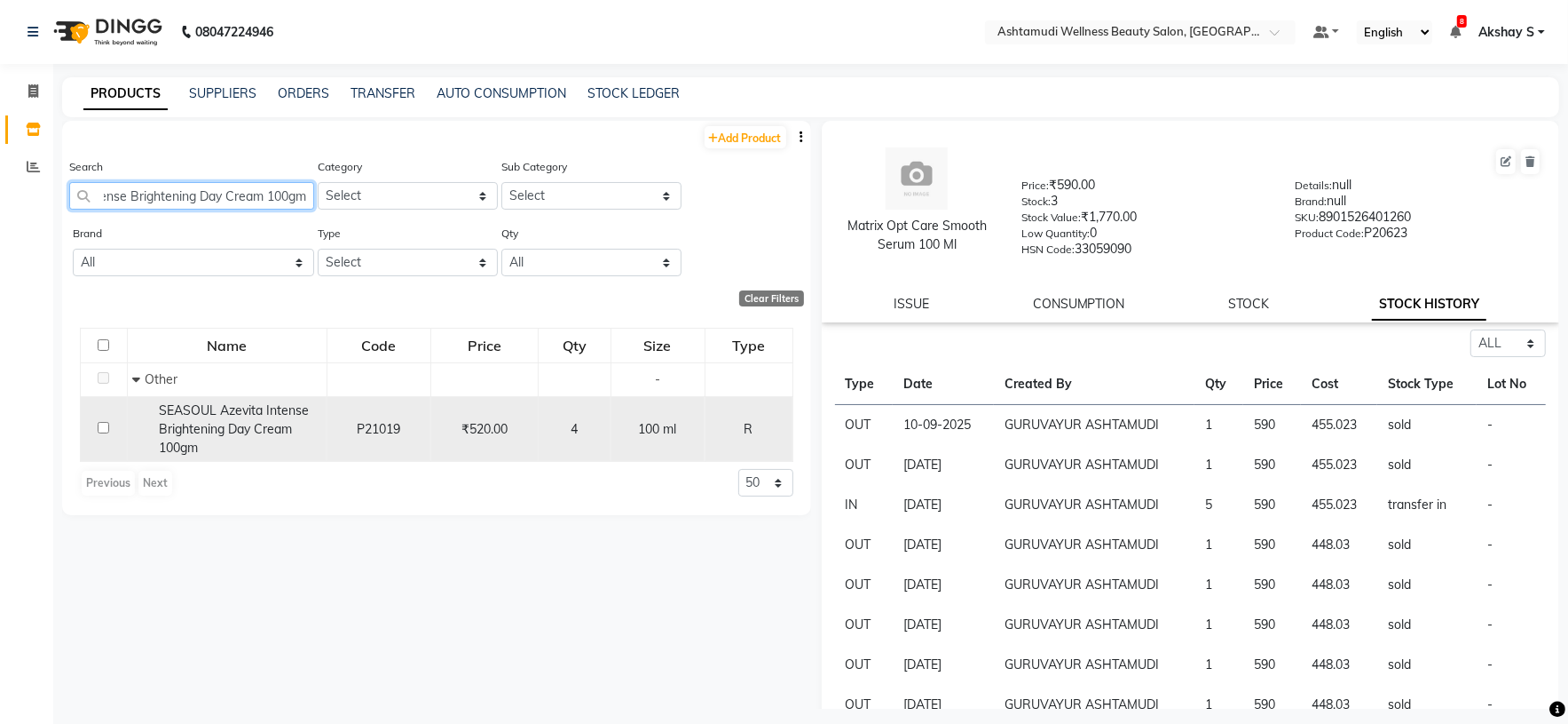
type input "SEASOUL Azevita Intense Brightening Day Cream 100gm"
click at [238, 436] on span "SEASOUL Azevita Intense Brightening Day Cream 100gm" at bounding box center [234, 428] width 150 height 53
select select "all"
